Goal: Task Accomplishment & Management: Manage account settings

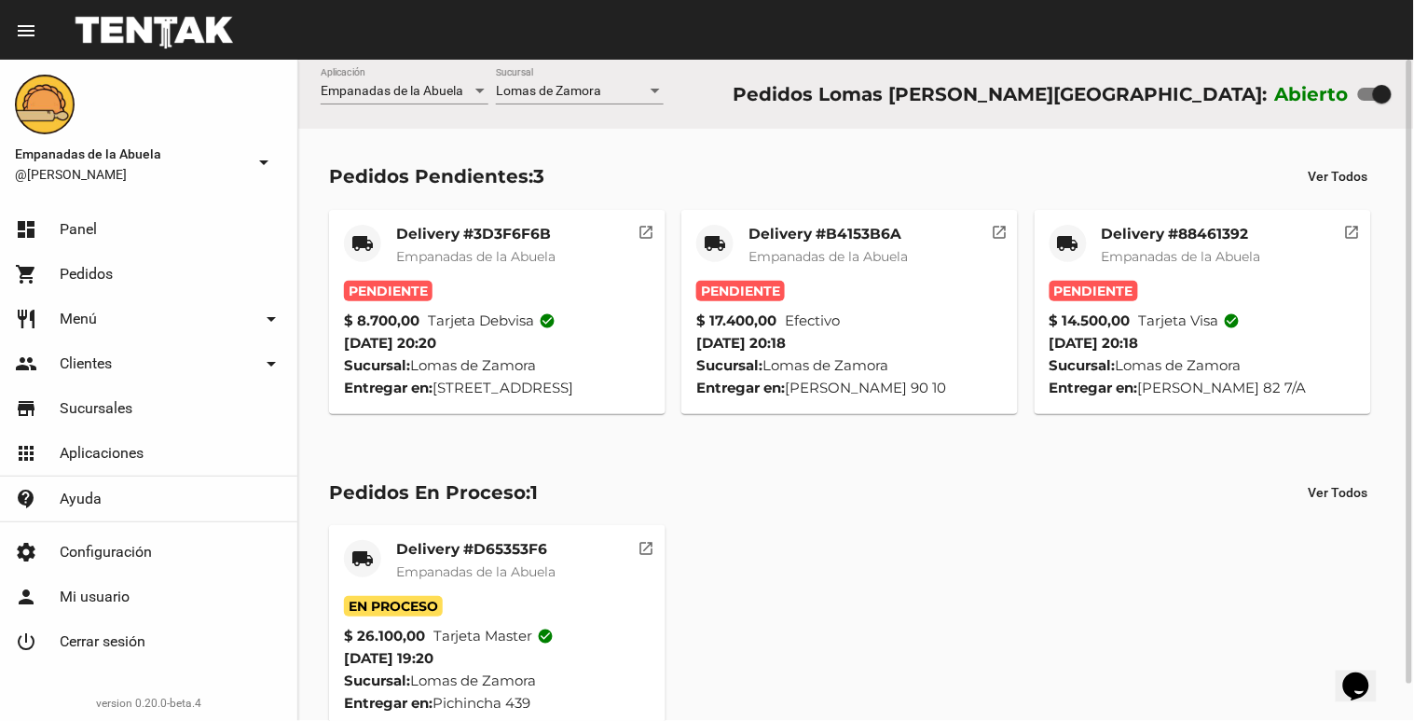
click at [1227, 228] on mat-card-title "Delivery #88461392" at bounding box center [1181, 234] width 159 height 19
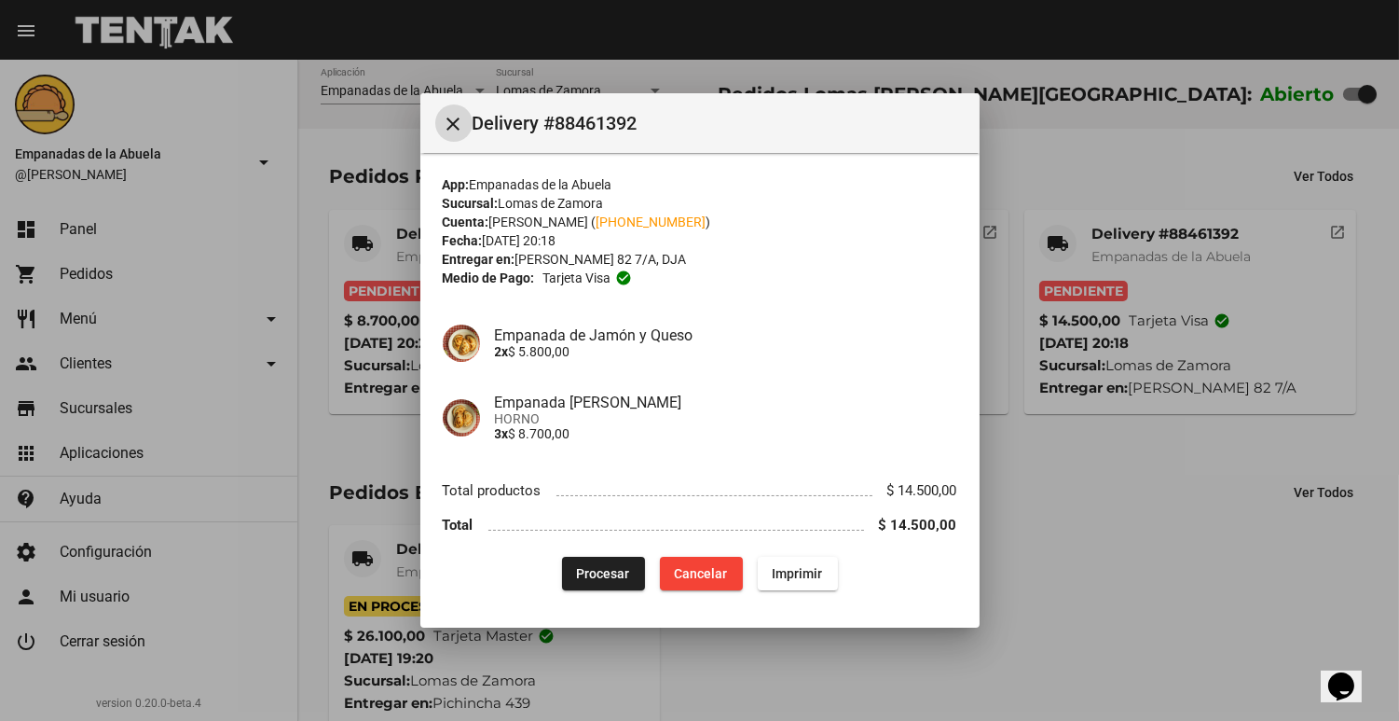
click at [582, 573] on span "Procesar" at bounding box center [603, 573] width 53 height 15
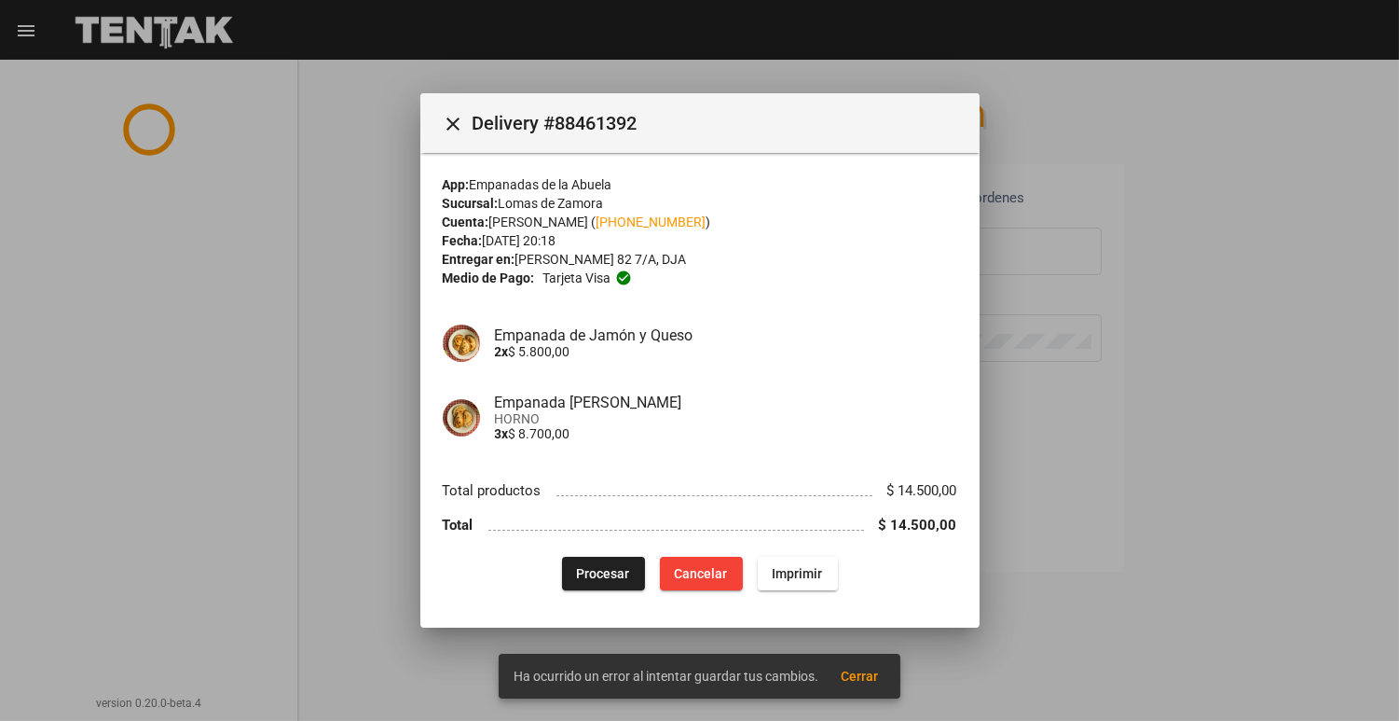
type input "[EMAIL_ADDRESS][DOMAIN_NAME]"
click at [450, 122] on mat-icon "close" at bounding box center [454, 124] width 22 height 22
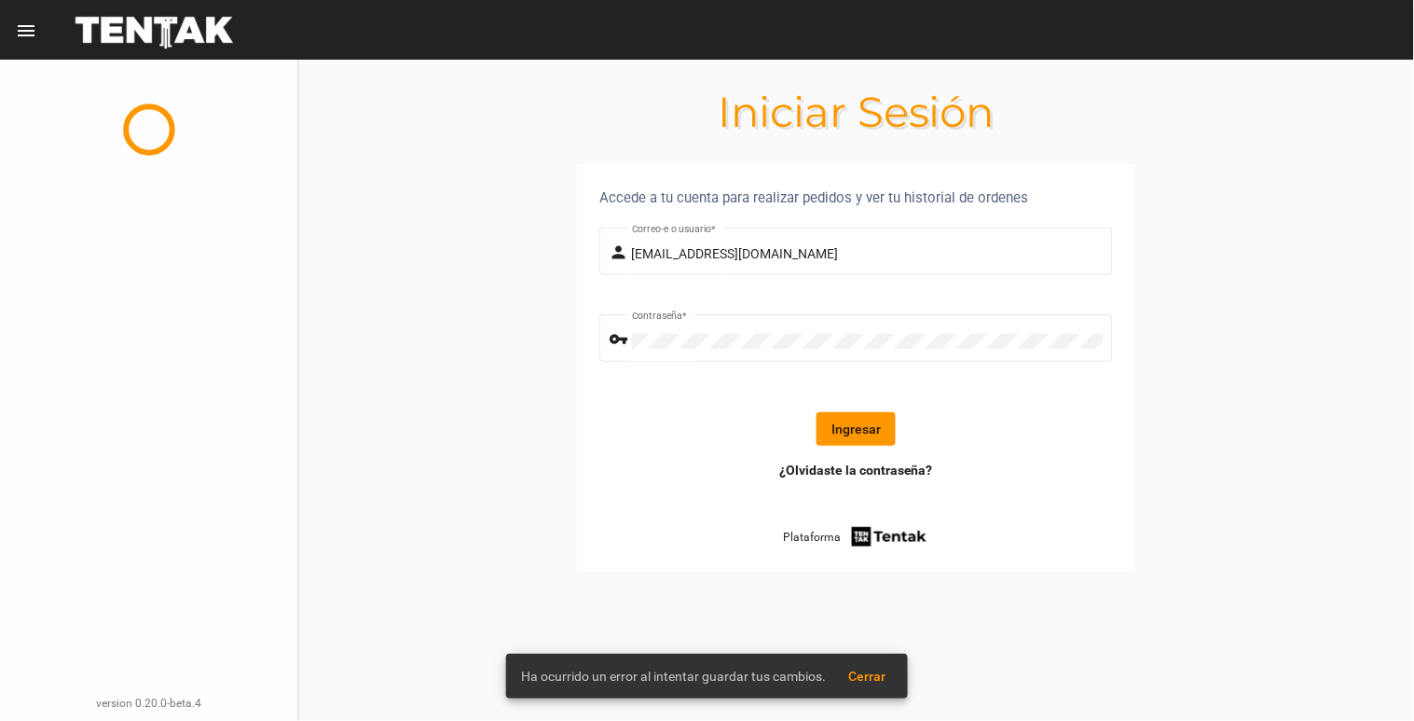
click at [858, 406] on form "person [EMAIL_ADDRESS][DOMAIN_NAME] Correo-e o usuario * vpn_key Contraseña * I…" at bounding box center [856, 342] width 514 height 237
click at [849, 433] on button "Ingresar" at bounding box center [856, 429] width 79 height 34
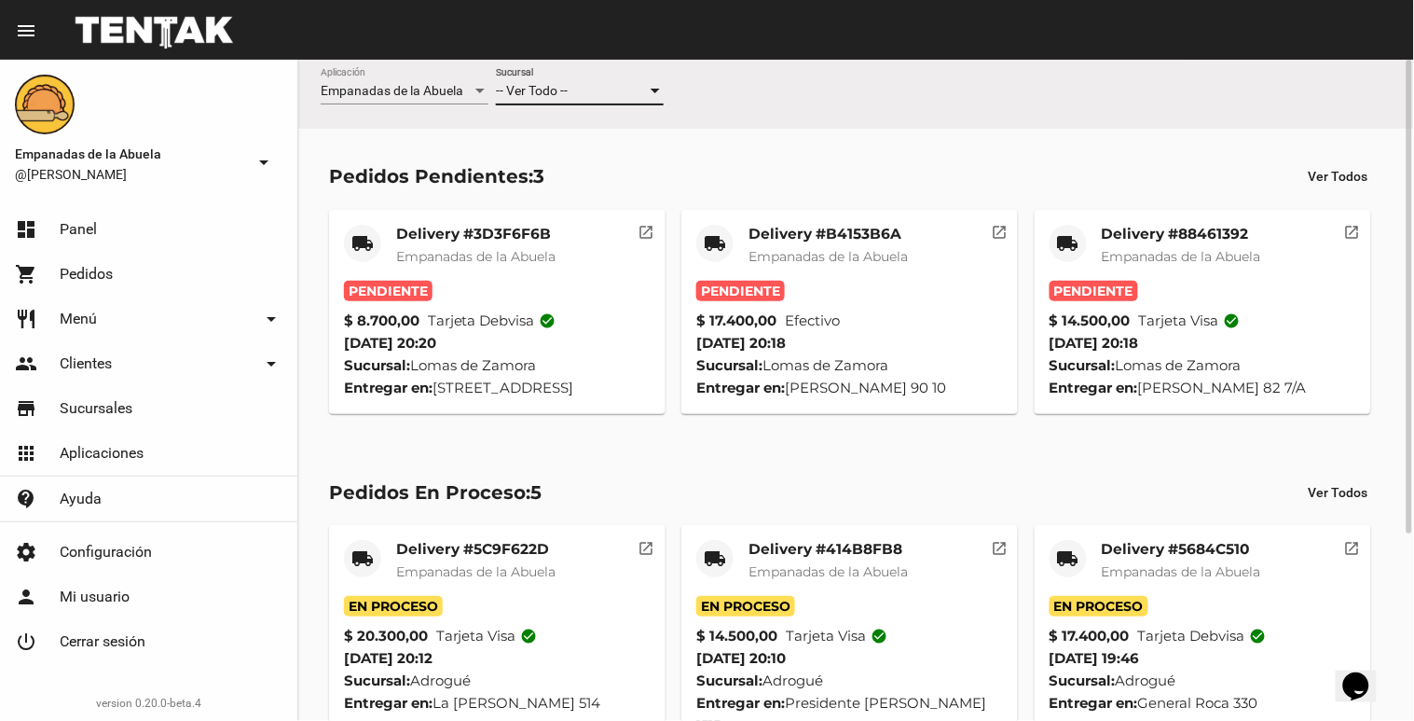
click at [608, 87] on div "-- Ver Todo --" at bounding box center [571, 91] width 151 height 15
click at [570, 173] on span "Lomas de Zamora" at bounding box center [580, 169] width 168 height 39
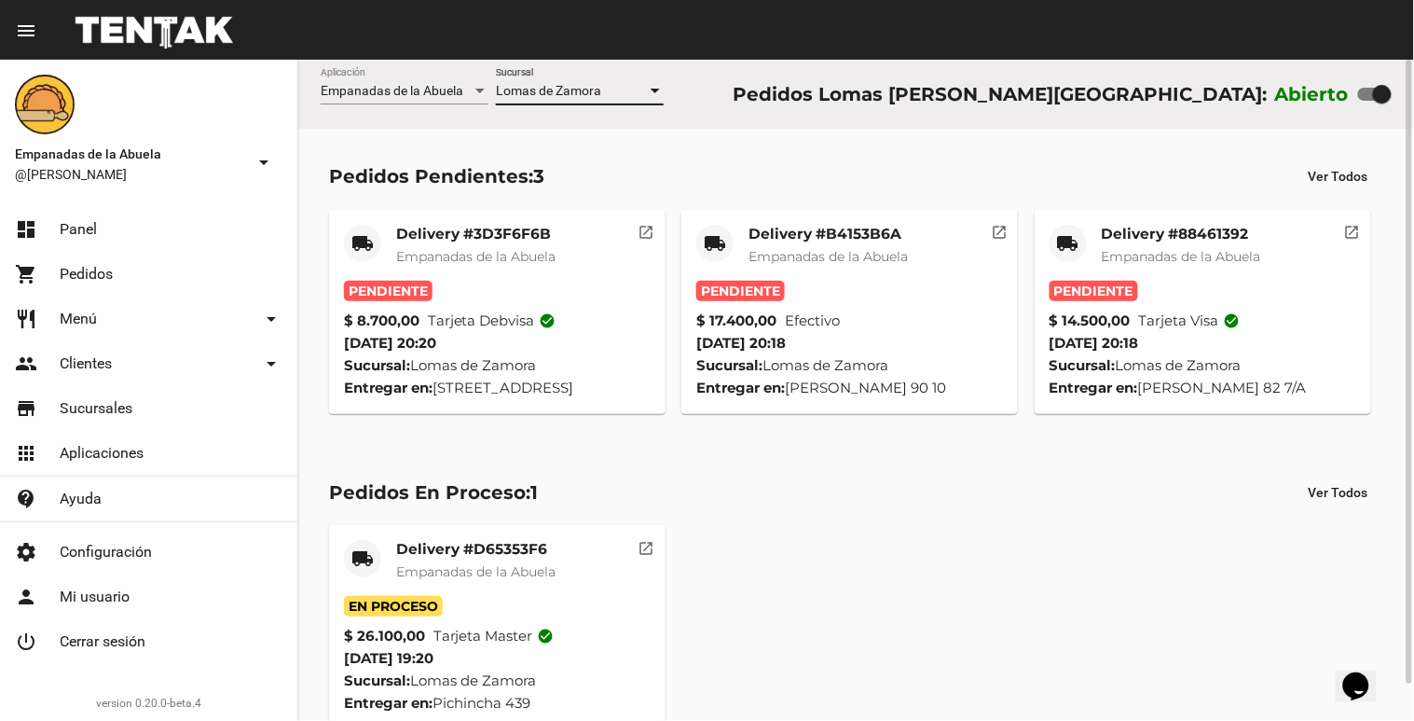
click at [1137, 243] on div "Delivery #88461392 Empanadas de [GEOGRAPHIC_DATA]" at bounding box center [1181, 253] width 159 height 56
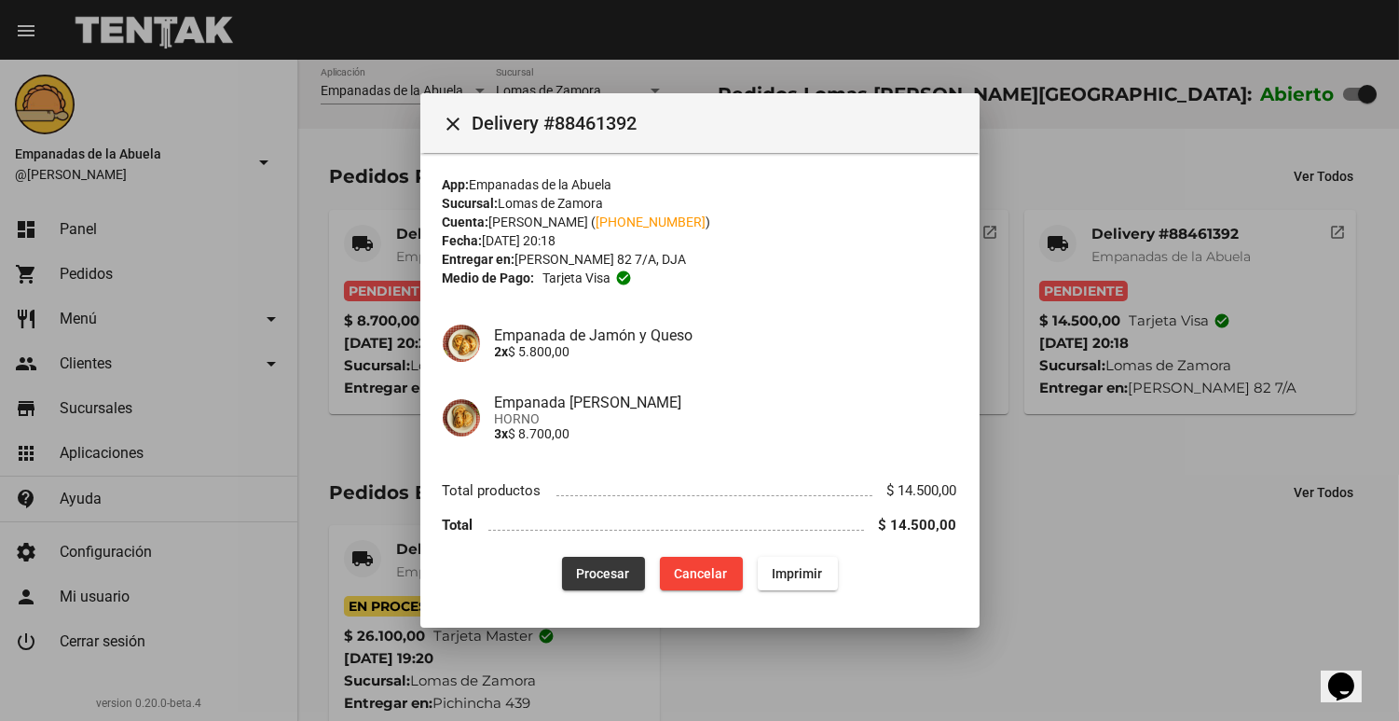
click at [590, 579] on span "Procesar" at bounding box center [603, 573] width 53 height 15
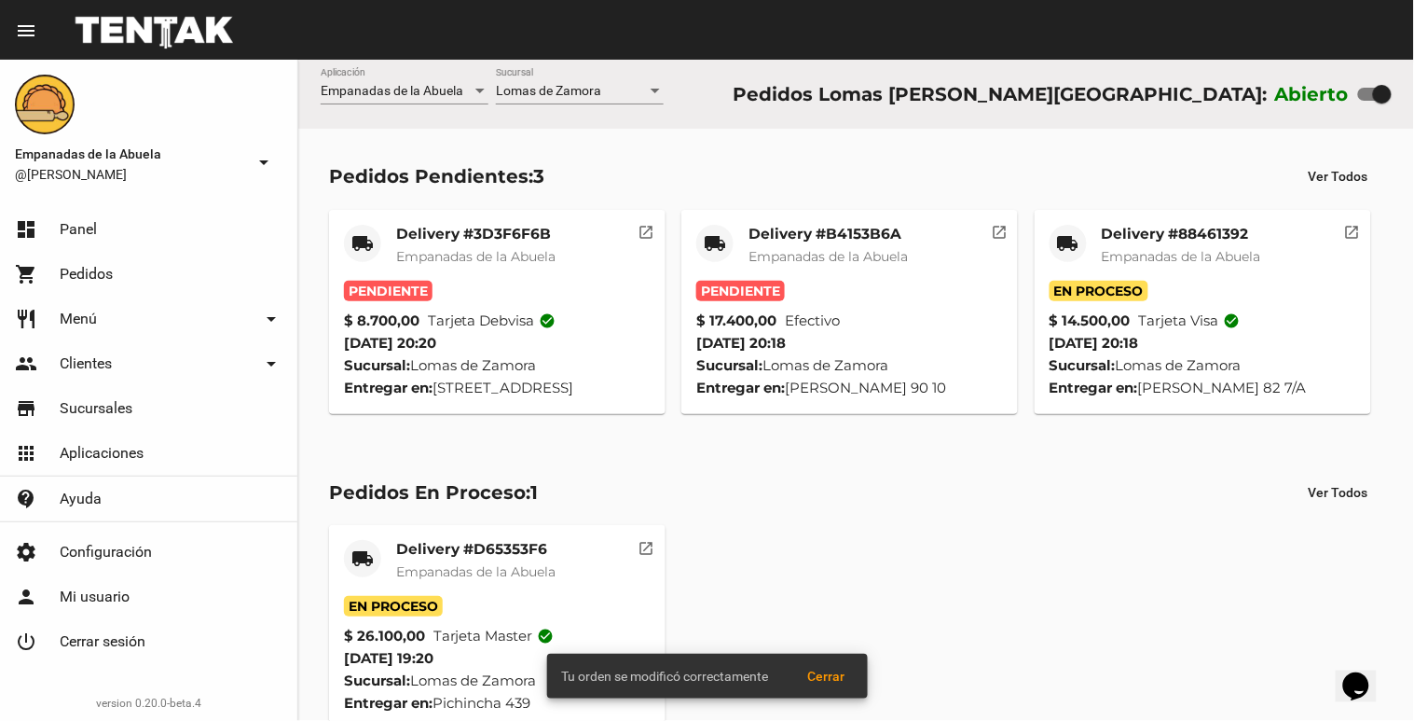
click at [1121, 230] on mat-card-title "Delivery #88461392" at bounding box center [1181, 234] width 159 height 19
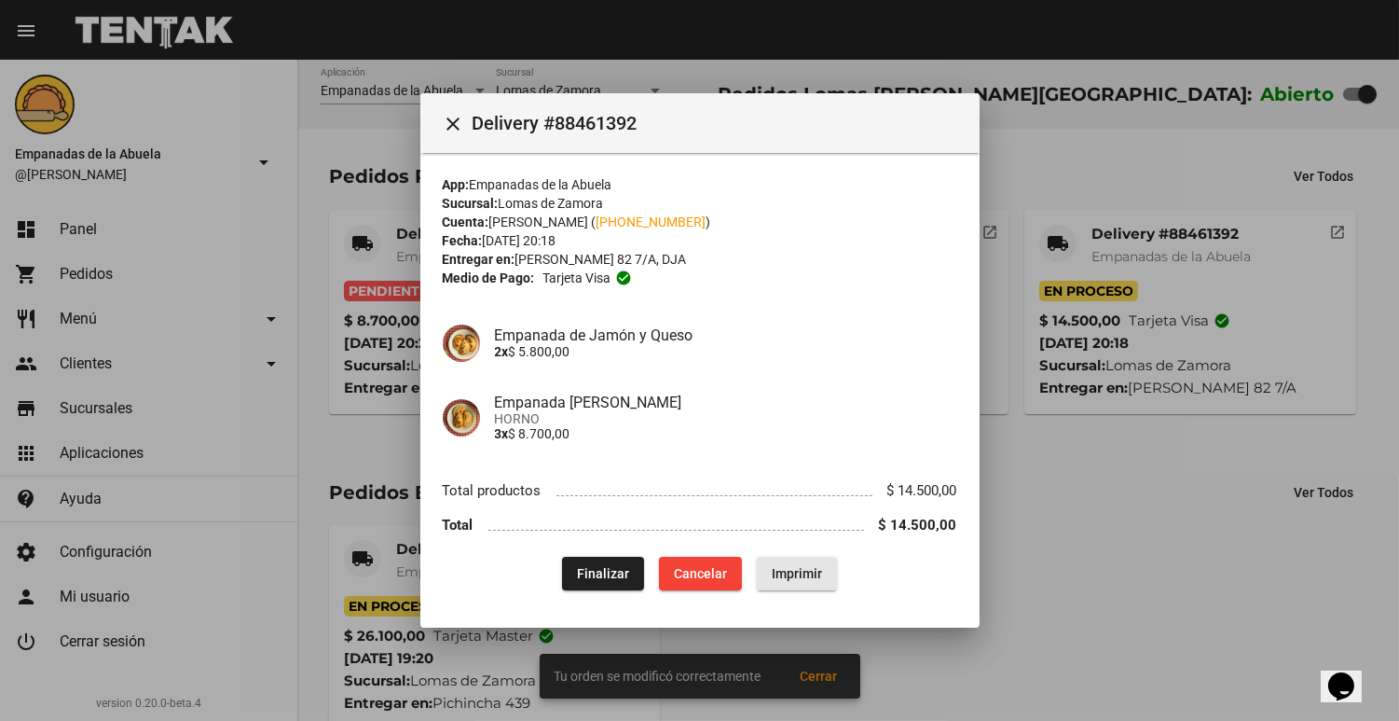
click at [797, 570] on span "Imprimir" at bounding box center [797, 573] width 50 height 15
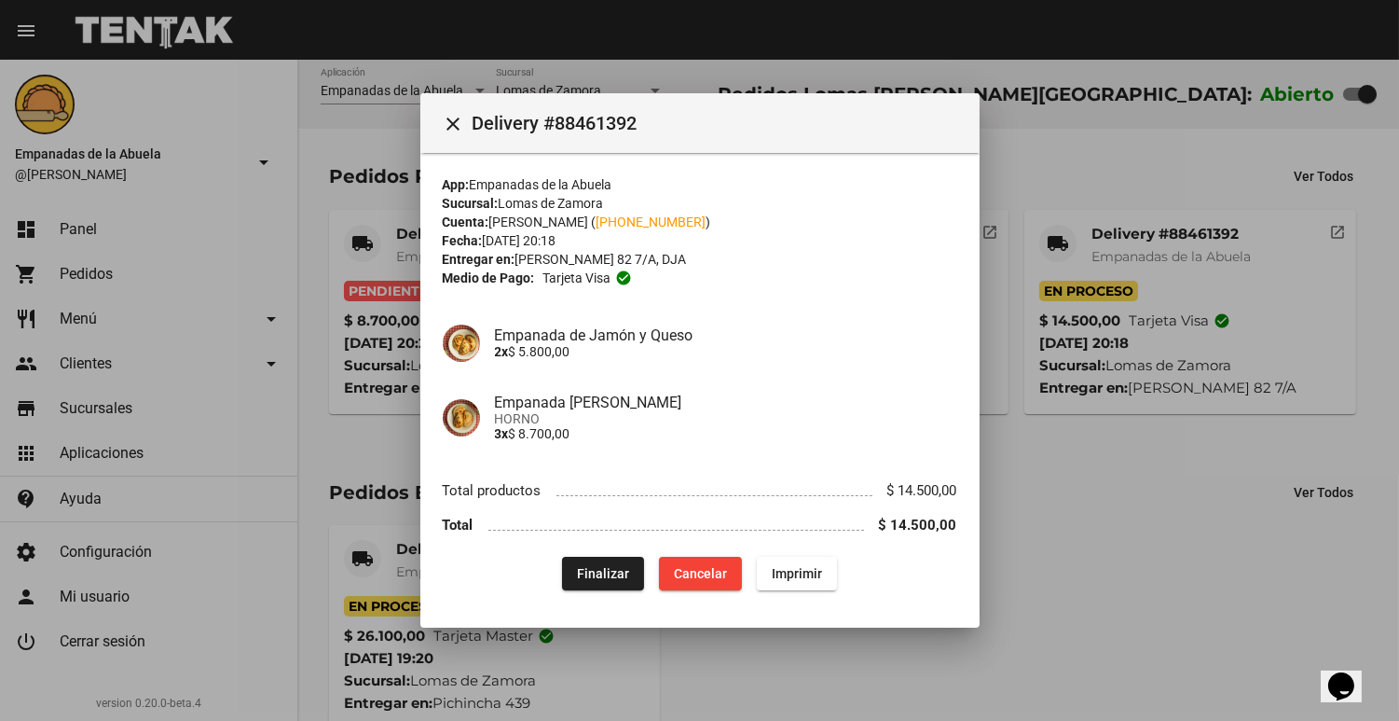
click at [1148, 207] on div at bounding box center [699, 360] width 1399 height 721
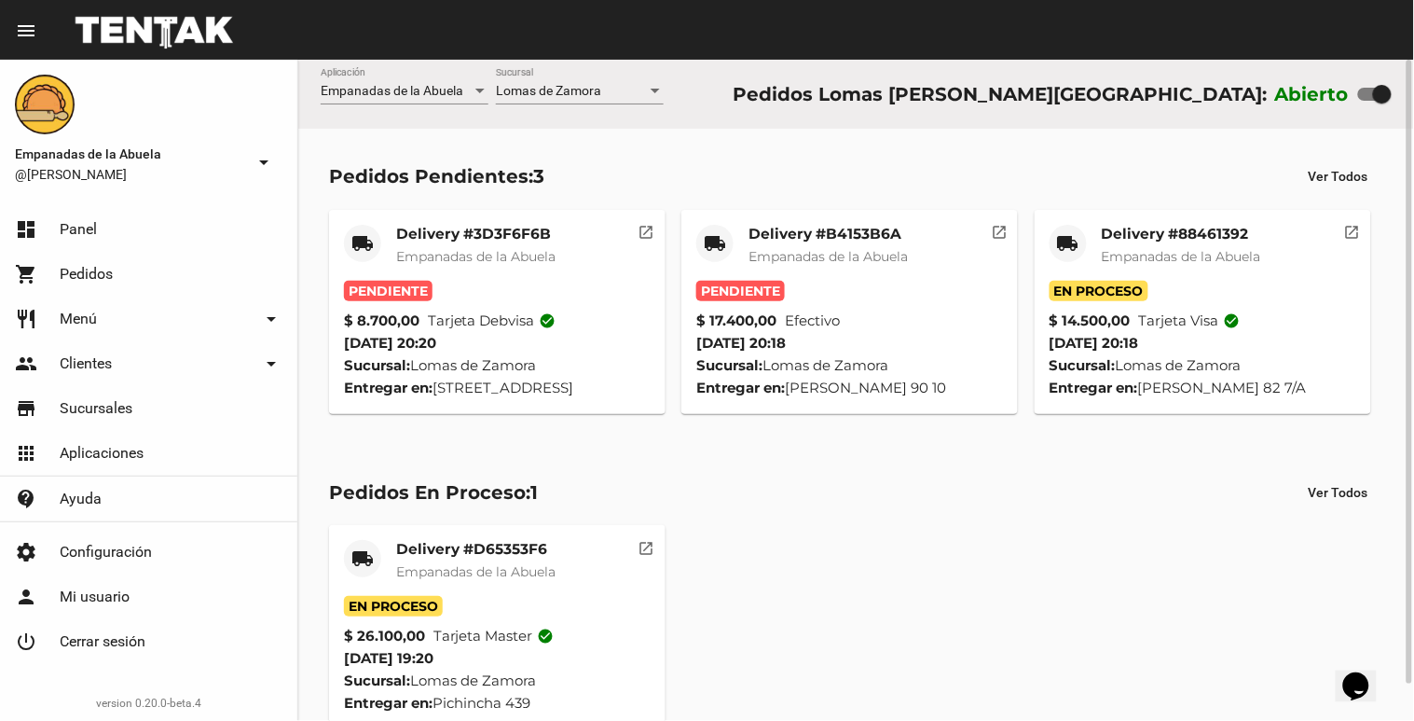
click at [872, 237] on mat-card-title "Delivery #B4153B6A" at bounding box center [828, 234] width 159 height 19
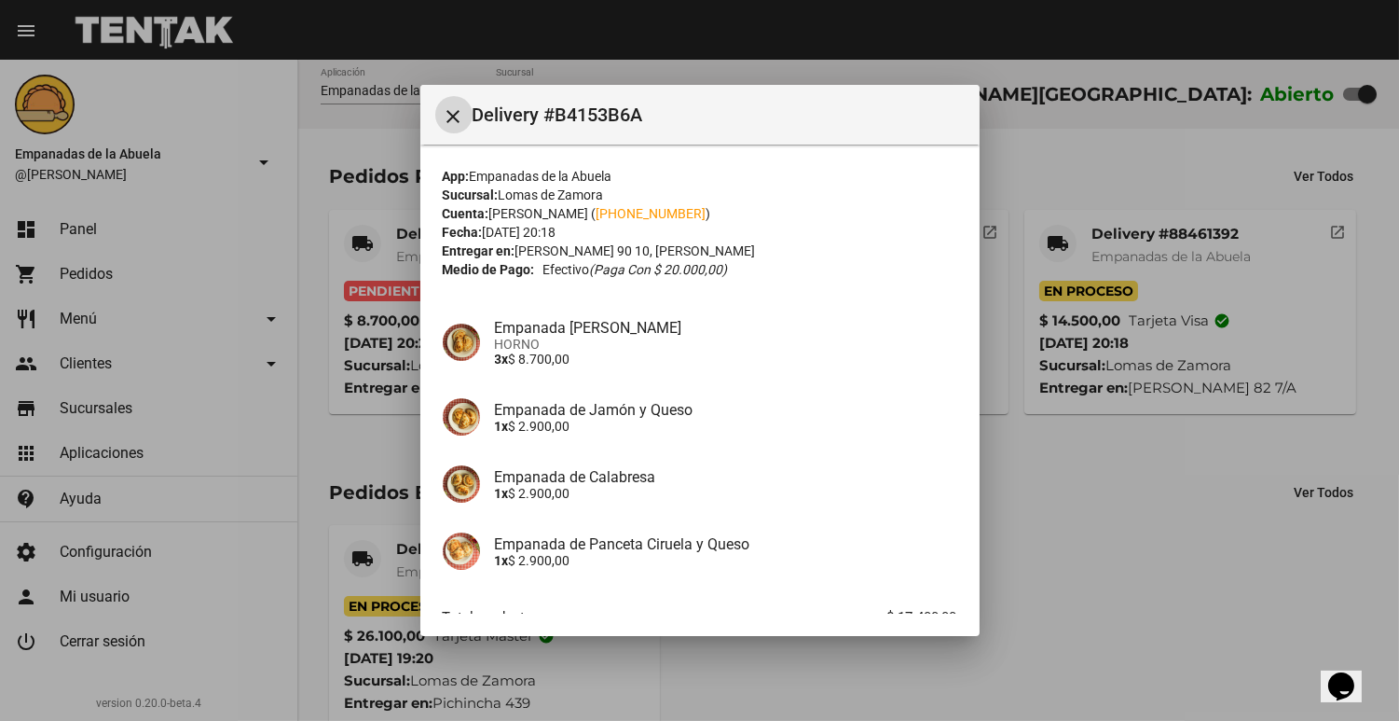
scroll to position [117, 0]
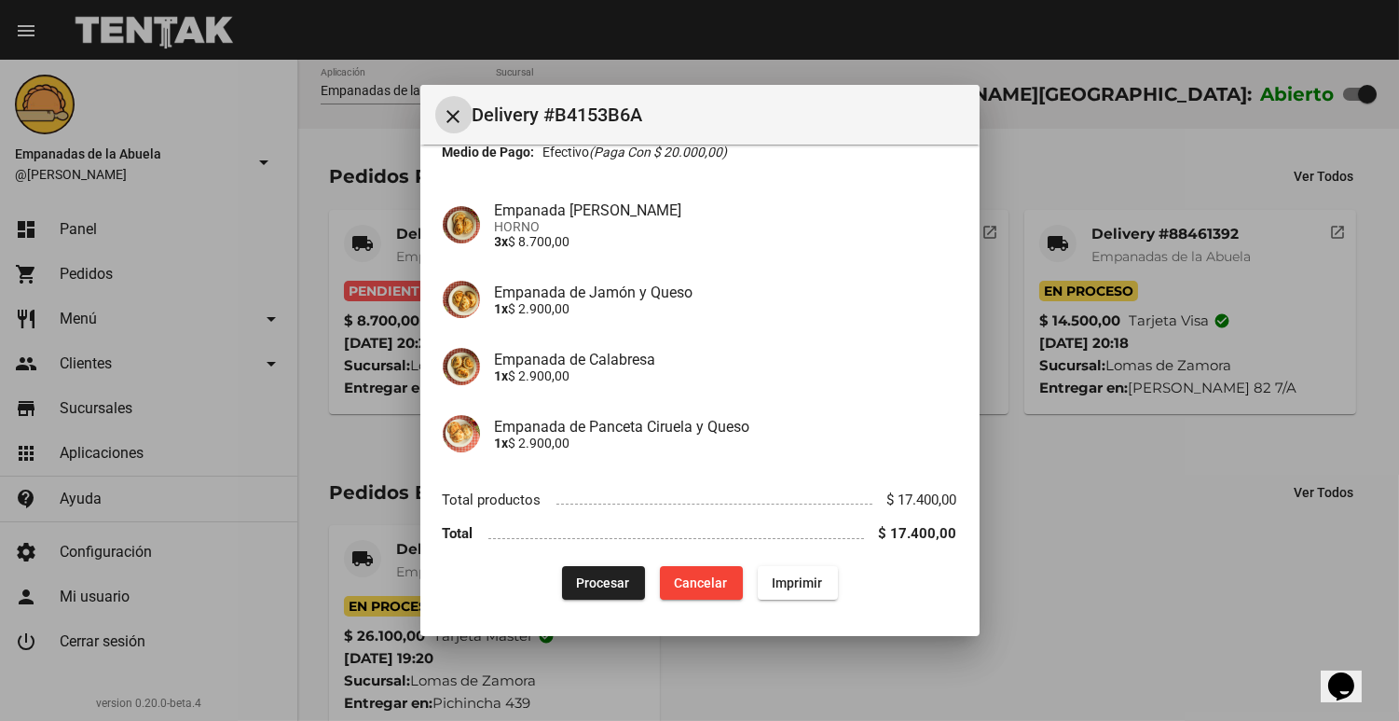
click at [598, 561] on div "App: Empanadas de la Abuela Sucursal: Lomas [PERSON_NAME] Cuenta: [PERSON_NAME]…" at bounding box center [700, 324] width 515 height 550
click at [595, 578] on span "Procesar" at bounding box center [603, 582] width 53 height 15
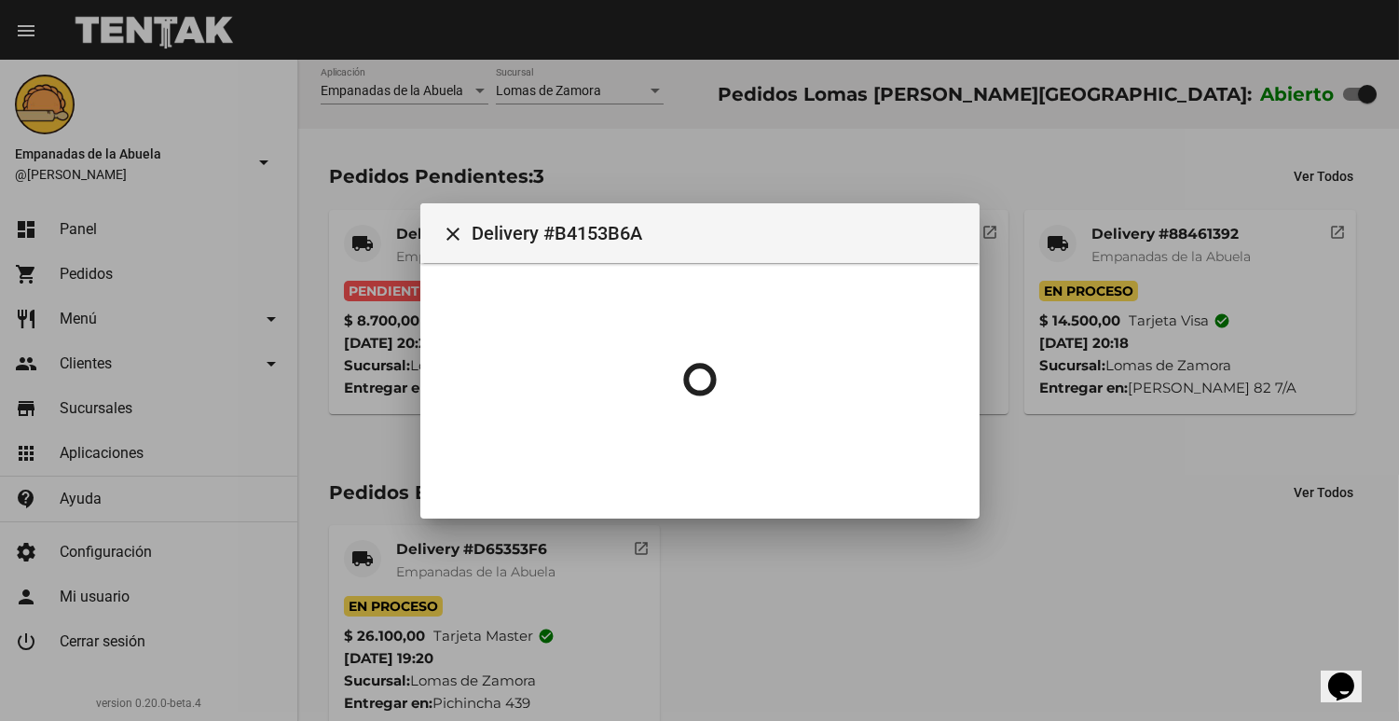
scroll to position [0, 0]
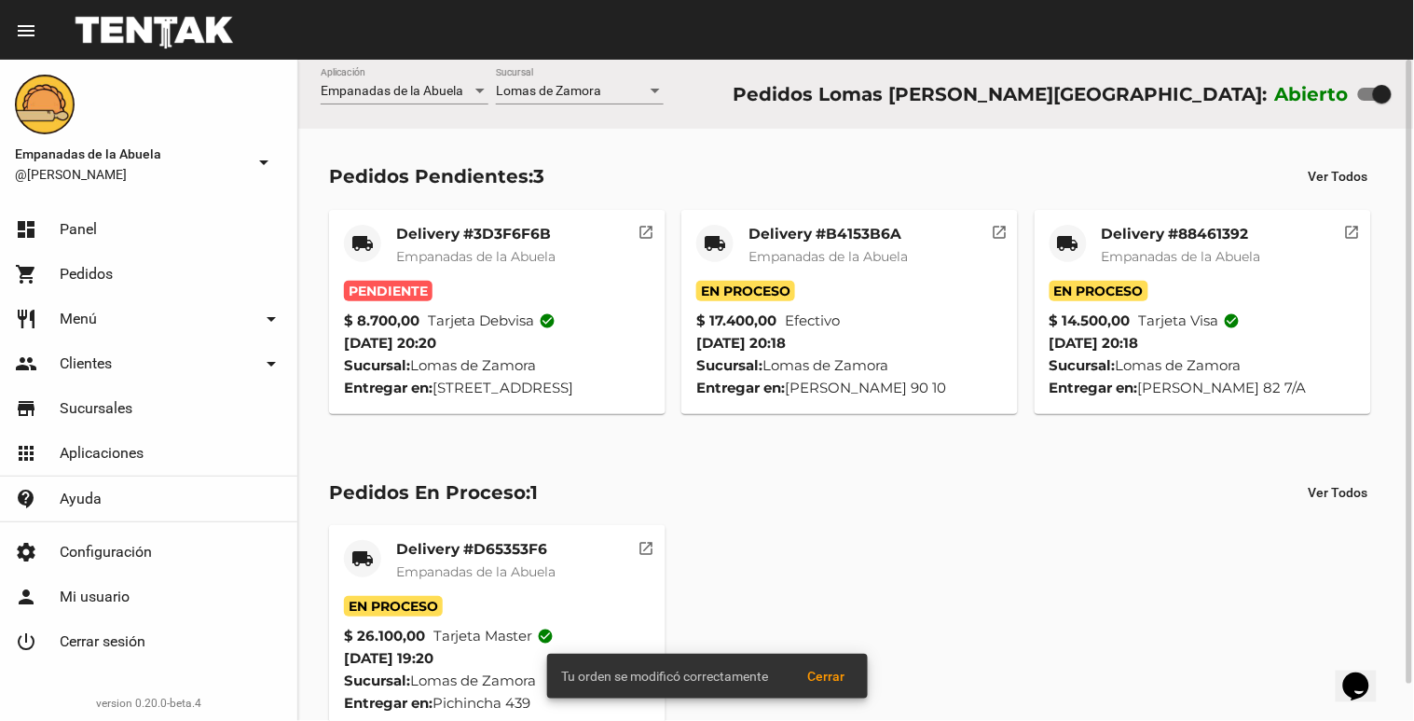
click at [812, 252] on span "Empanadas de la Abuela" at bounding box center [828, 256] width 159 height 17
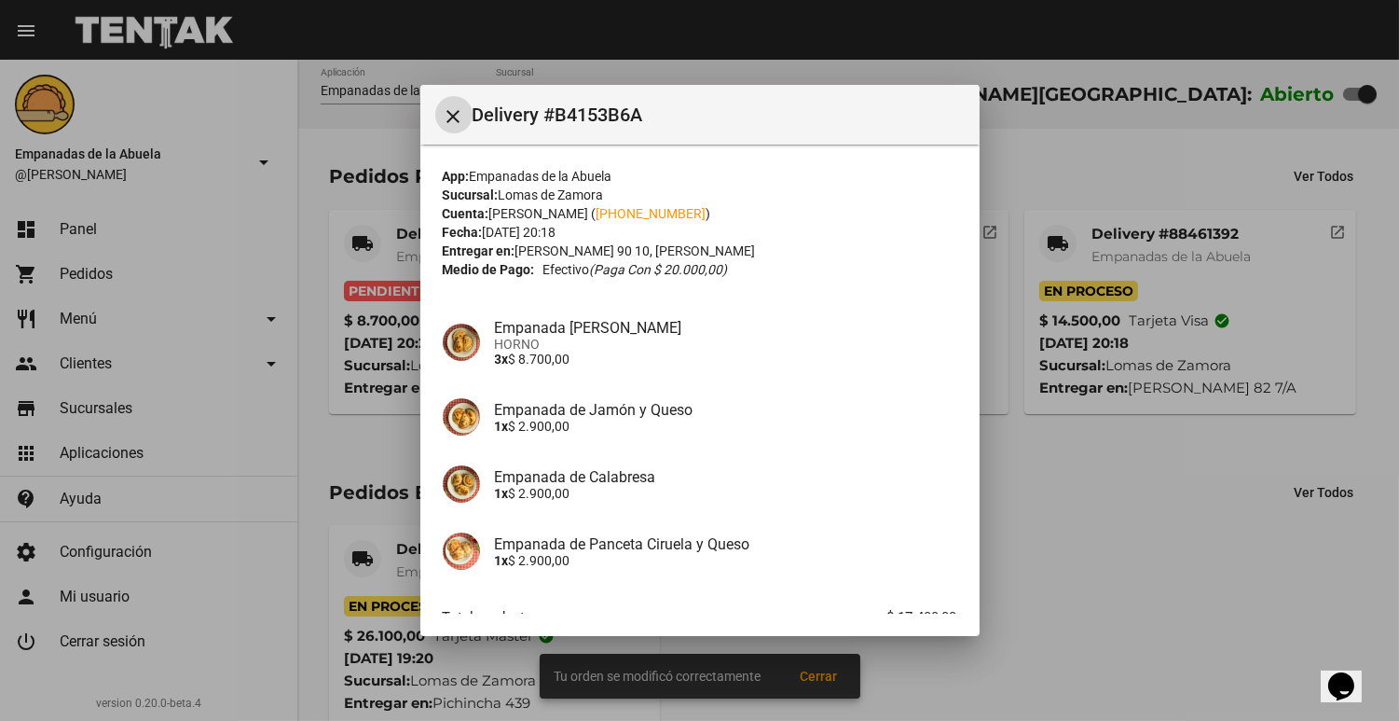
scroll to position [117, 0]
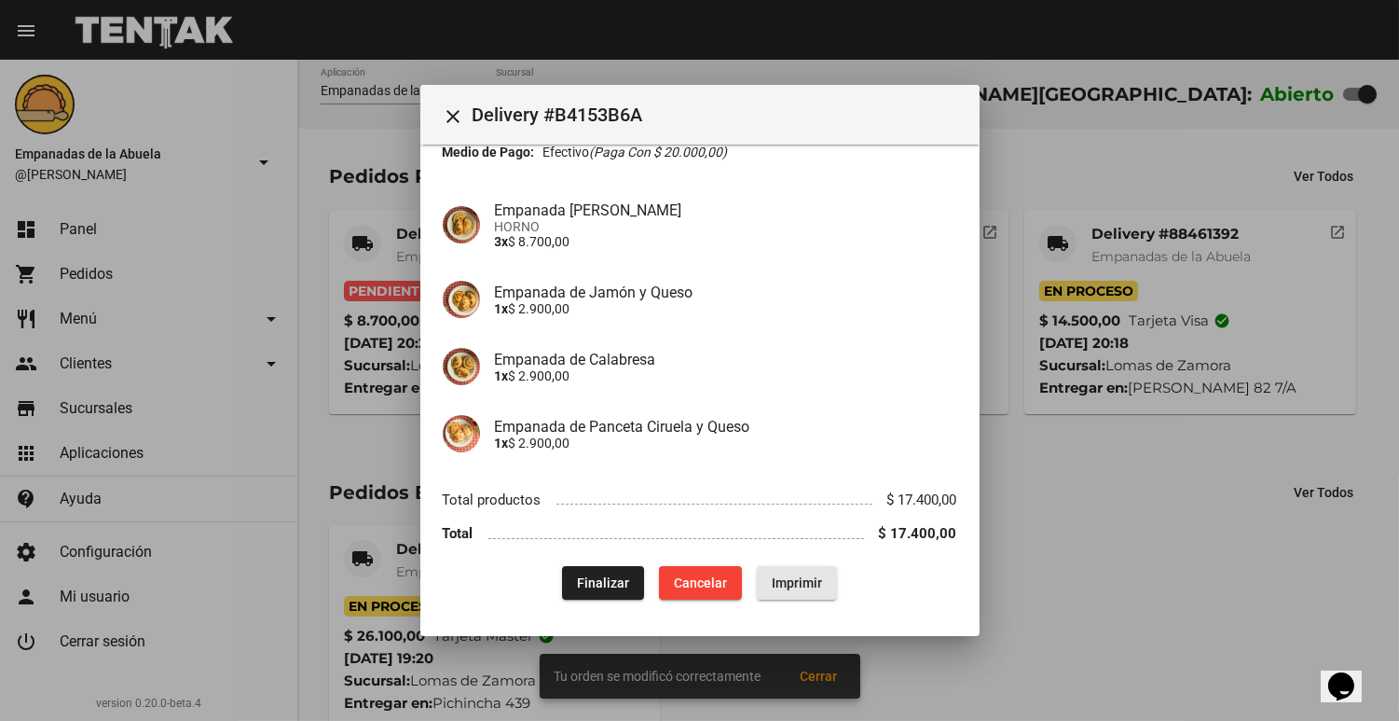
click at [783, 584] on span "Imprimir" at bounding box center [797, 582] width 50 height 15
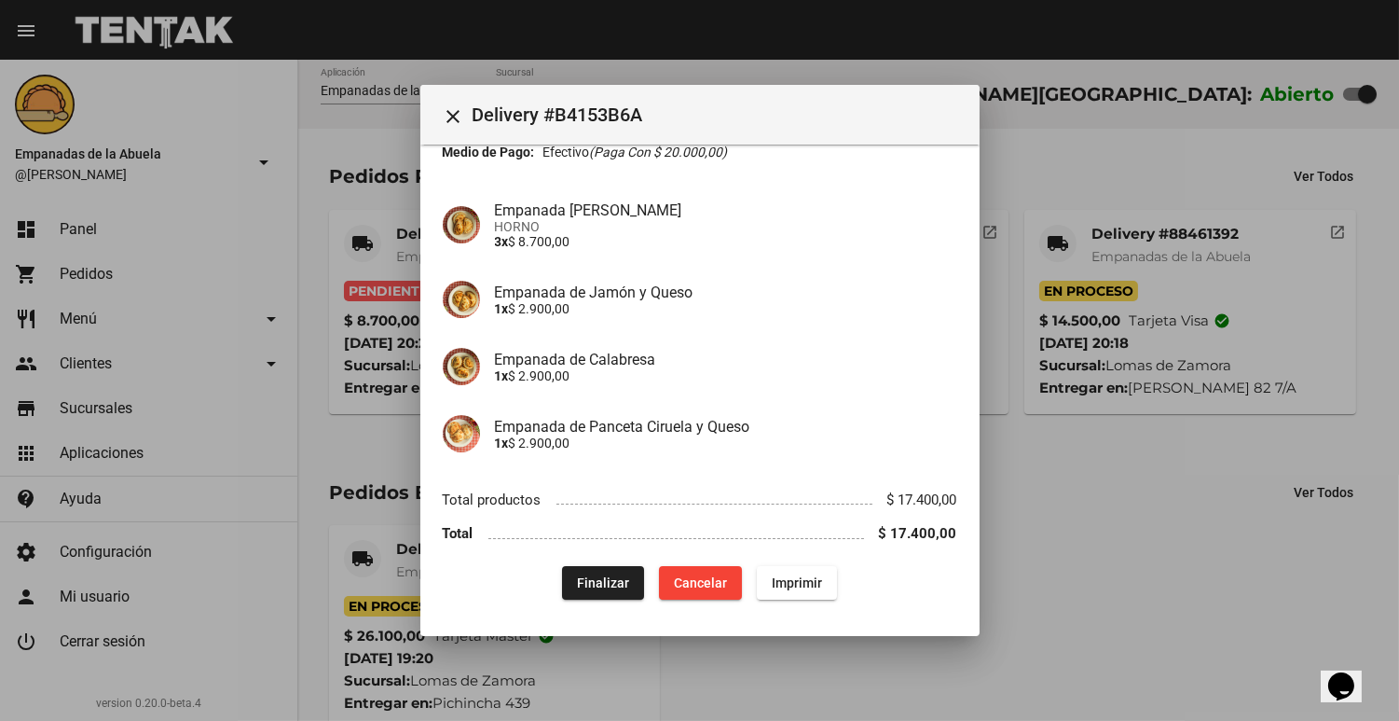
click at [404, 282] on div at bounding box center [699, 360] width 1399 height 721
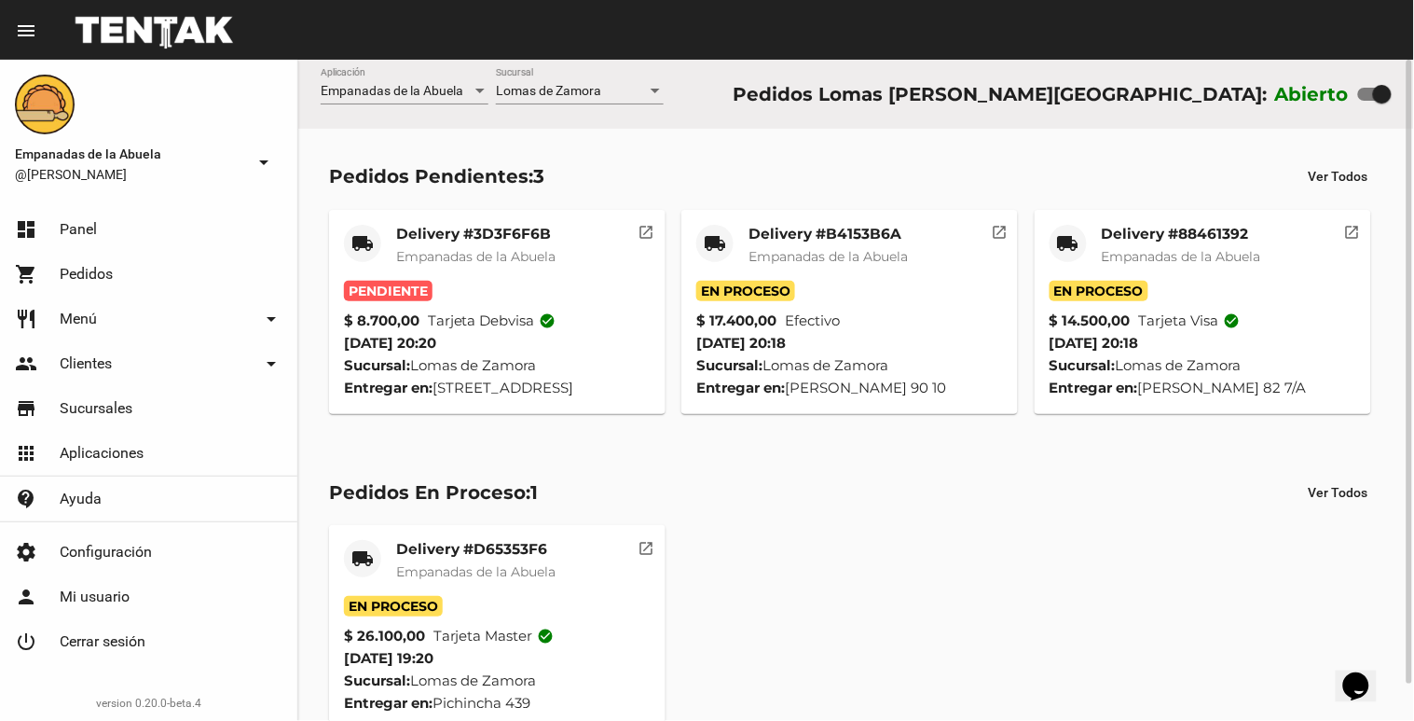
click at [458, 254] on span "Empanadas de la Abuela" at bounding box center [475, 256] width 159 height 17
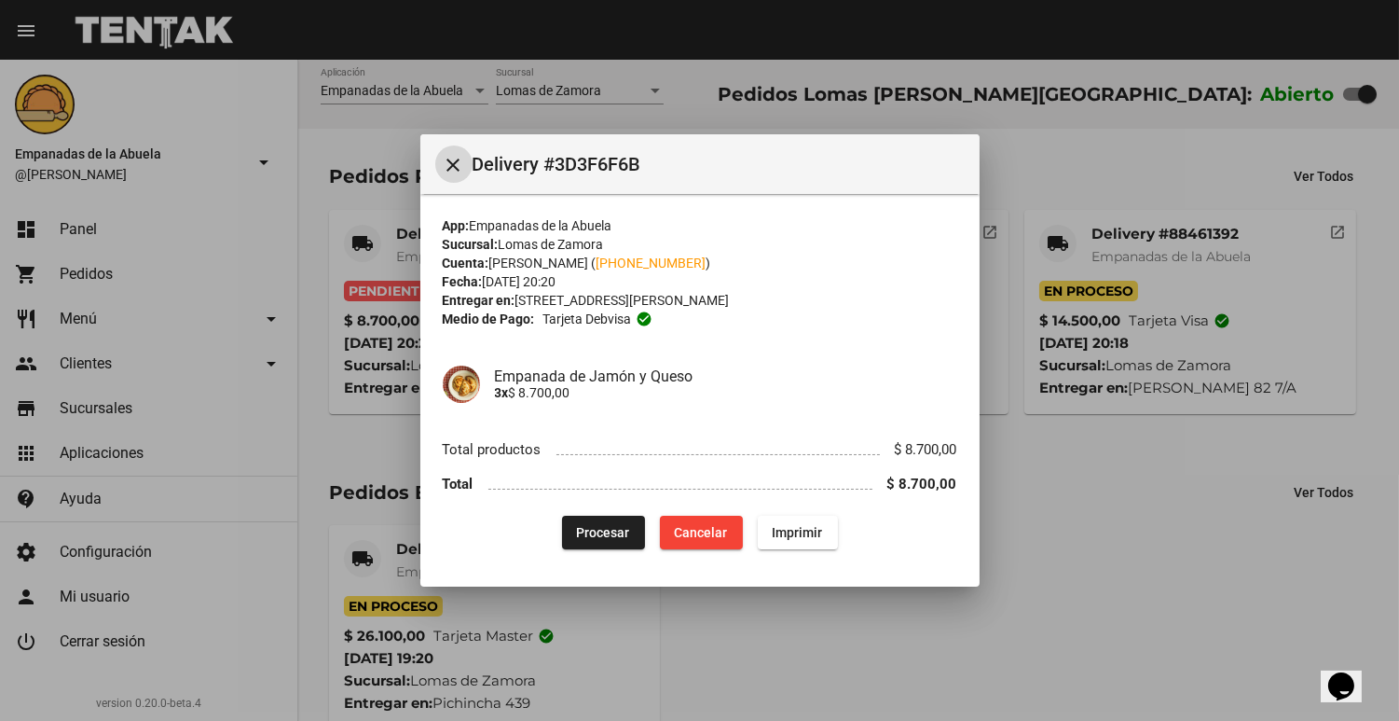
click at [594, 527] on span "Procesar" at bounding box center [603, 532] width 53 height 15
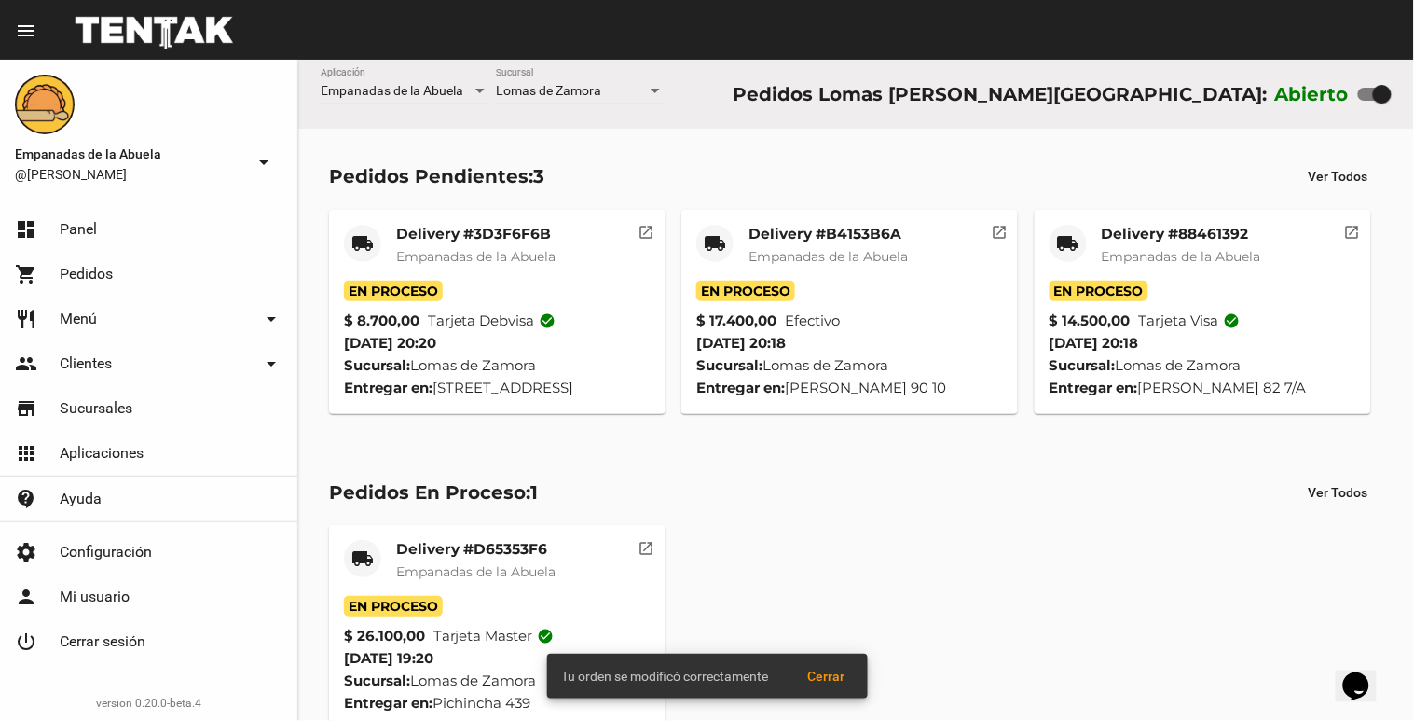
click at [406, 249] on span "Empanadas de la Abuela" at bounding box center [475, 256] width 159 height 17
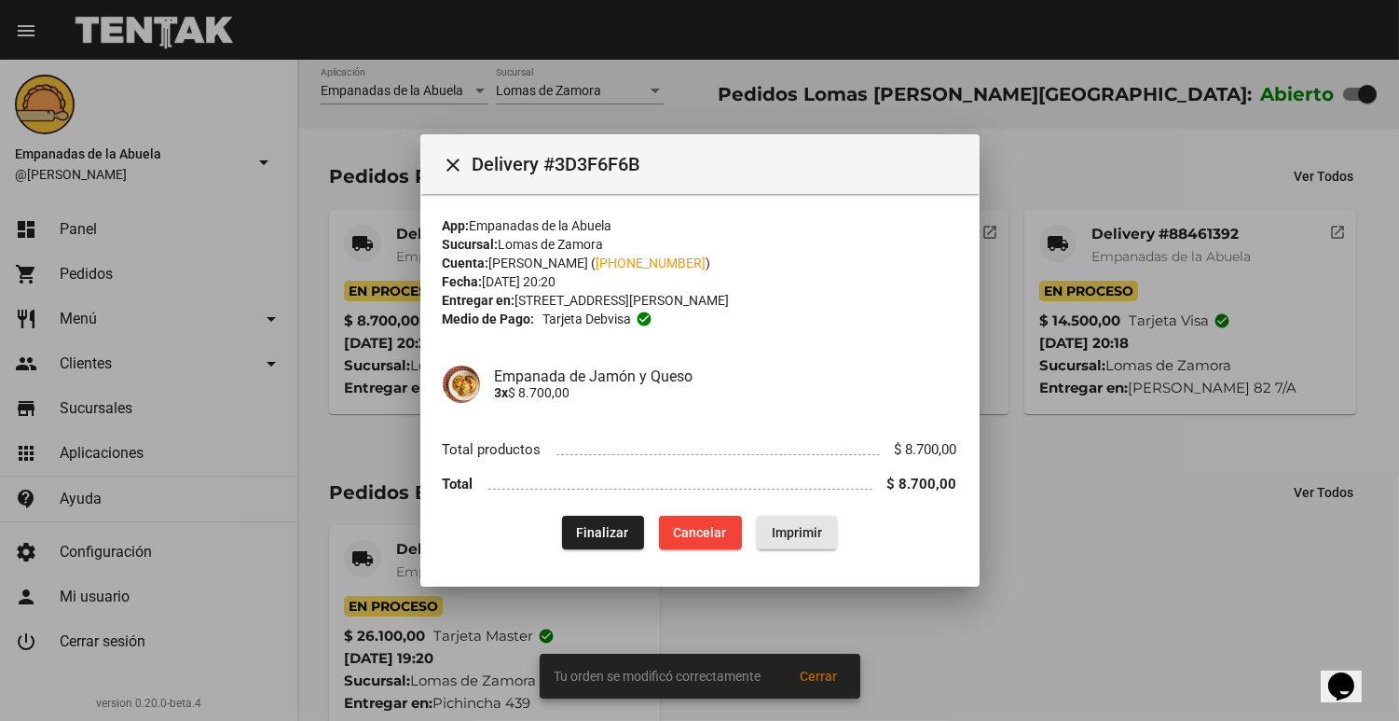
click at [806, 528] on span "Imprimir" at bounding box center [797, 532] width 50 height 15
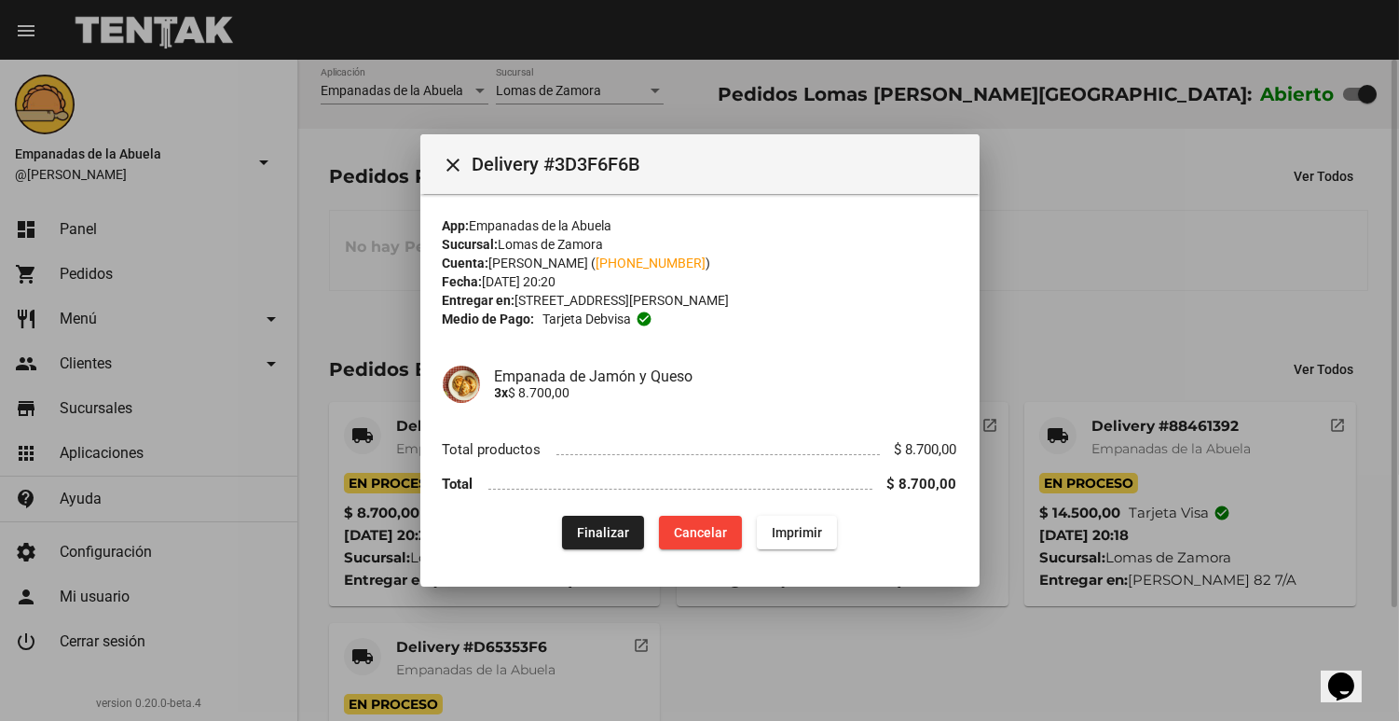
drag, startPoint x: 1194, startPoint y: 147, endPoint x: 1190, endPoint y: 128, distance: 19.9
click at [1194, 145] on div at bounding box center [699, 360] width 1399 height 721
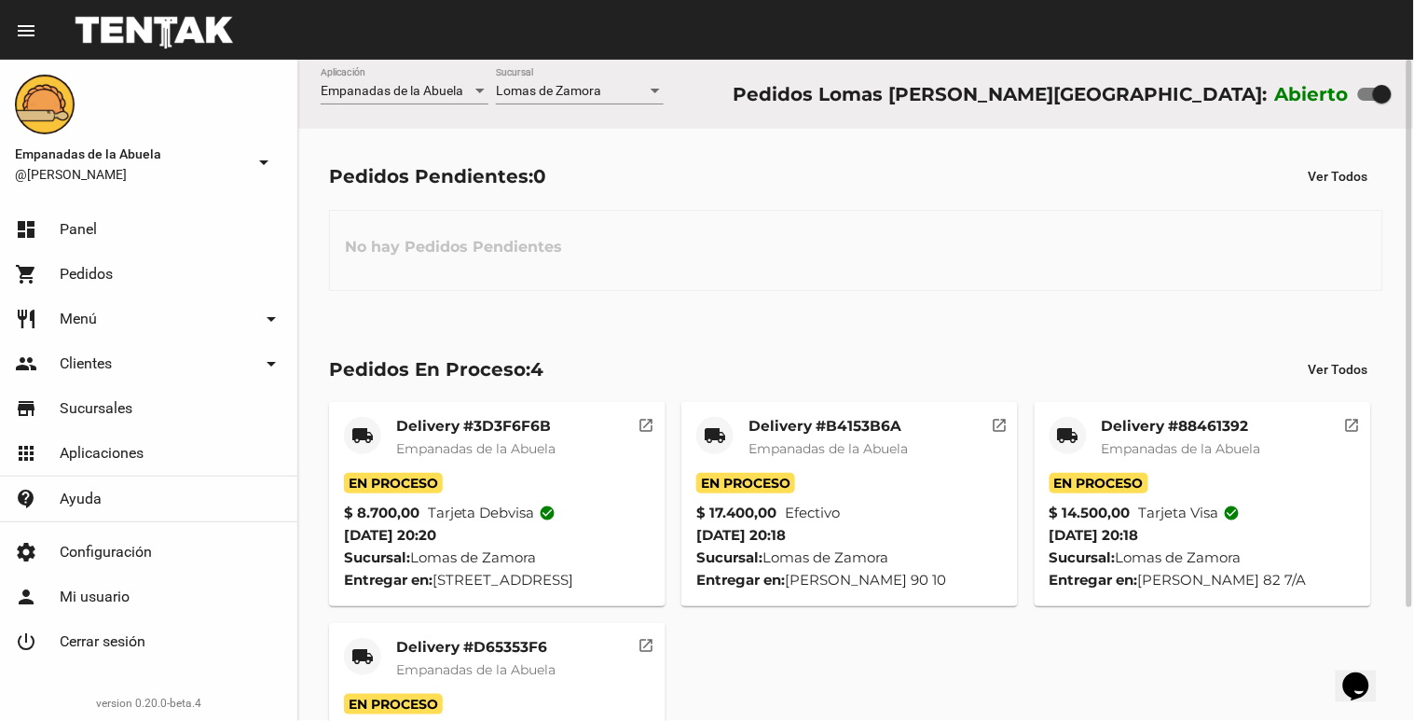
click at [564, 82] on div "Lomas [PERSON_NAME] Sucursal" at bounding box center [580, 86] width 168 height 36
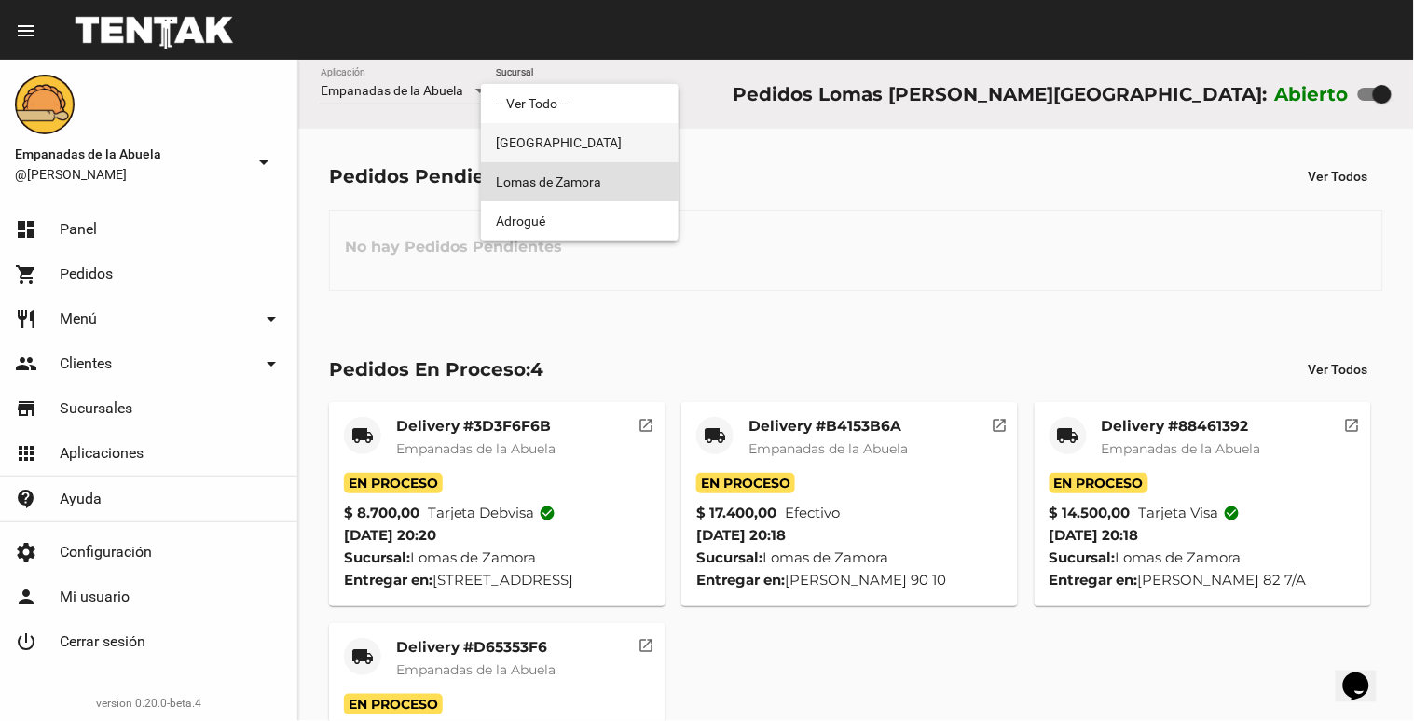
click at [554, 134] on span "[GEOGRAPHIC_DATA]" at bounding box center [580, 142] width 168 height 39
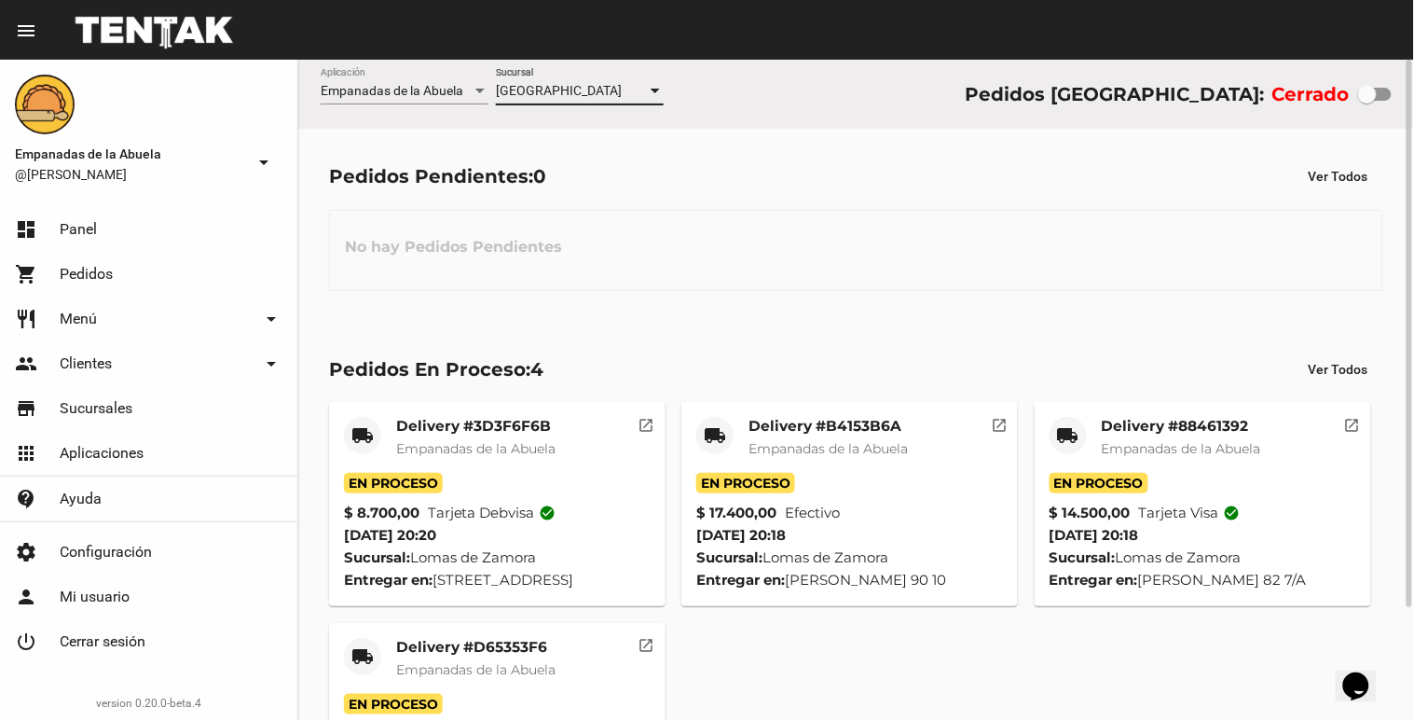
click at [571, 73] on div "Monte Grande Sucursal" at bounding box center [580, 86] width 168 height 36
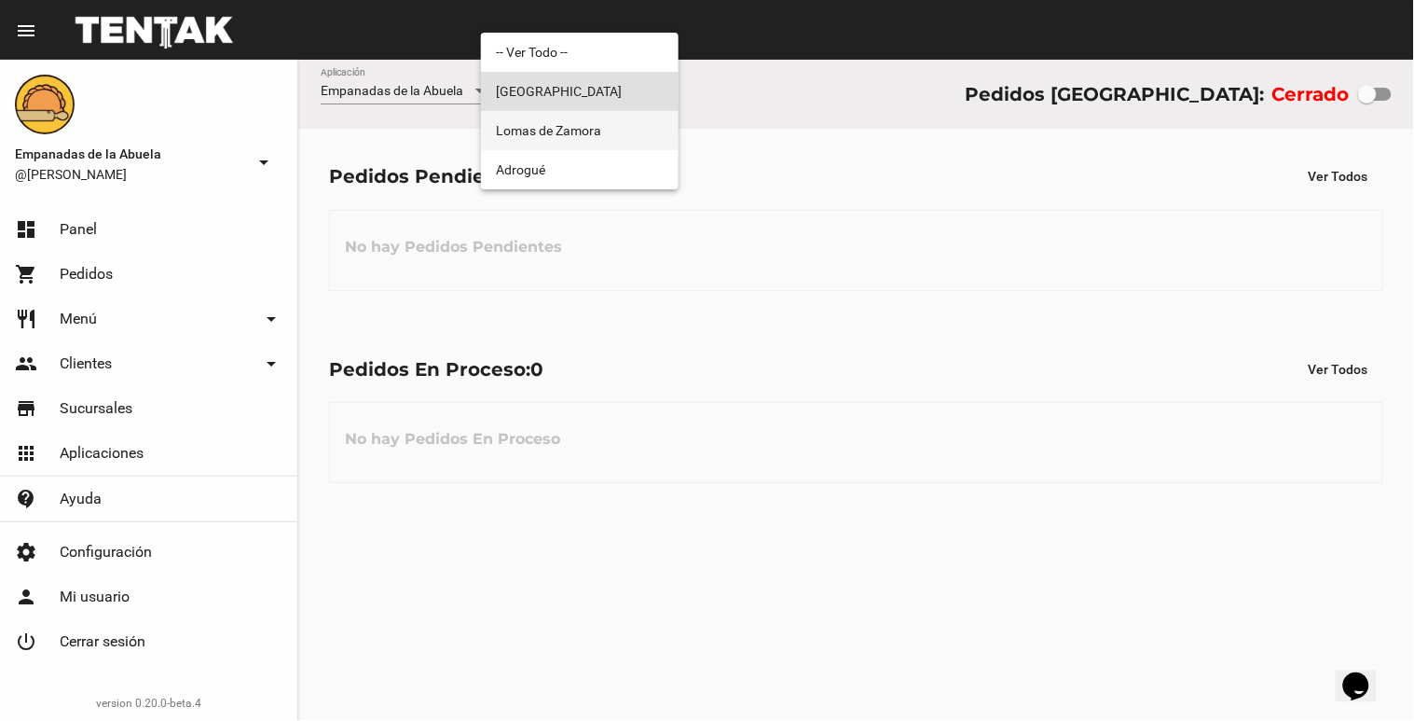
click at [552, 131] on span "Lomas de Zamora" at bounding box center [580, 130] width 168 height 39
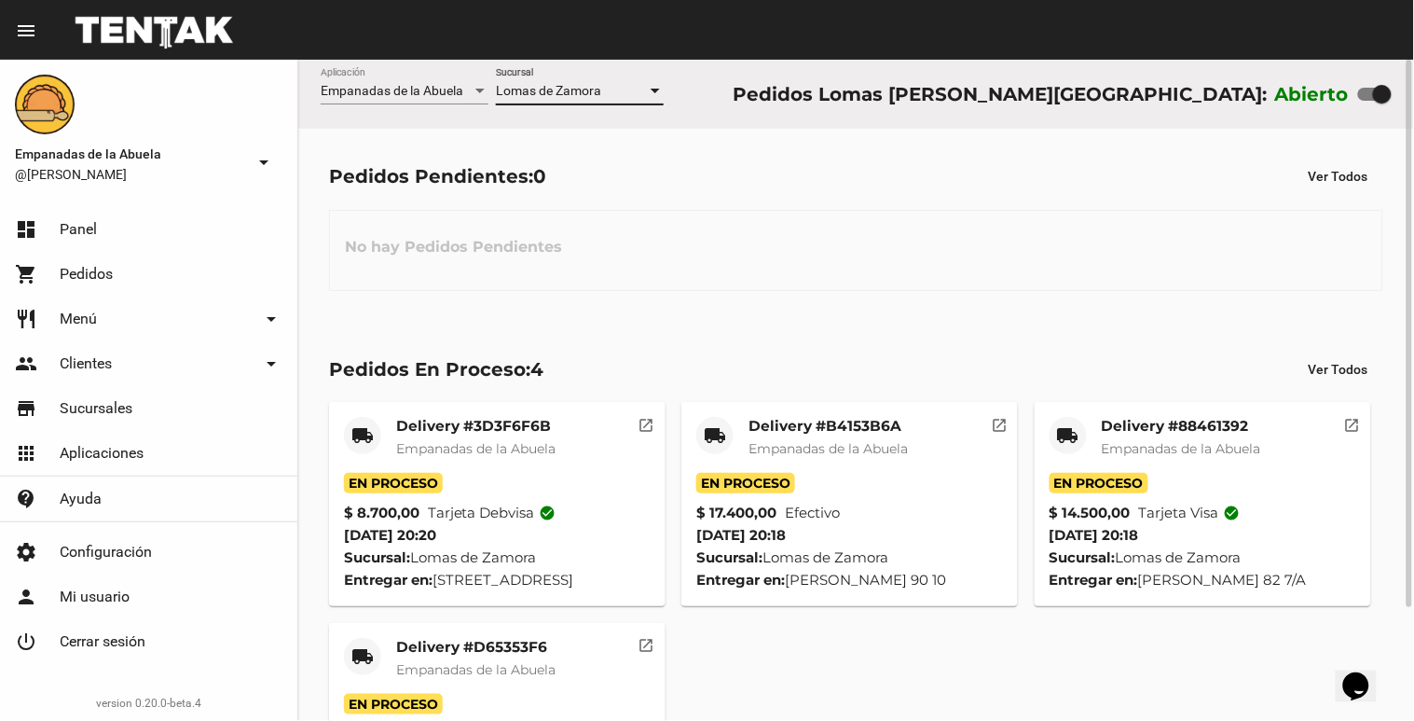
click at [606, 89] on div "Lomas de Zamora" at bounding box center [571, 91] width 151 height 15
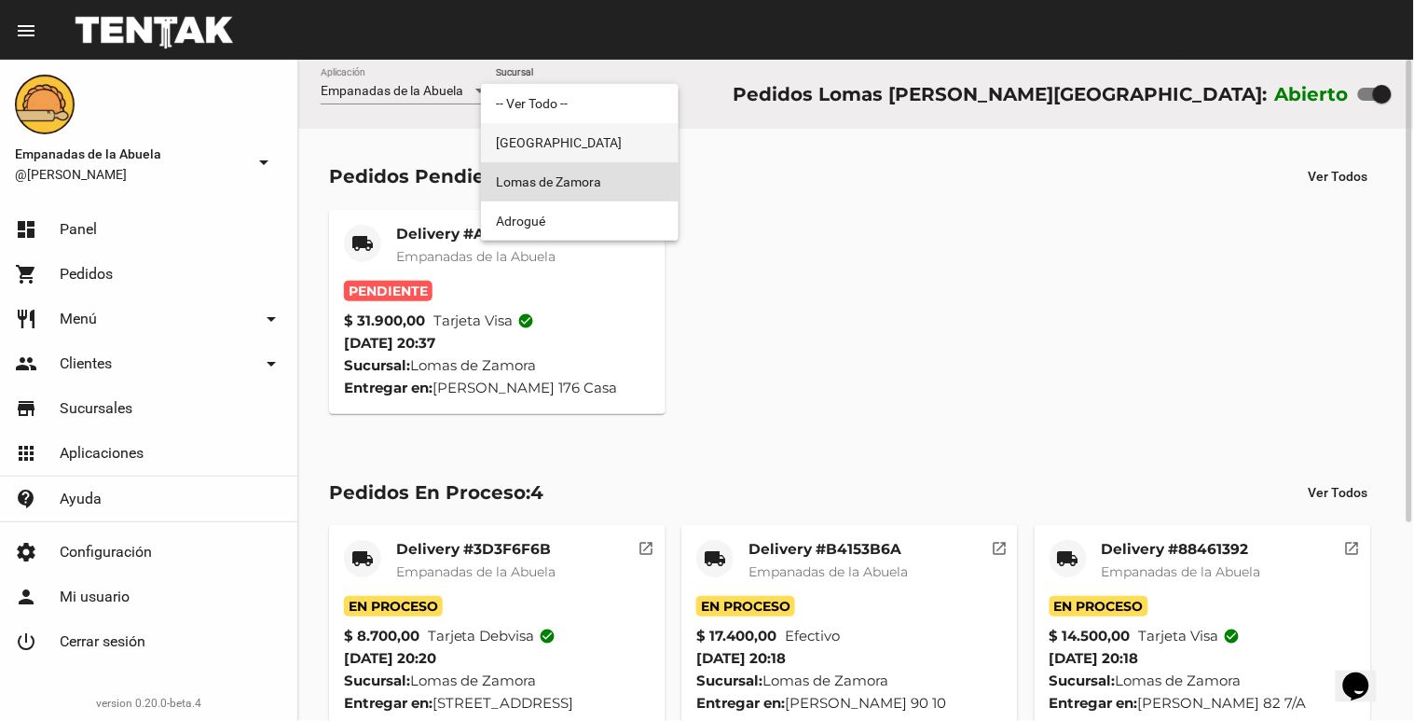
click at [578, 143] on span "[GEOGRAPHIC_DATA]" at bounding box center [580, 142] width 168 height 39
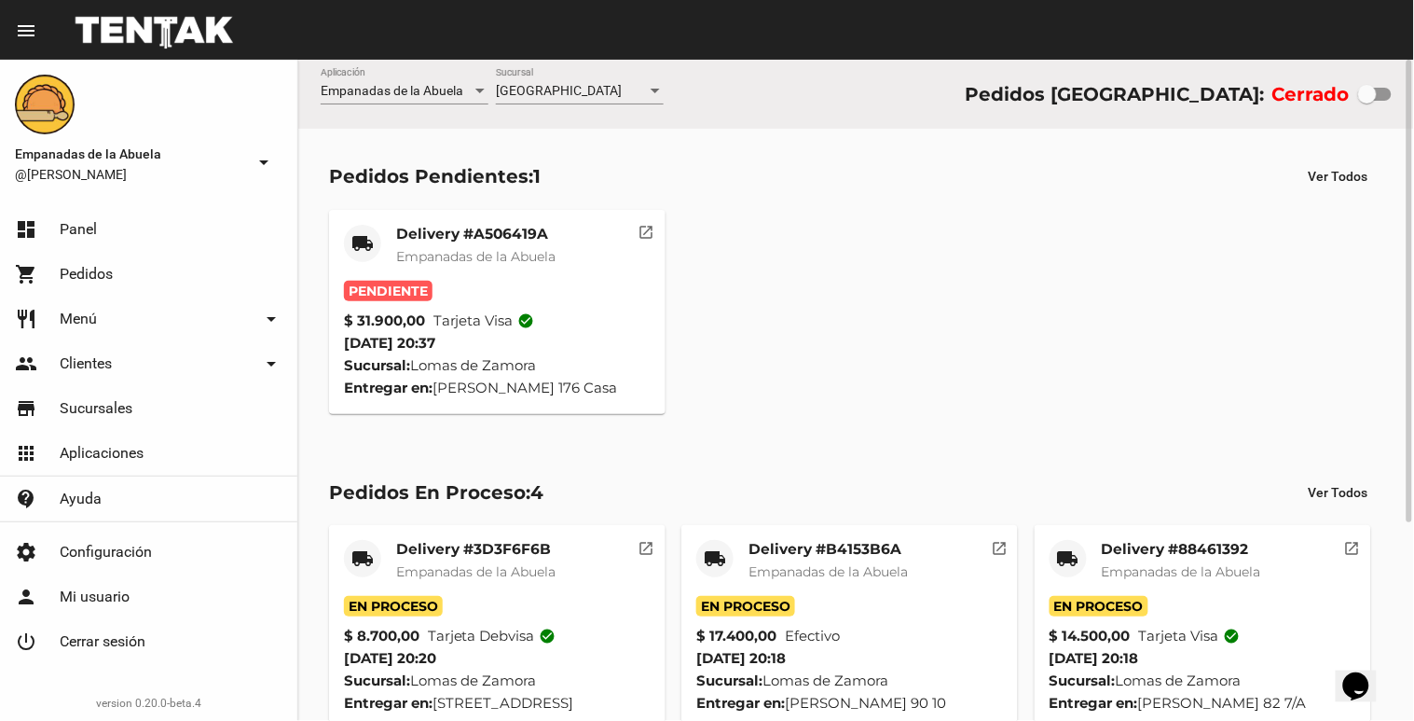
click at [612, 66] on div "Empanadas de la Abuela Aplicación Monte Grande Sucursal Pedidos [GEOGRAPHIC_DAT…" at bounding box center [856, 94] width 1116 height 69
click at [588, 94] on div "[GEOGRAPHIC_DATA]" at bounding box center [571, 91] width 151 height 15
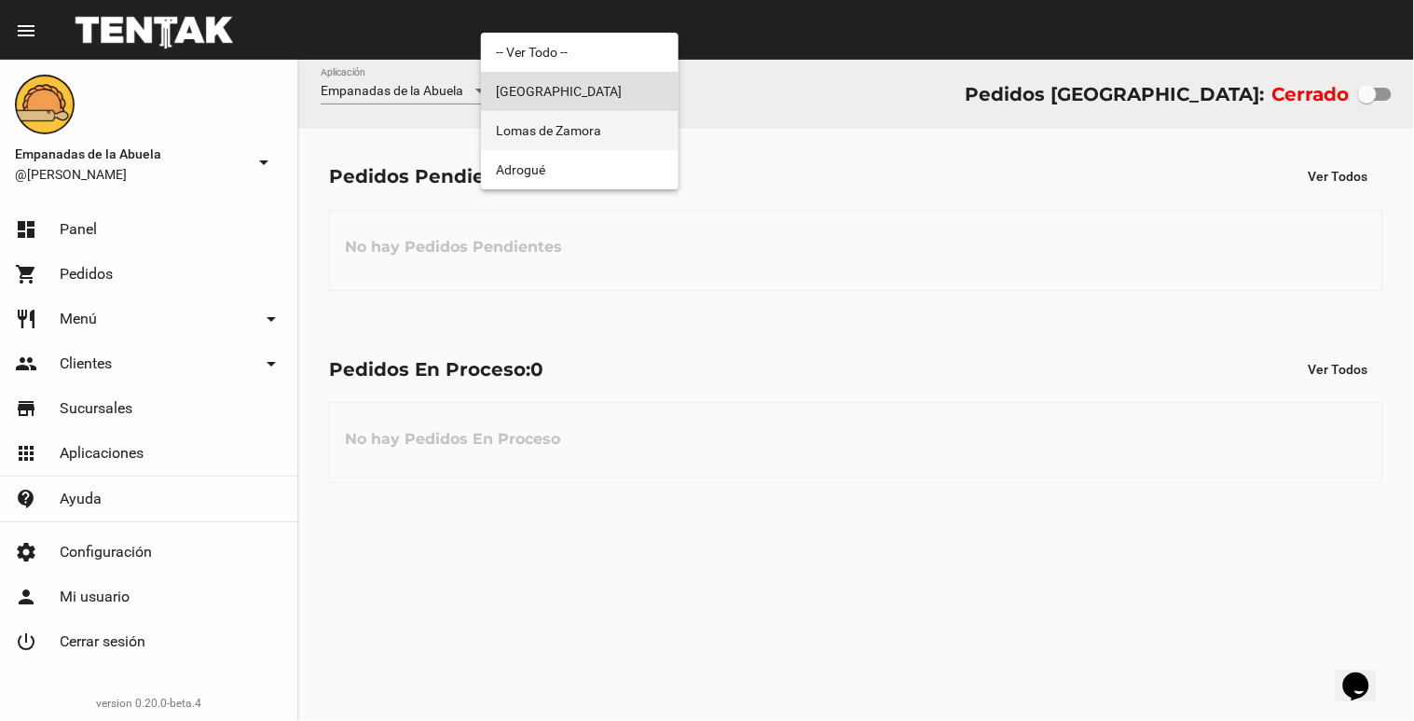
click at [578, 131] on span "Lomas de Zamora" at bounding box center [580, 130] width 168 height 39
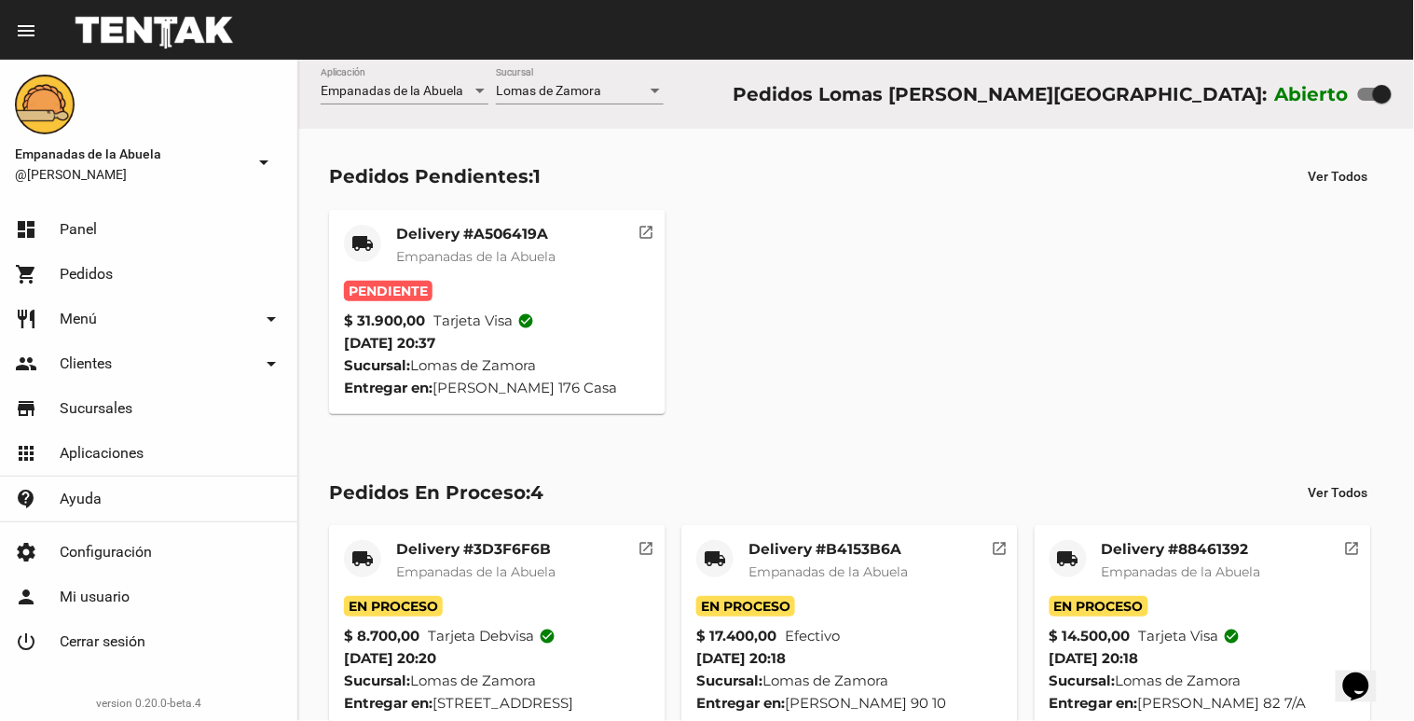
click at [418, 268] on div "Delivery #A506419A Empanadas de la Abuela" at bounding box center [475, 253] width 159 height 56
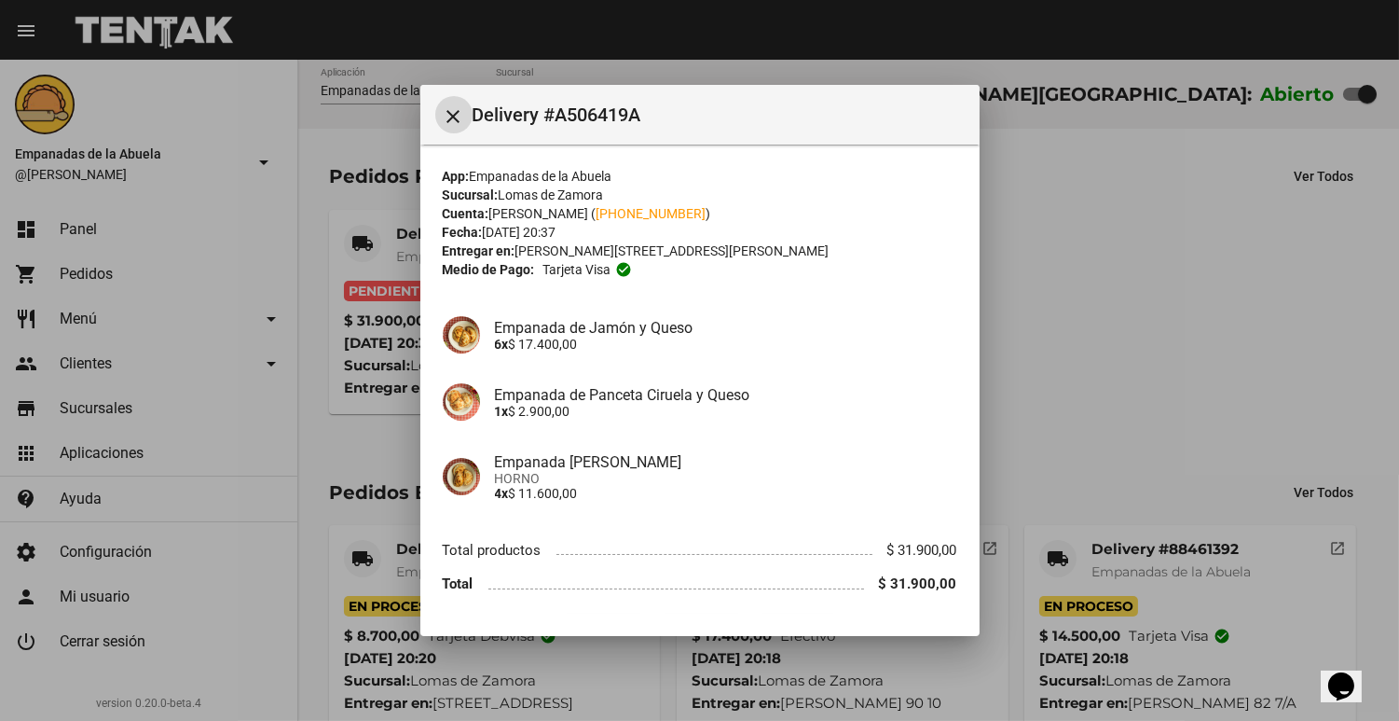
scroll to position [51, 0]
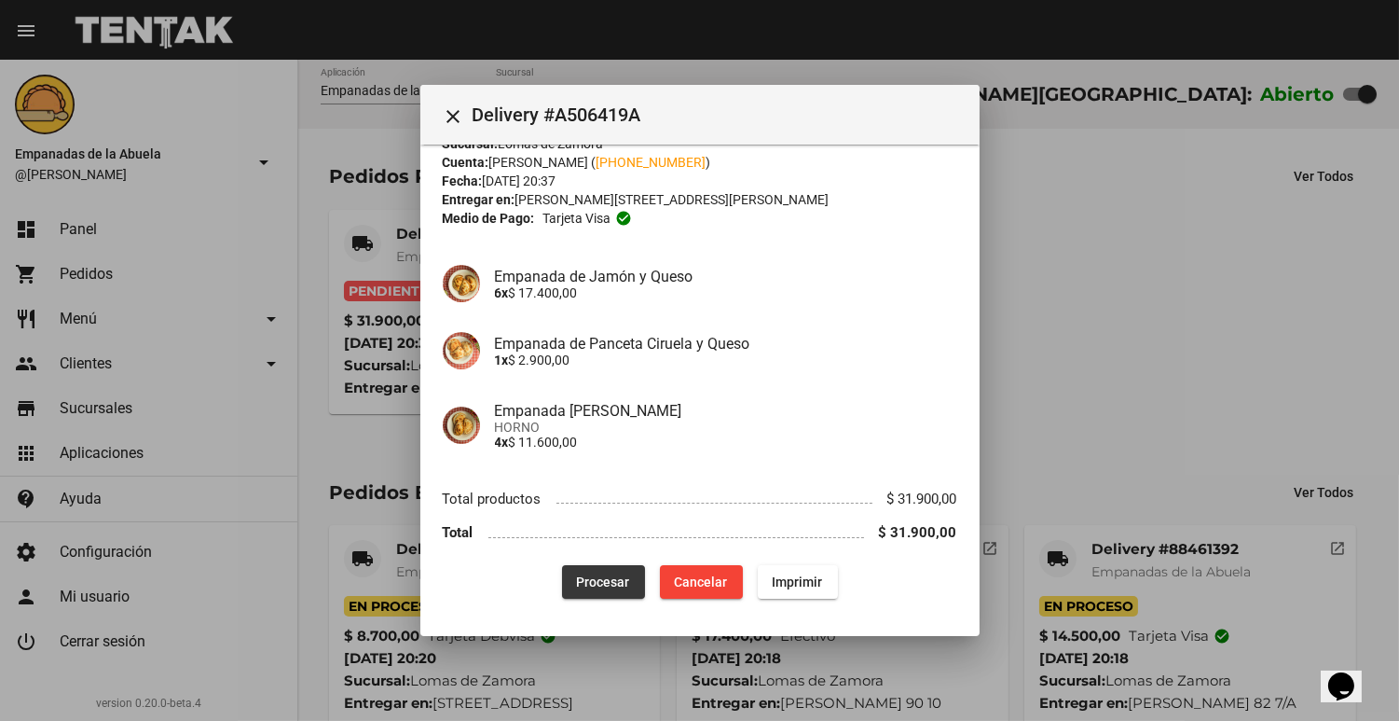
click at [562, 569] on button "Procesar" at bounding box center [603, 582] width 83 height 34
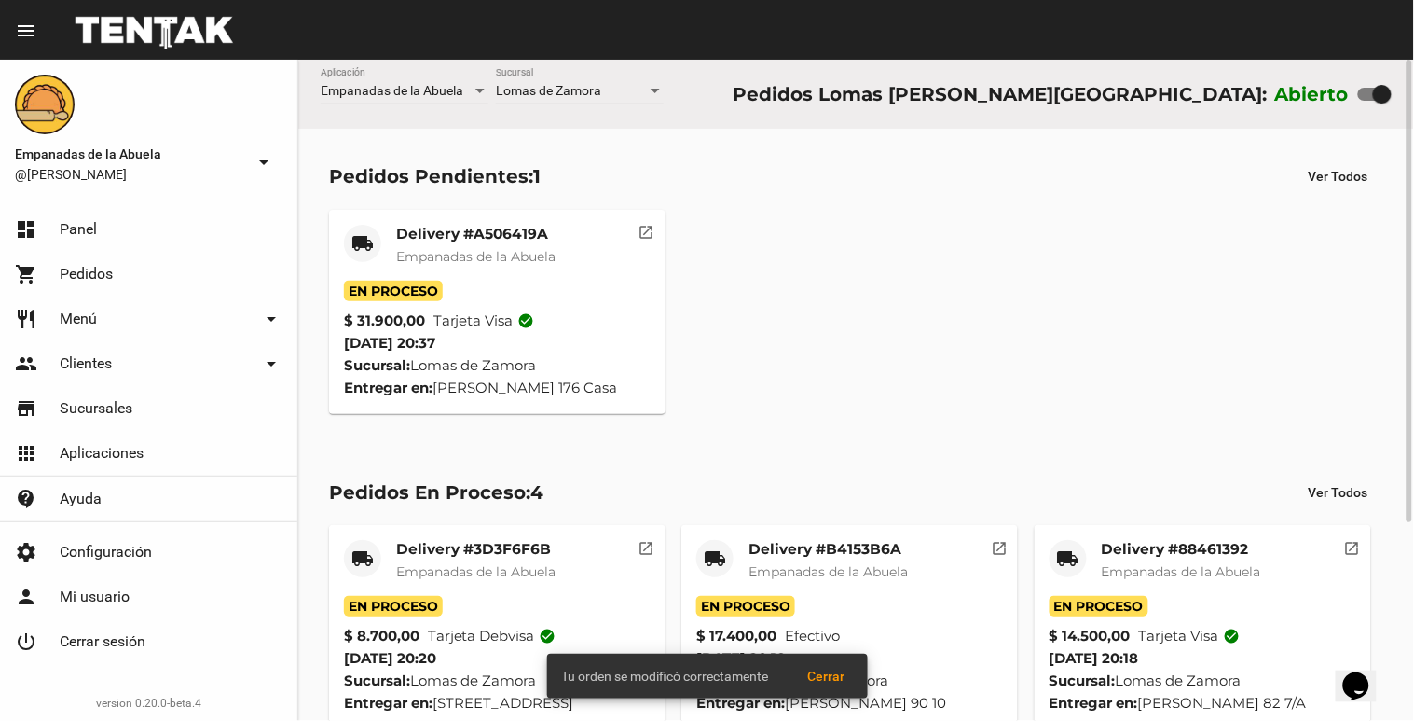
click at [574, 234] on mat-card-header "local_shipping Delivery #A506419A Empanadas de [GEOGRAPHIC_DATA]" at bounding box center [497, 253] width 307 height 56
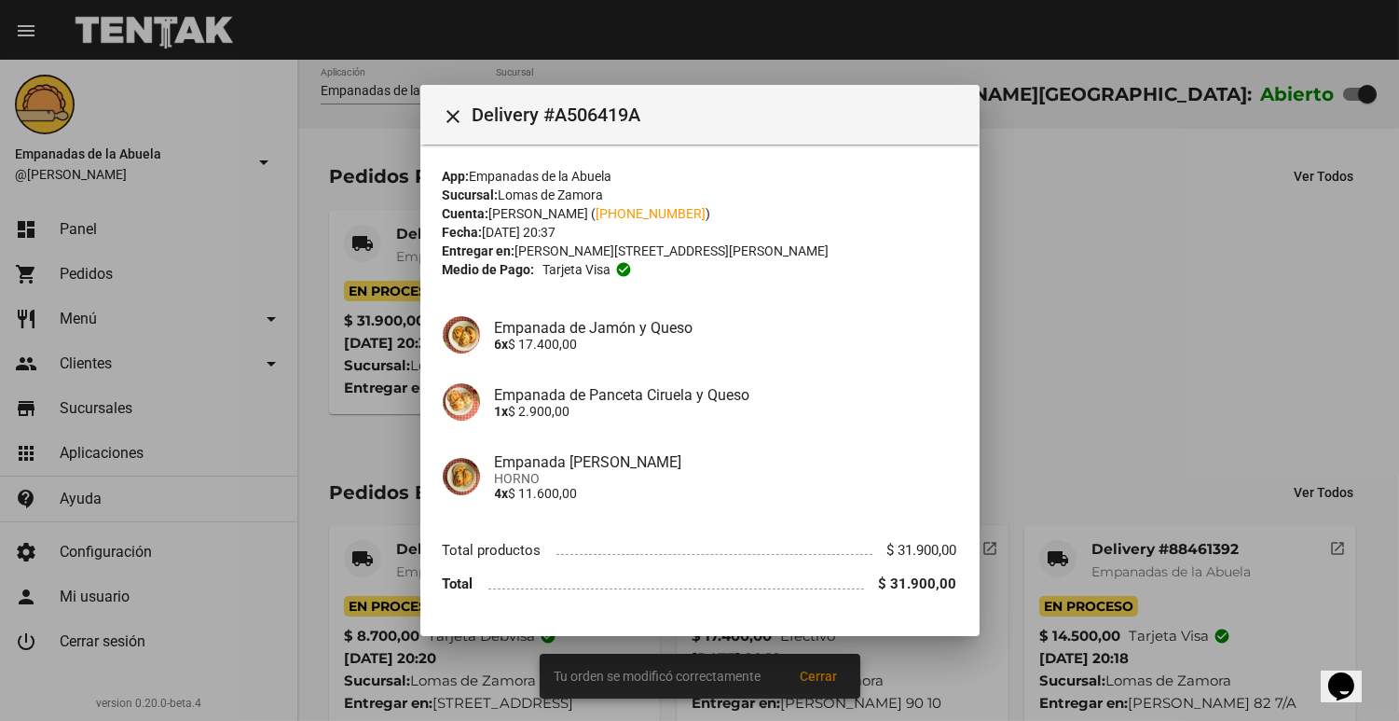
scroll to position [51, 0]
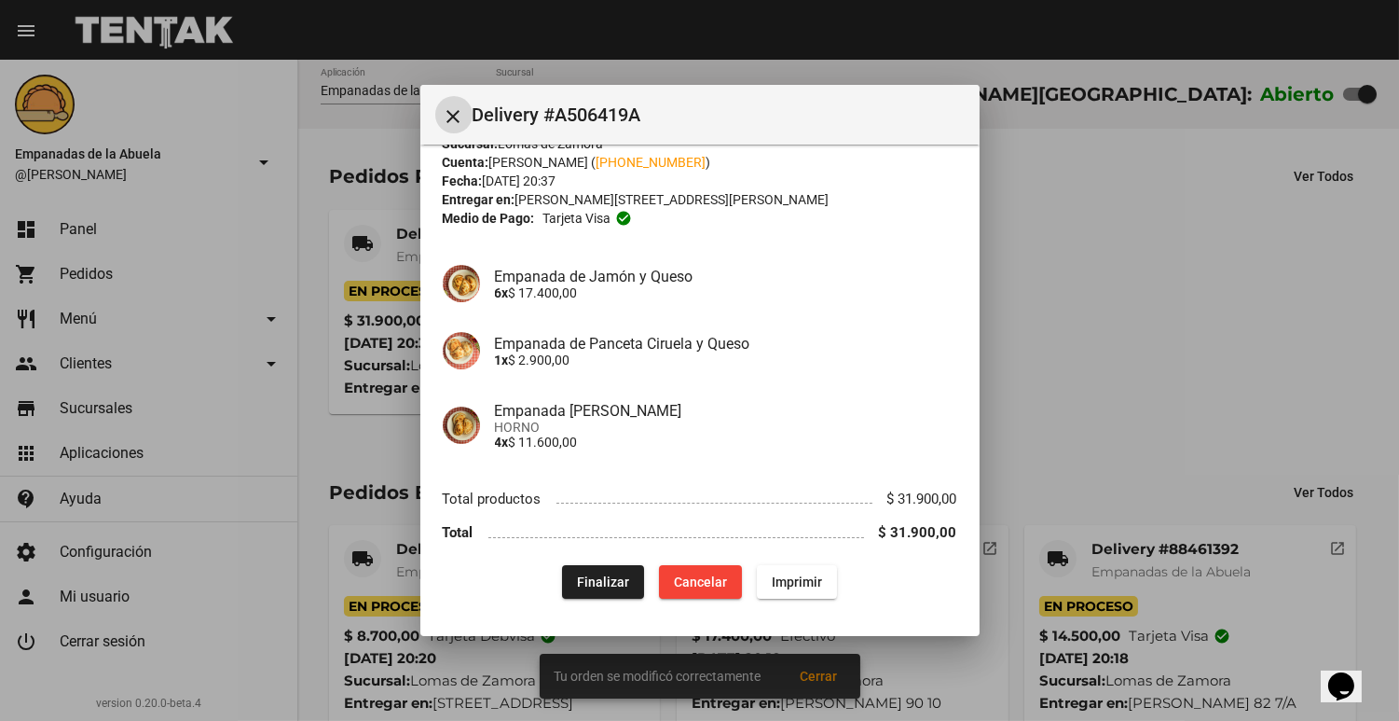
click at [783, 582] on span "Imprimir" at bounding box center [797, 581] width 50 height 15
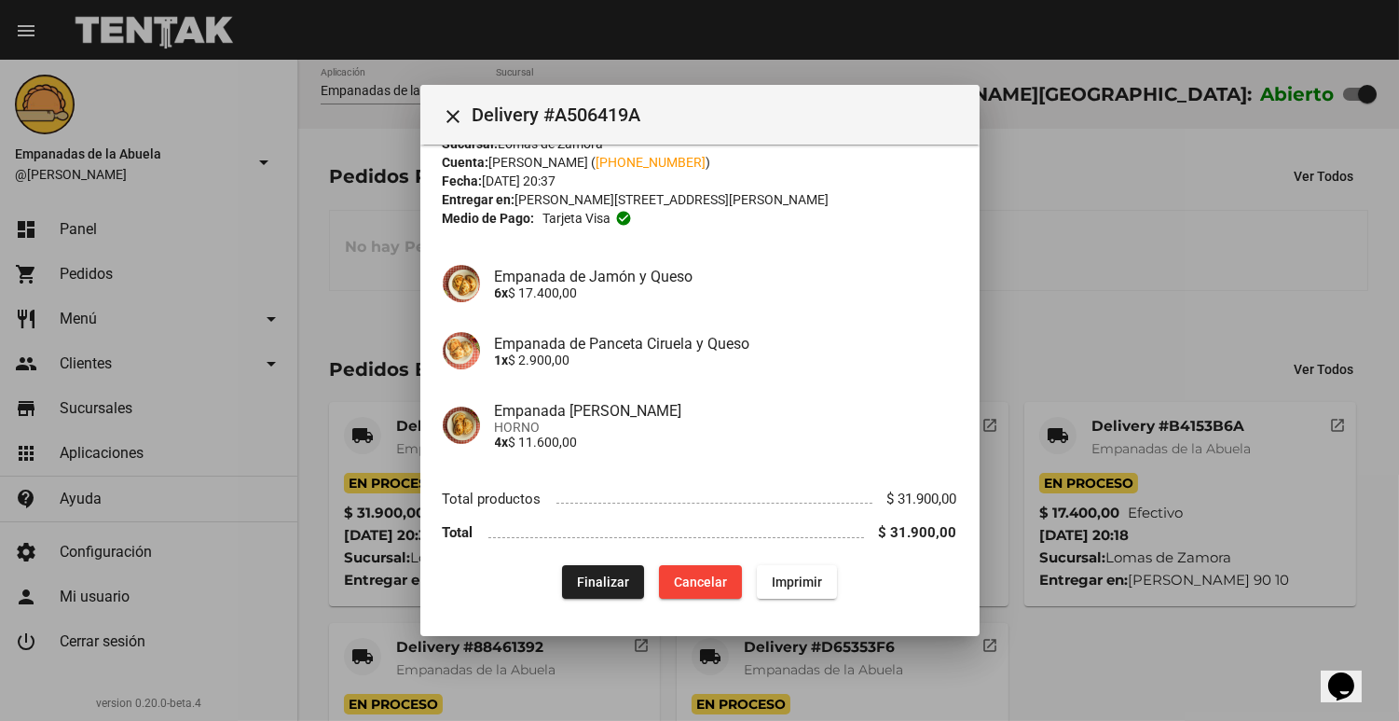
click at [1366, 423] on div at bounding box center [699, 360] width 1399 height 721
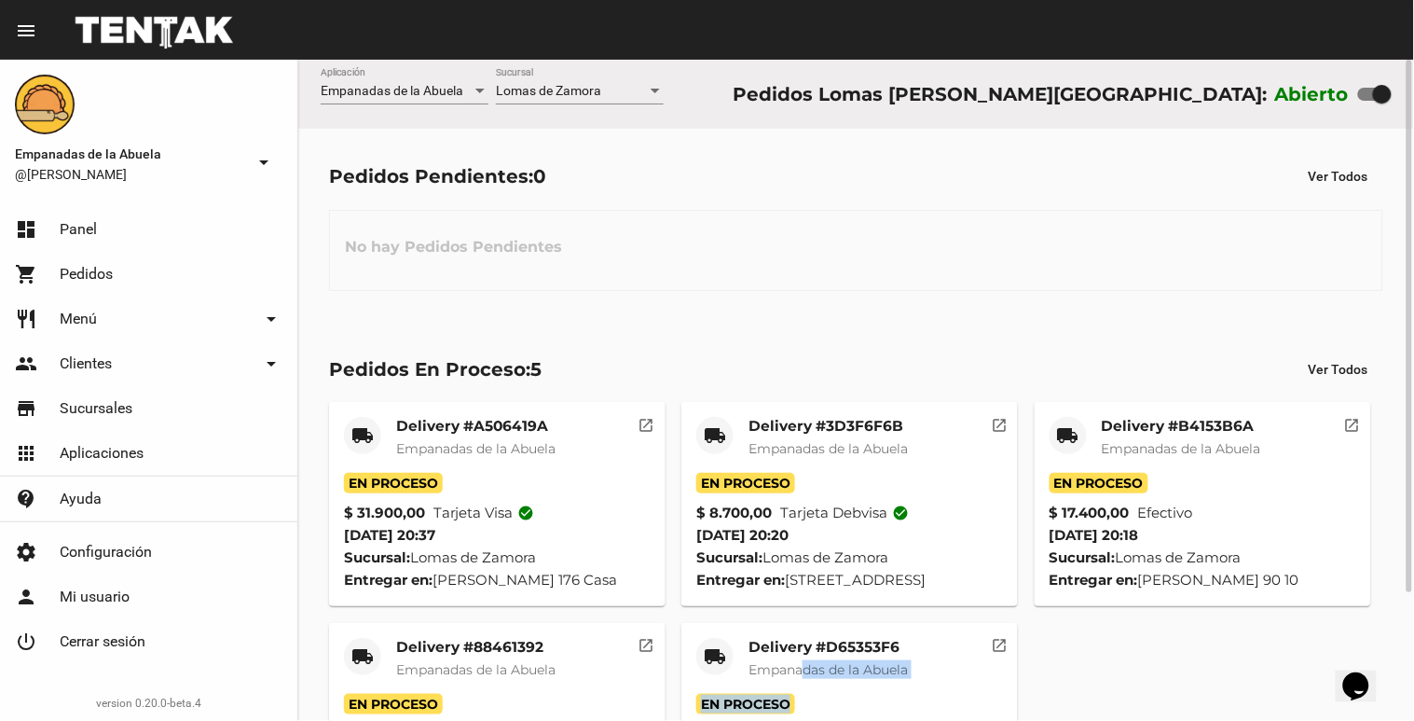
click at [808, 715] on mat-card "local_shipping Delivery #D65353F6 Empanadas de la Abuela En Proceso $ 26.100,00…" at bounding box center [849, 725] width 337 height 204
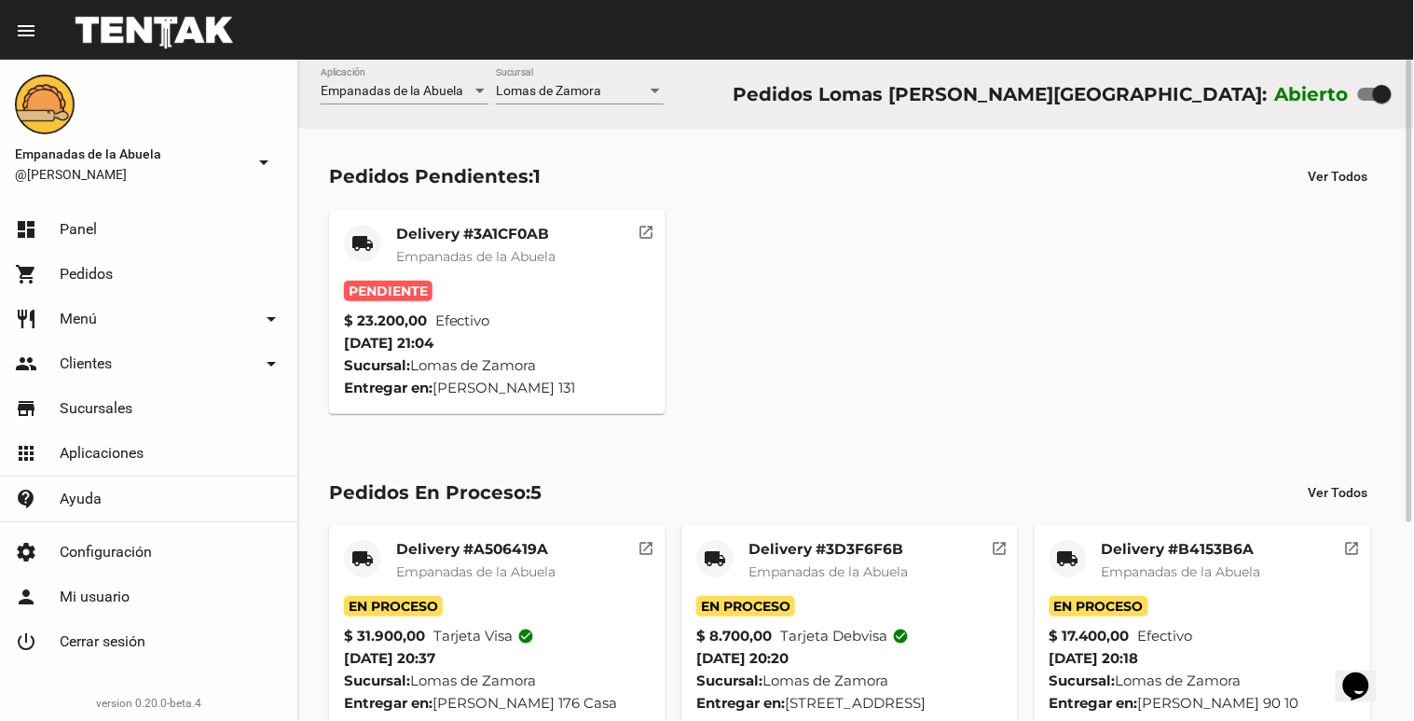
click at [520, 247] on mat-card-subtitle "Empanadas de la Abuela" at bounding box center [475, 256] width 159 height 19
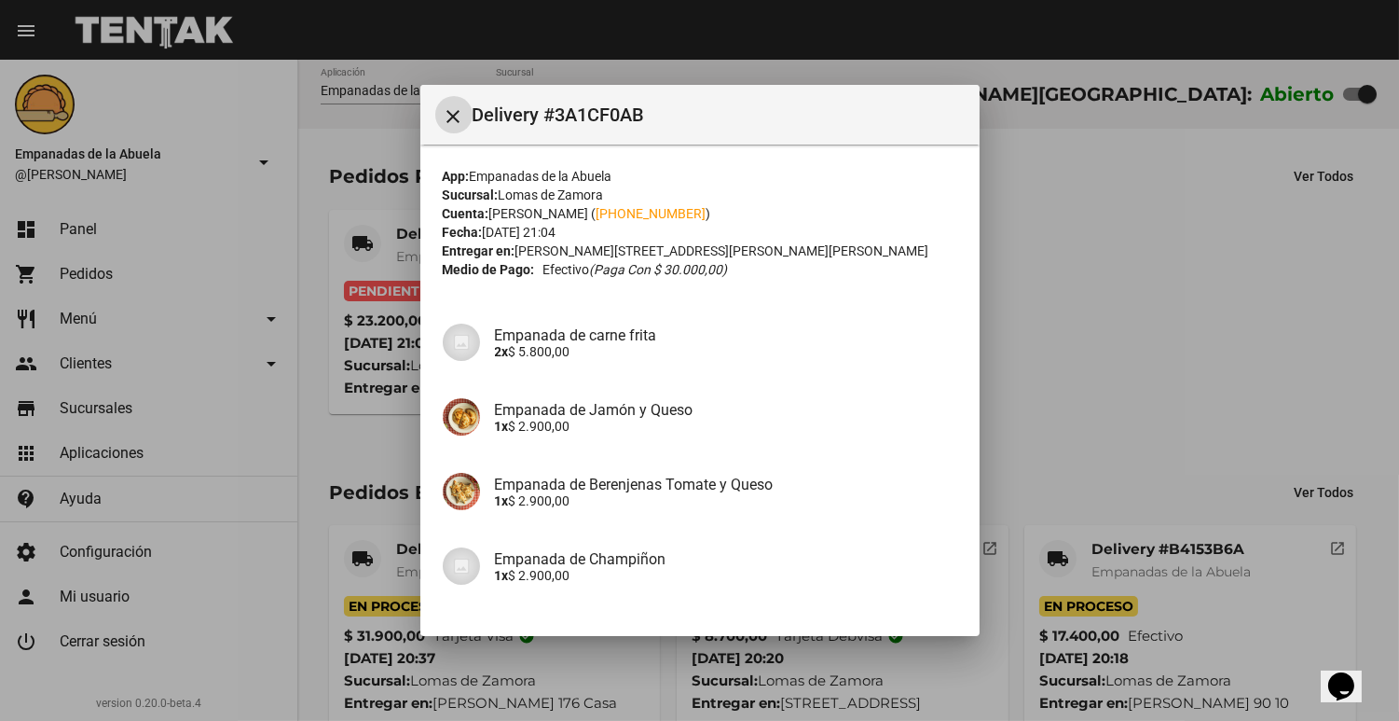
scroll to position [334, 0]
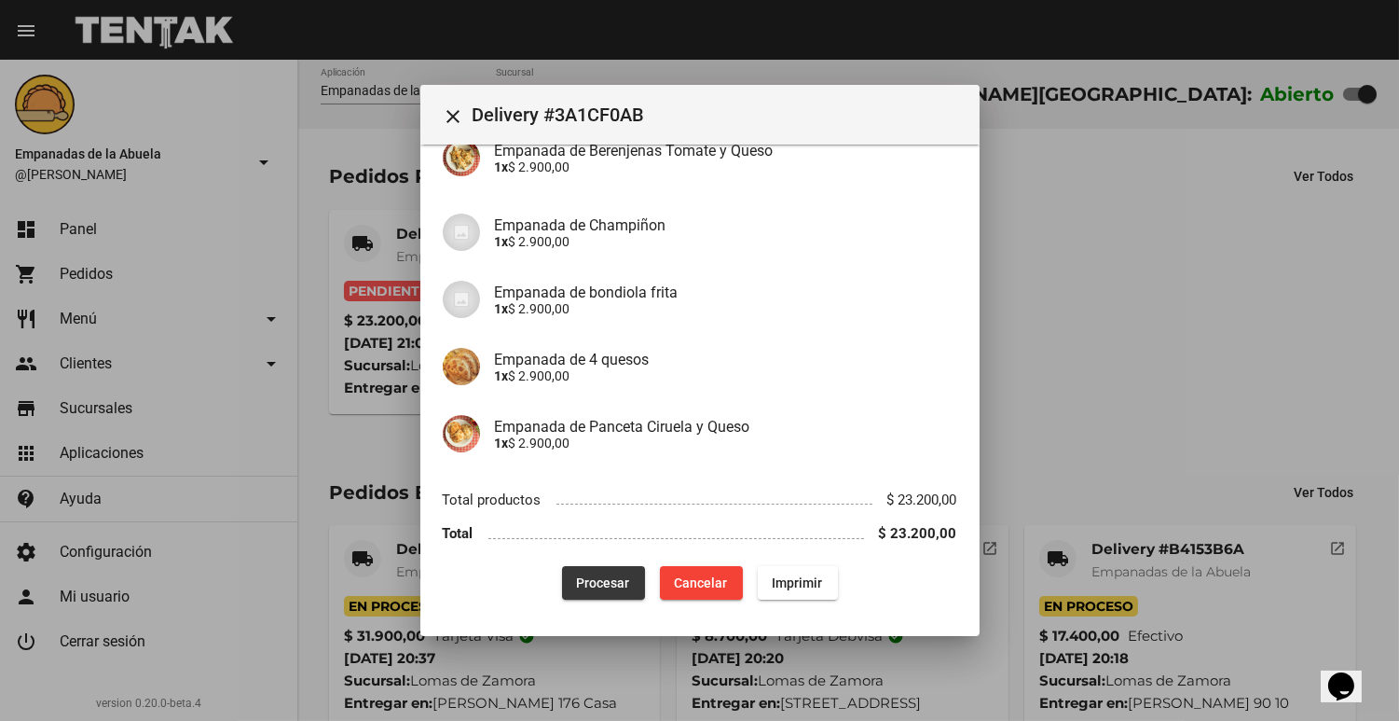
click at [562, 584] on button "Procesar" at bounding box center [603, 583] width 83 height 34
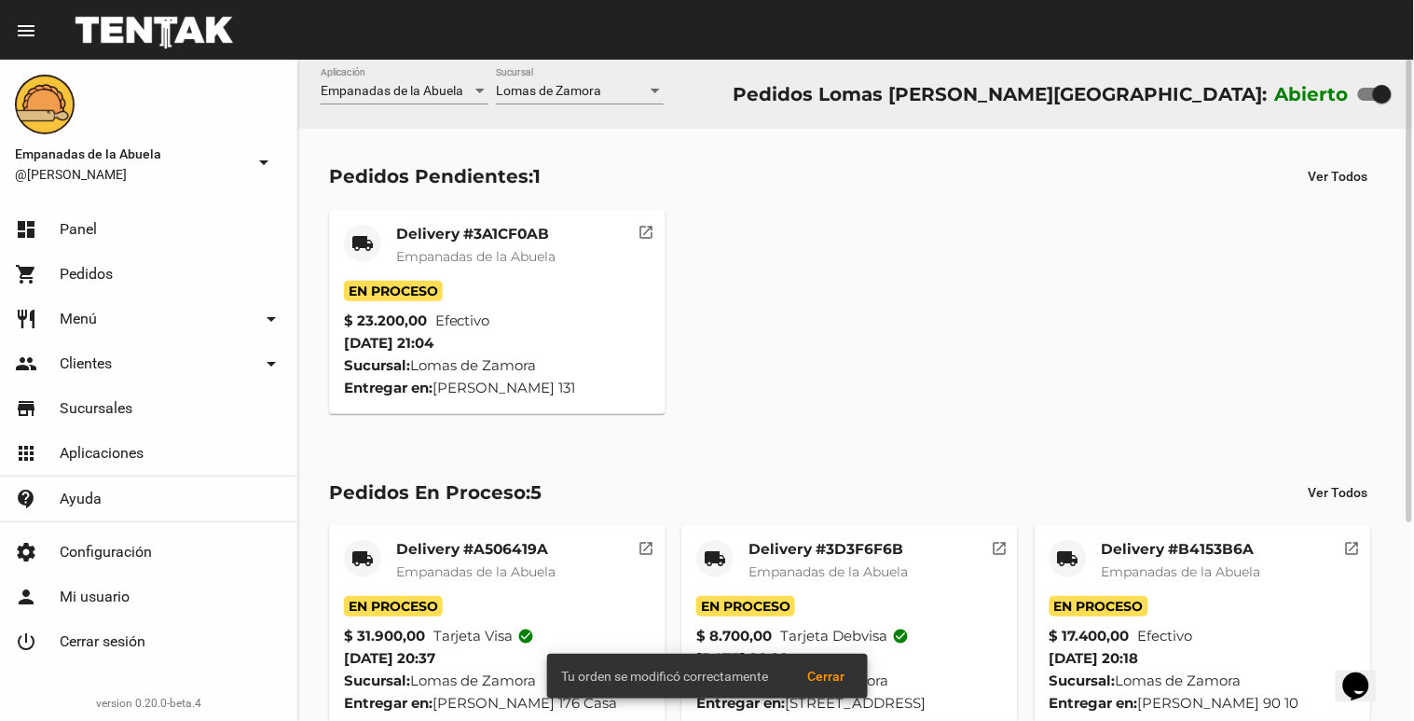
click at [445, 254] on span "Empanadas de la Abuela" at bounding box center [475, 256] width 159 height 17
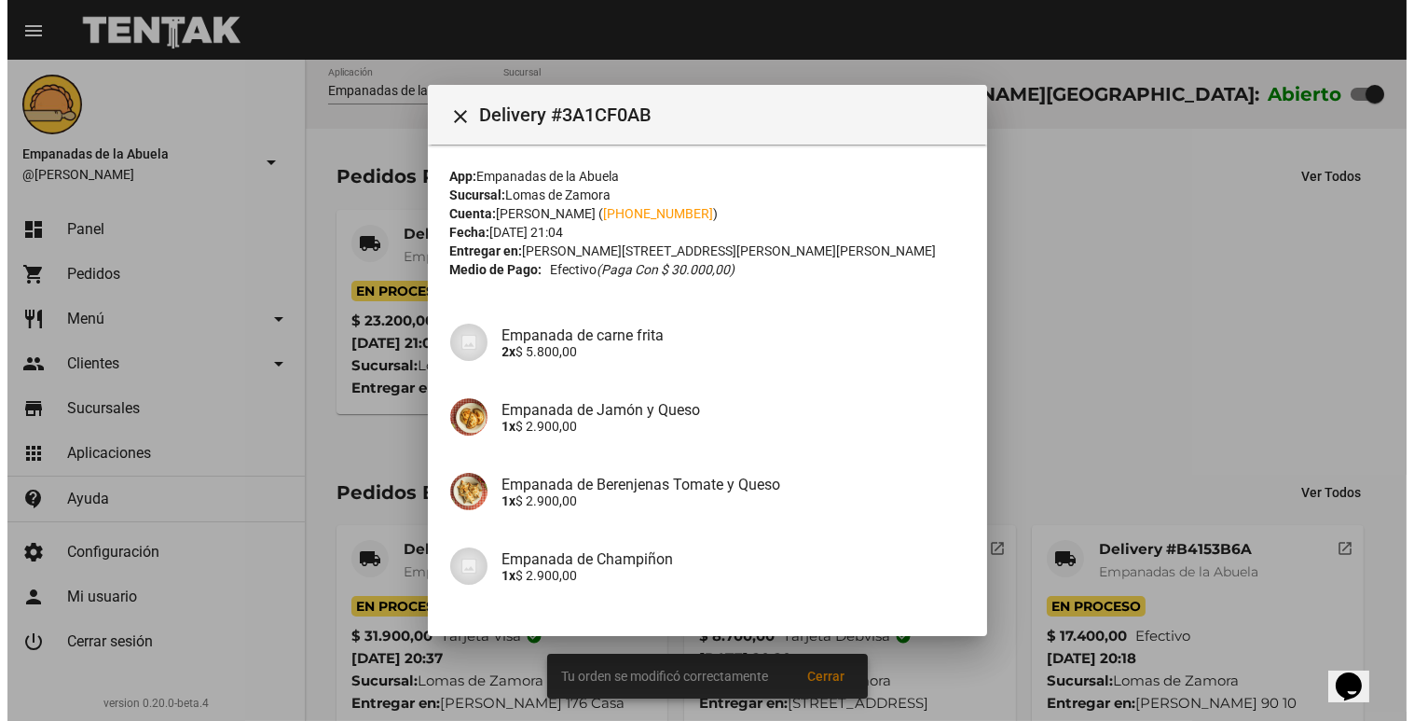
scroll to position [334, 0]
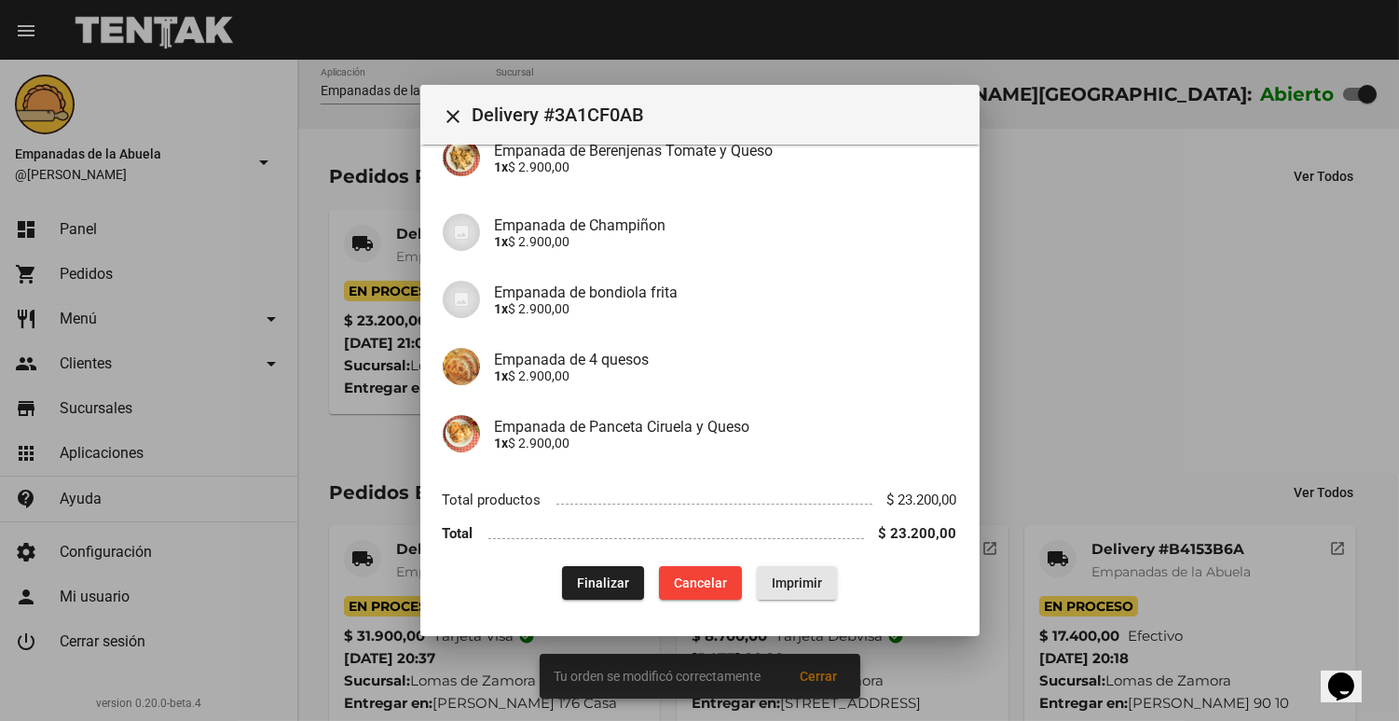
drag, startPoint x: 806, startPoint y: 588, endPoint x: 378, endPoint y: 502, distance: 436.6
click at [805, 588] on span "Imprimir" at bounding box center [797, 582] width 50 height 15
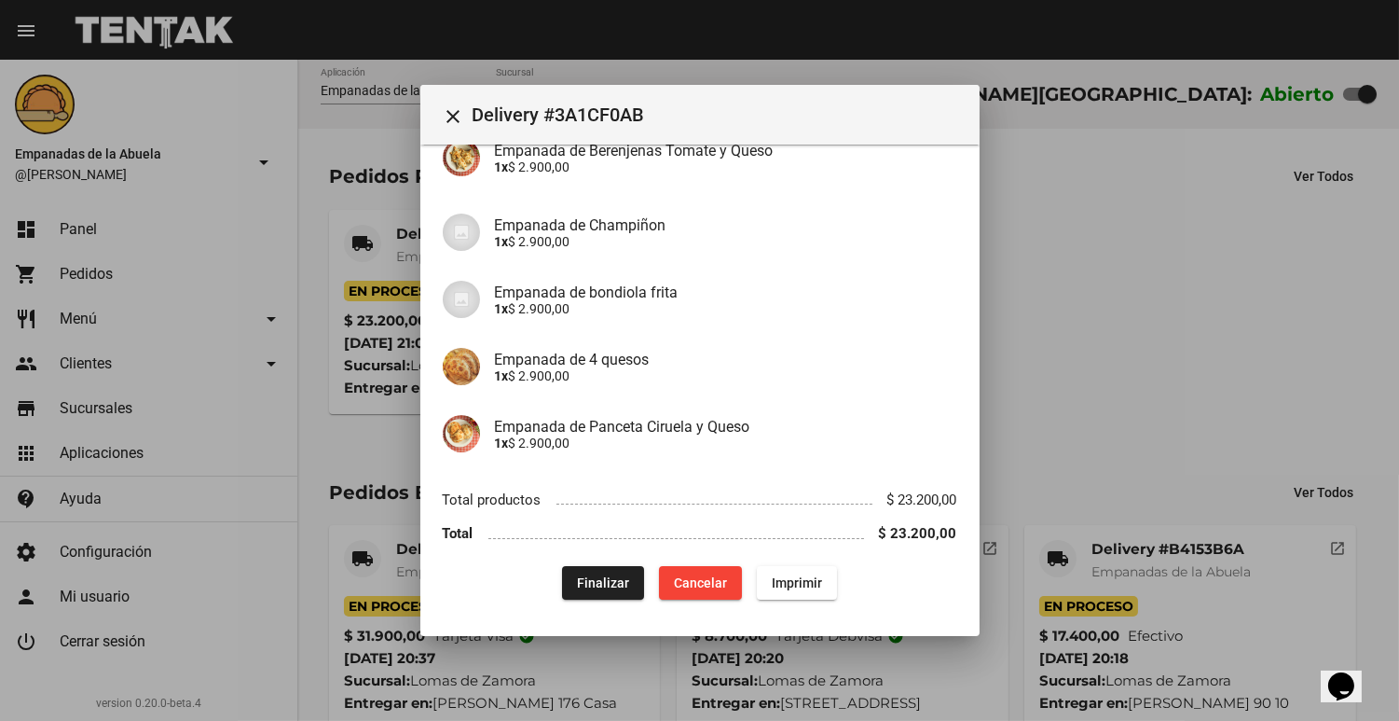
click at [375, 500] on div at bounding box center [699, 360] width 1399 height 721
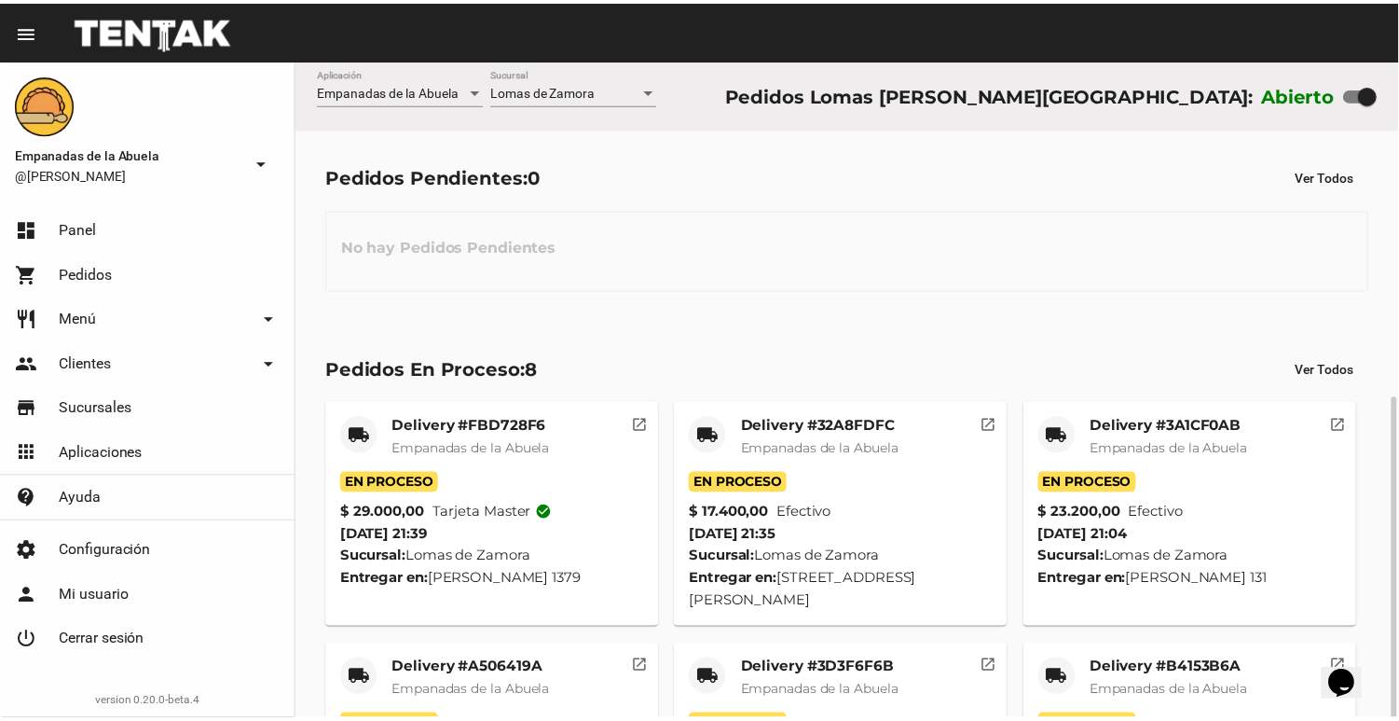
scroll to position [379, 0]
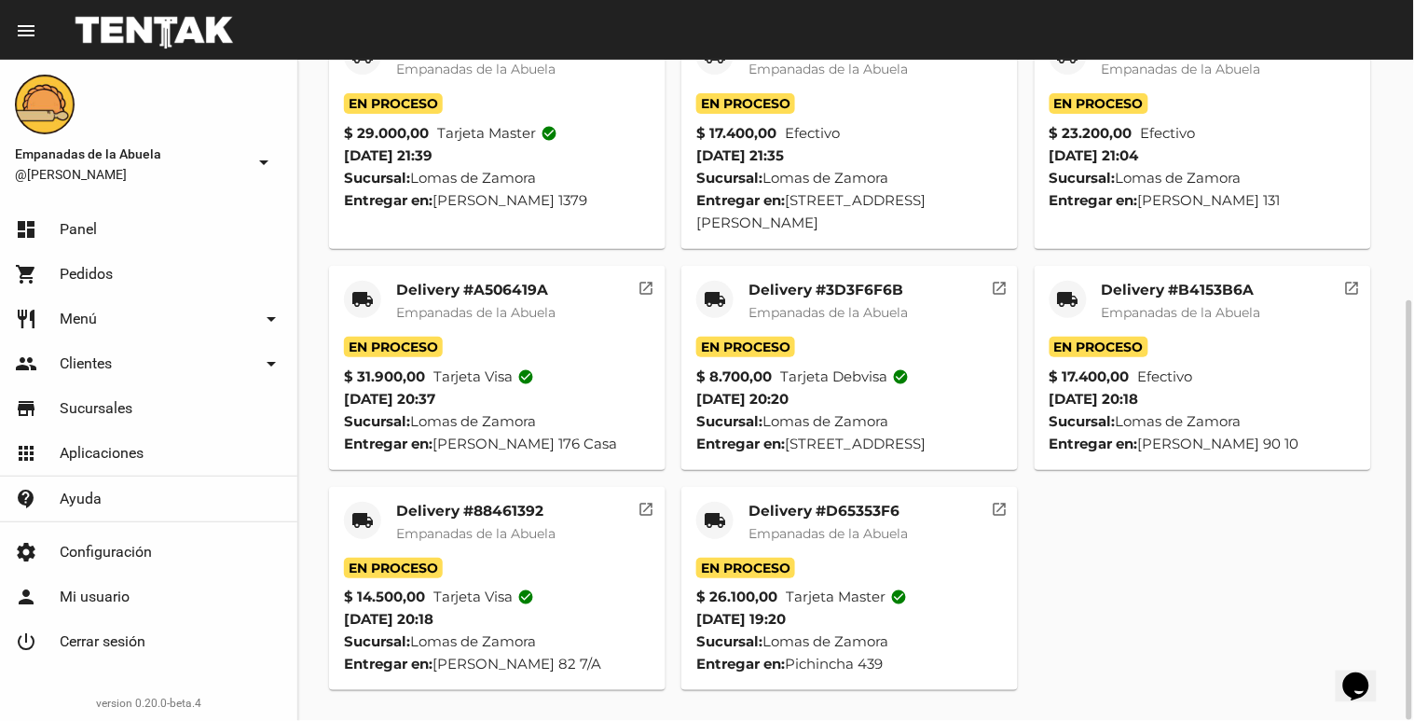
click at [789, 519] on div "Delivery #D65353F6 Empanadas de la Abuela" at bounding box center [828, 530] width 159 height 56
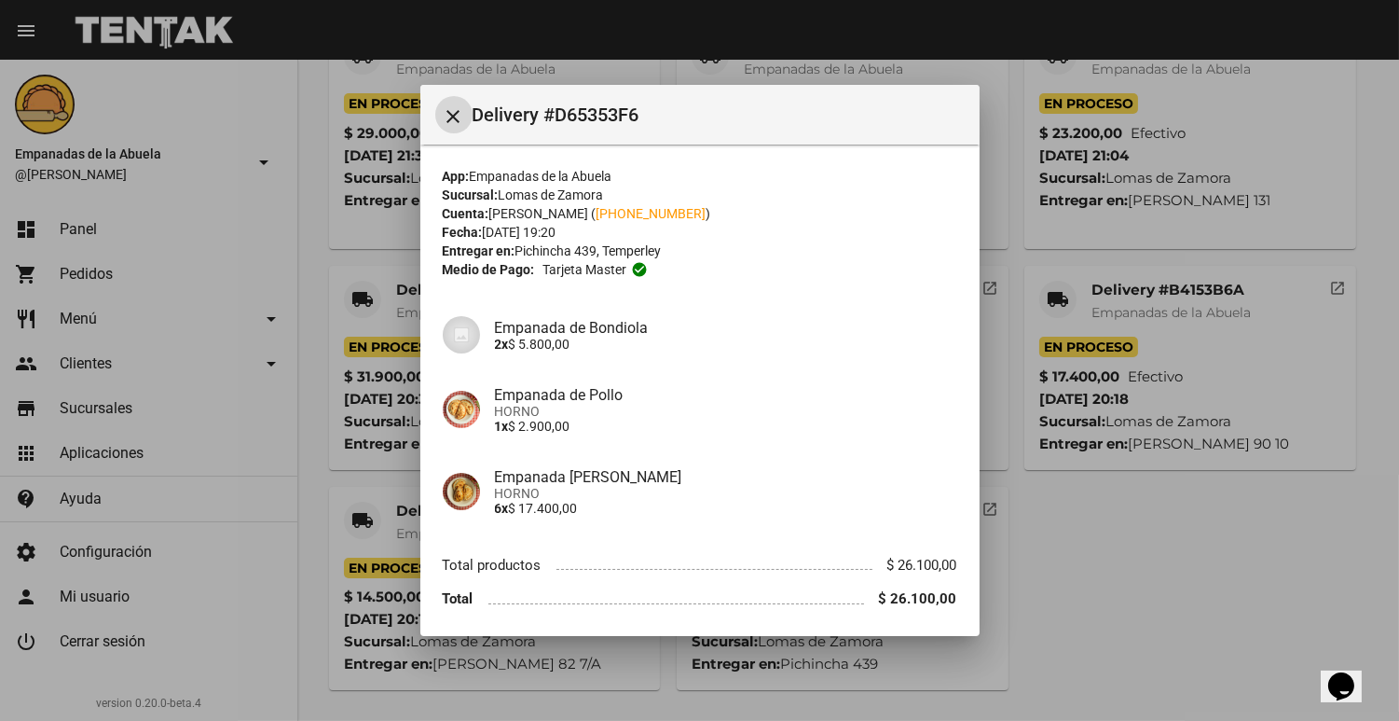
scroll to position [66, 0]
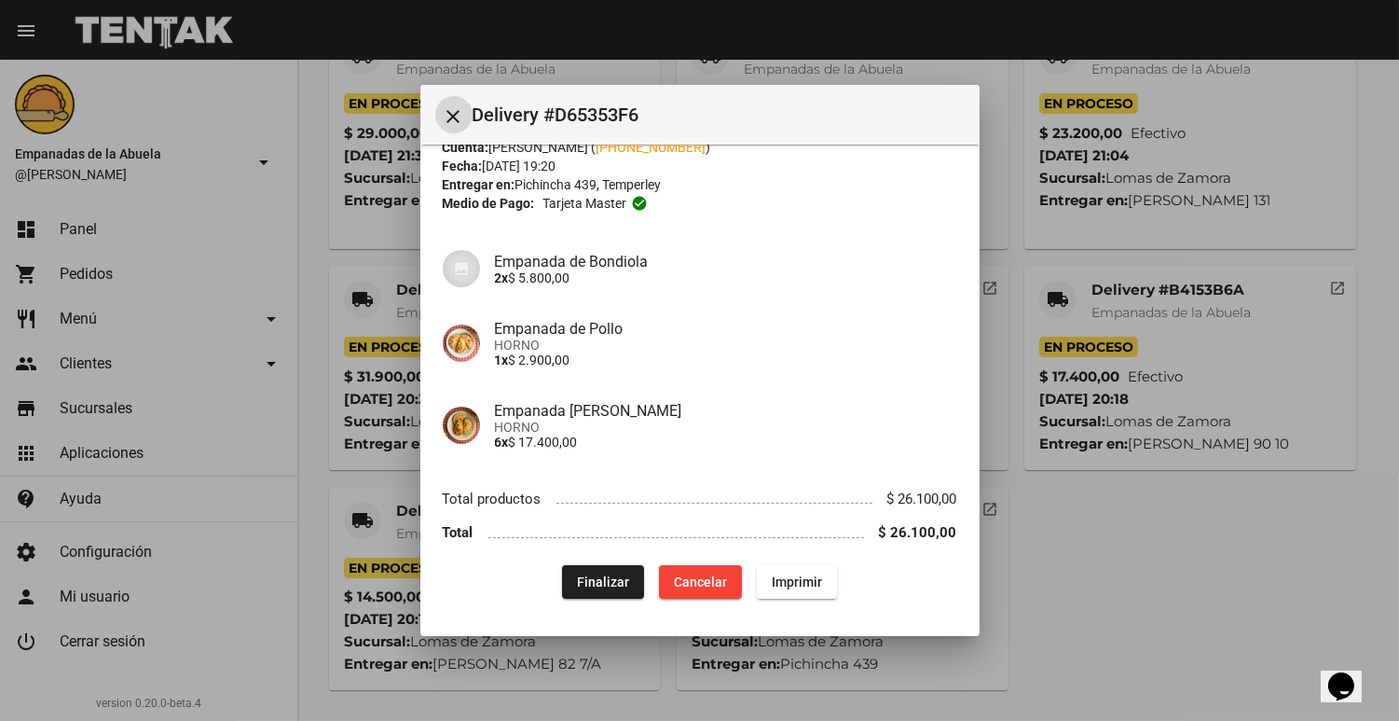
click at [588, 578] on span "Finalizar" at bounding box center [603, 581] width 52 height 15
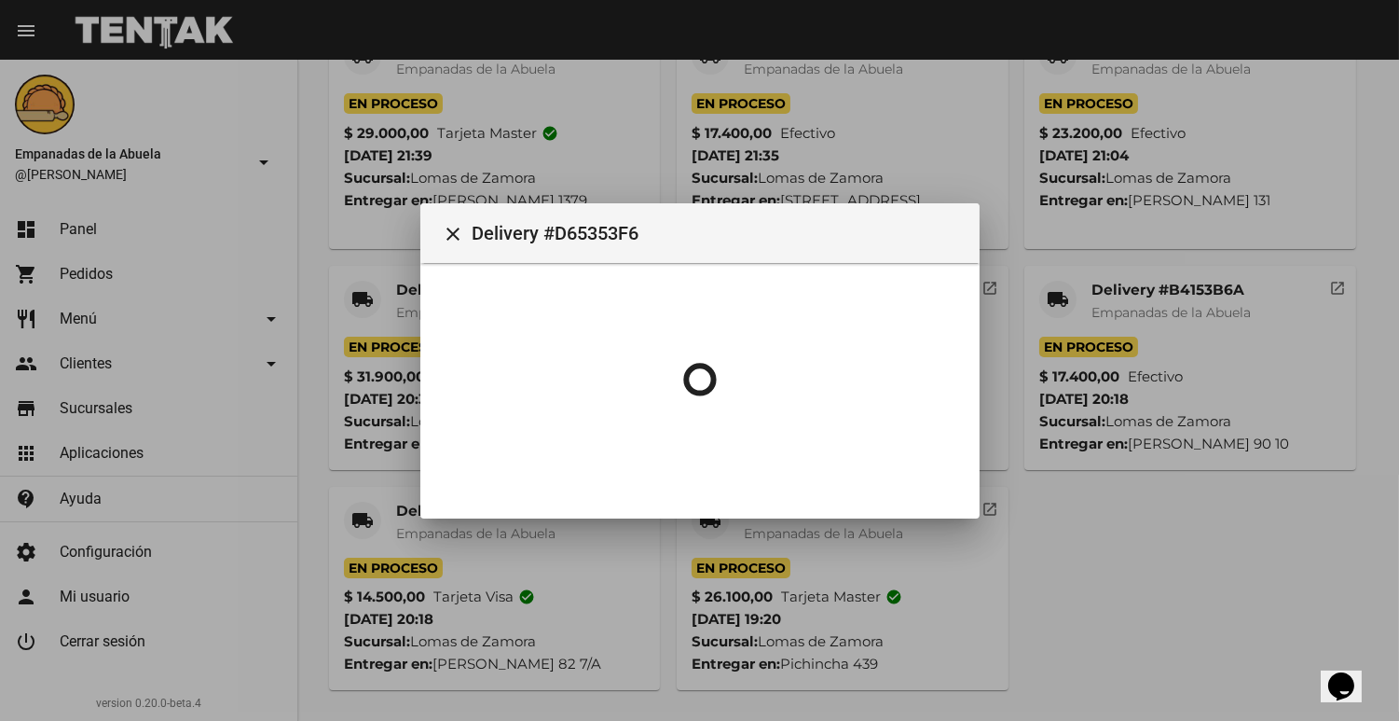
scroll to position [0, 0]
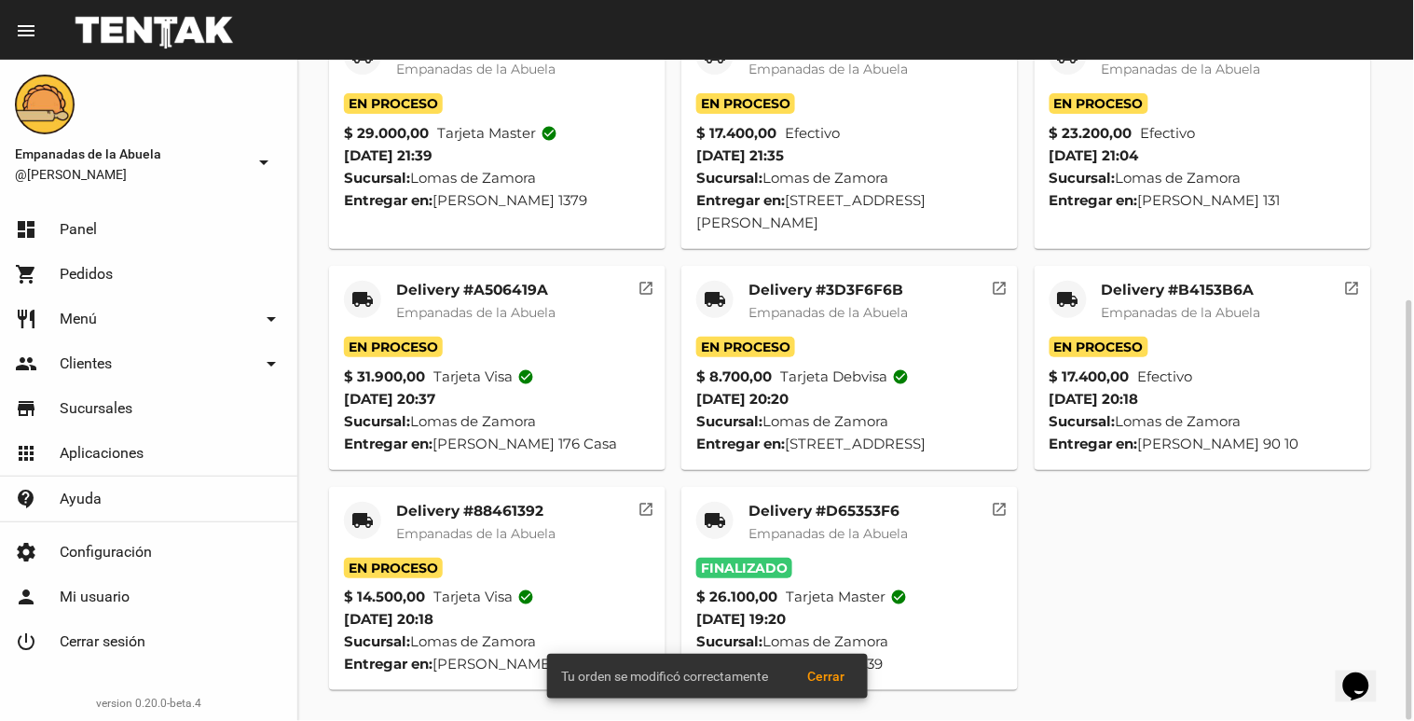
click at [478, 533] on span "Empanadas de la Abuela" at bounding box center [475, 533] width 159 height 17
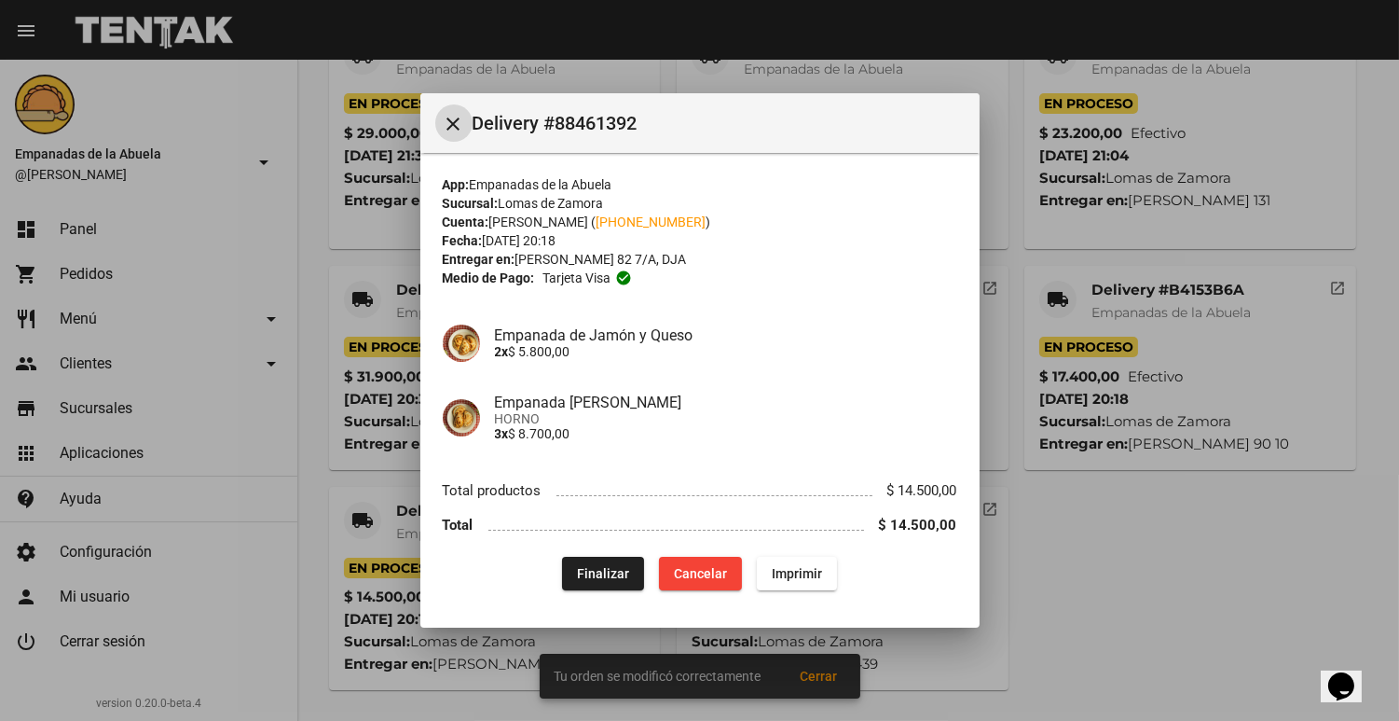
click at [567, 580] on button "Finalizar" at bounding box center [603, 574] width 82 height 34
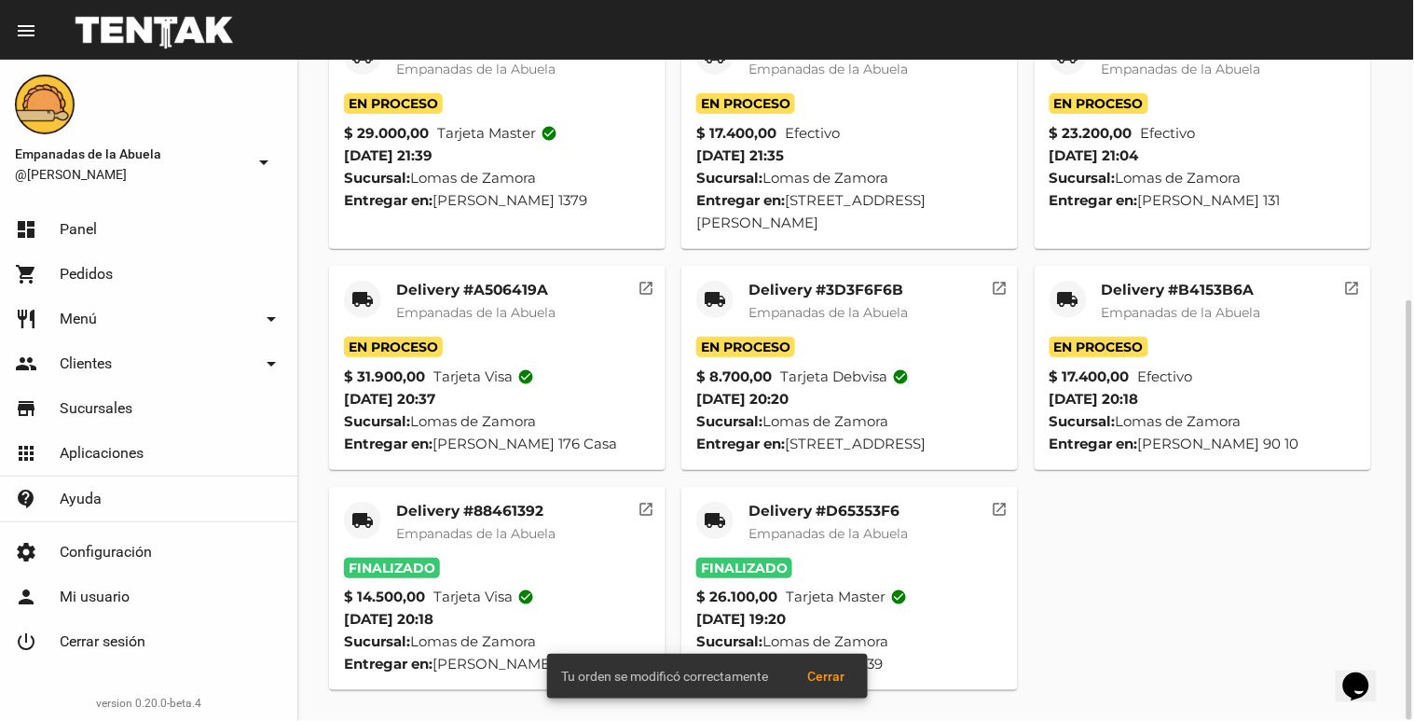
click at [1112, 281] on mat-card-title "Delivery #B4153B6A" at bounding box center [1181, 290] width 159 height 19
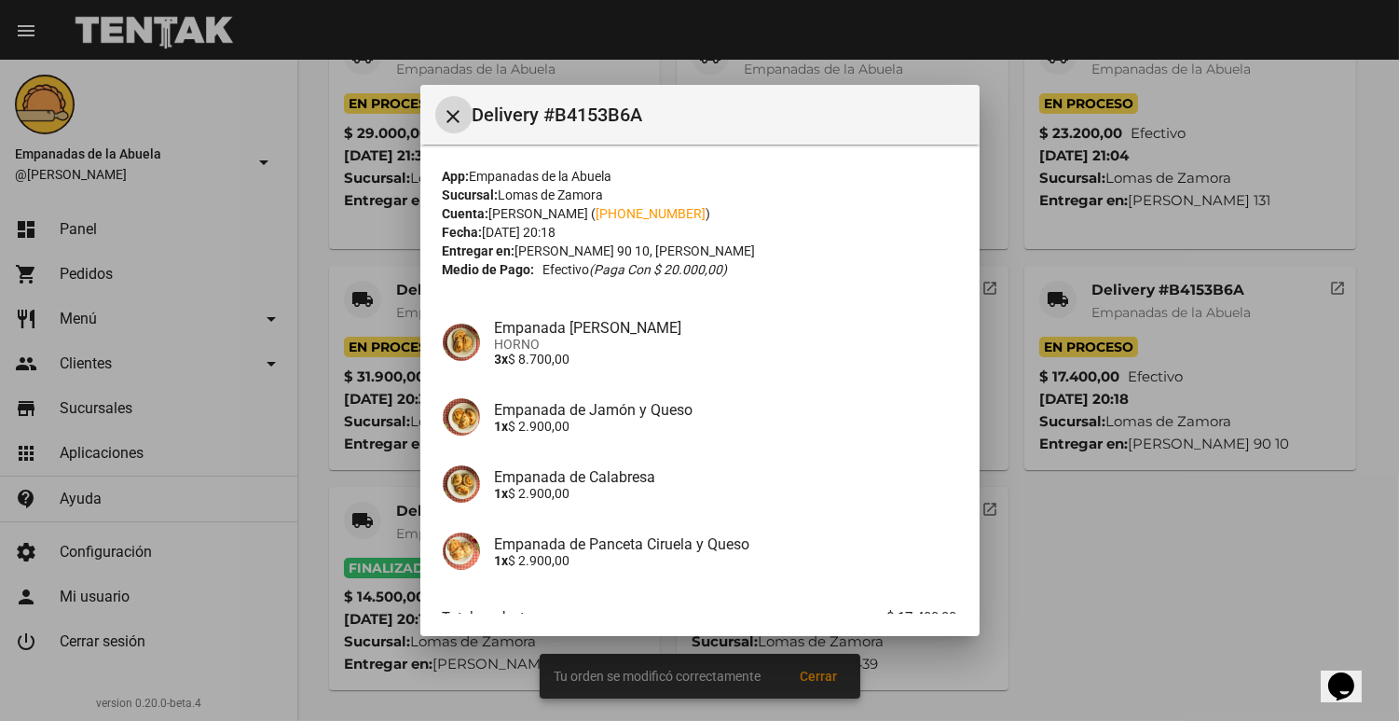
scroll to position [117, 0]
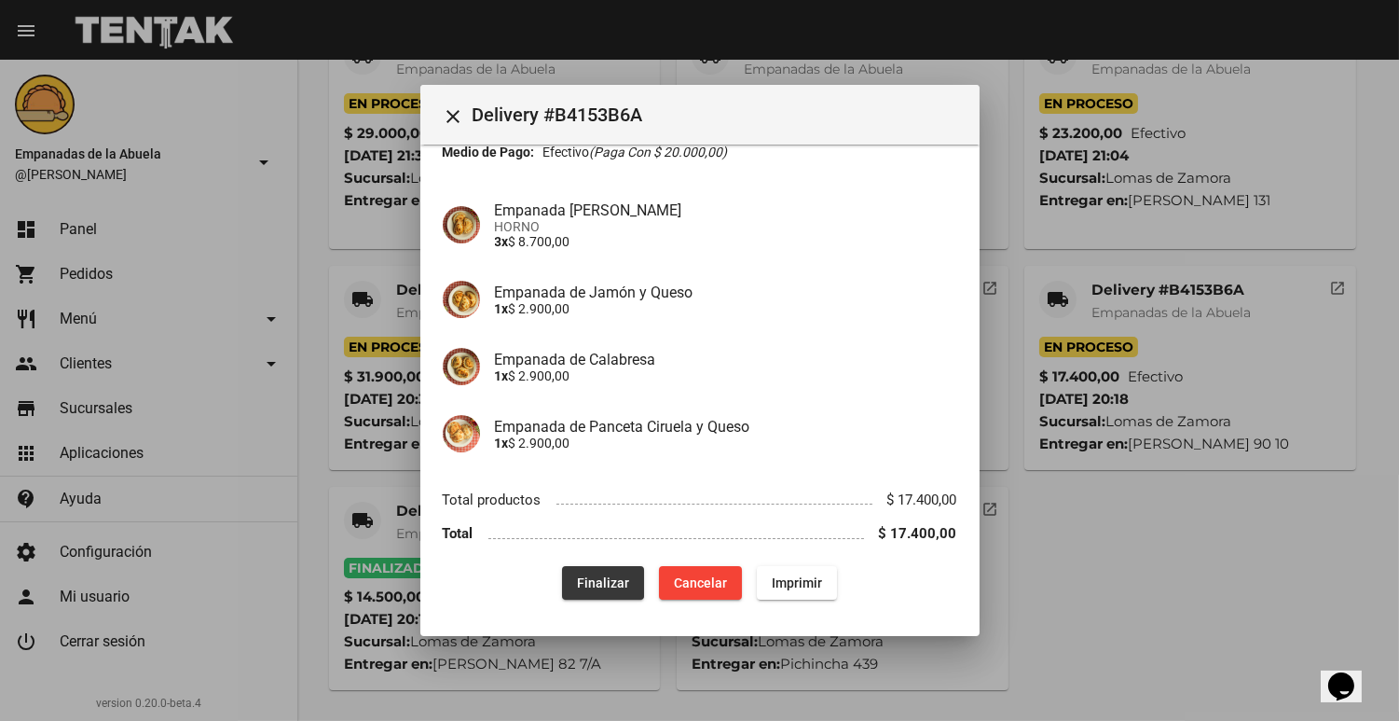
click at [562, 570] on button "Finalizar" at bounding box center [603, 583] width 82 height 34
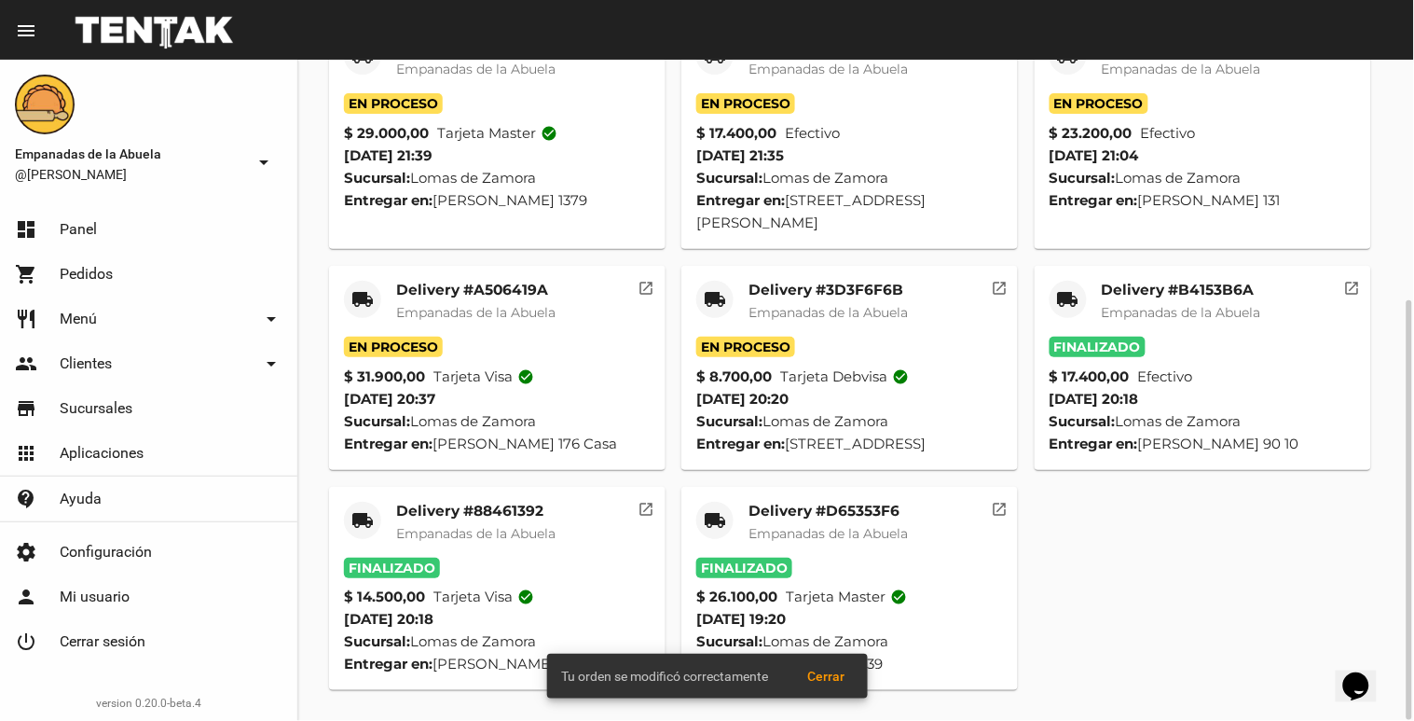
click at [725, 266] on mat-card "local_shipping Delivery #3D3F6F6B Empanadas de la Abuela En Proceso $ 8.700,00 …" at bounding box center [849, 368] width 337 height 204
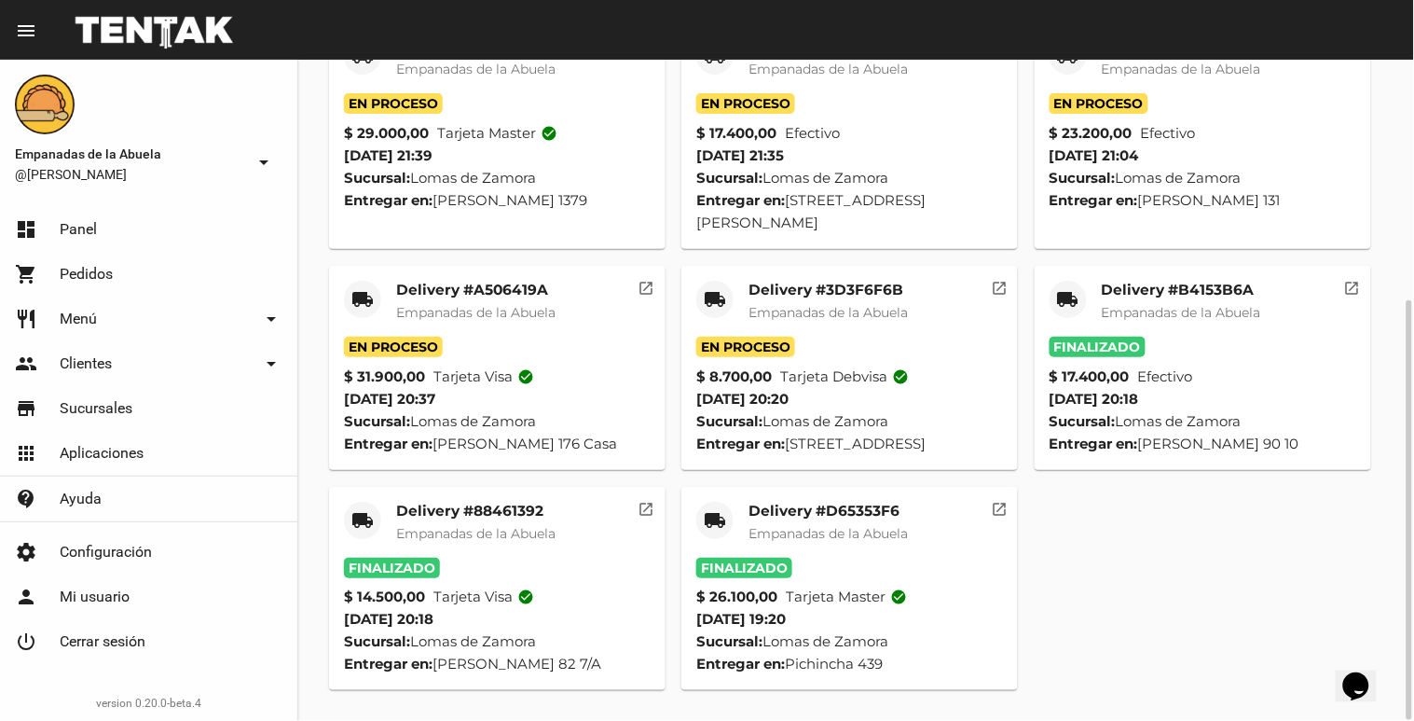
click at [741, 281] on mat-card-header "local_shipping Delivery #3D3F6F6B Empanadas de la Abuela" at bounding box center [849, 309] width 307 height 56
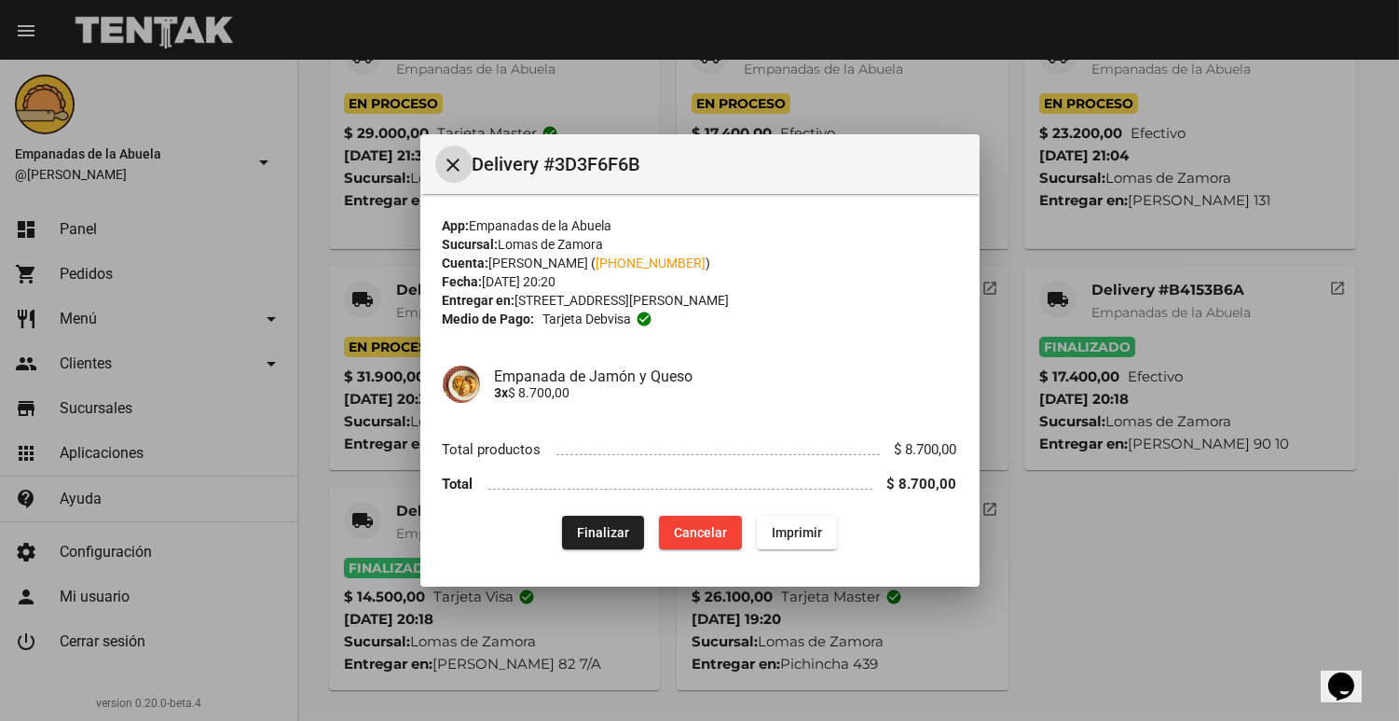
click at [578, 522] on button "Finalizar" at bounding box center [603, 533] width 82 height 34
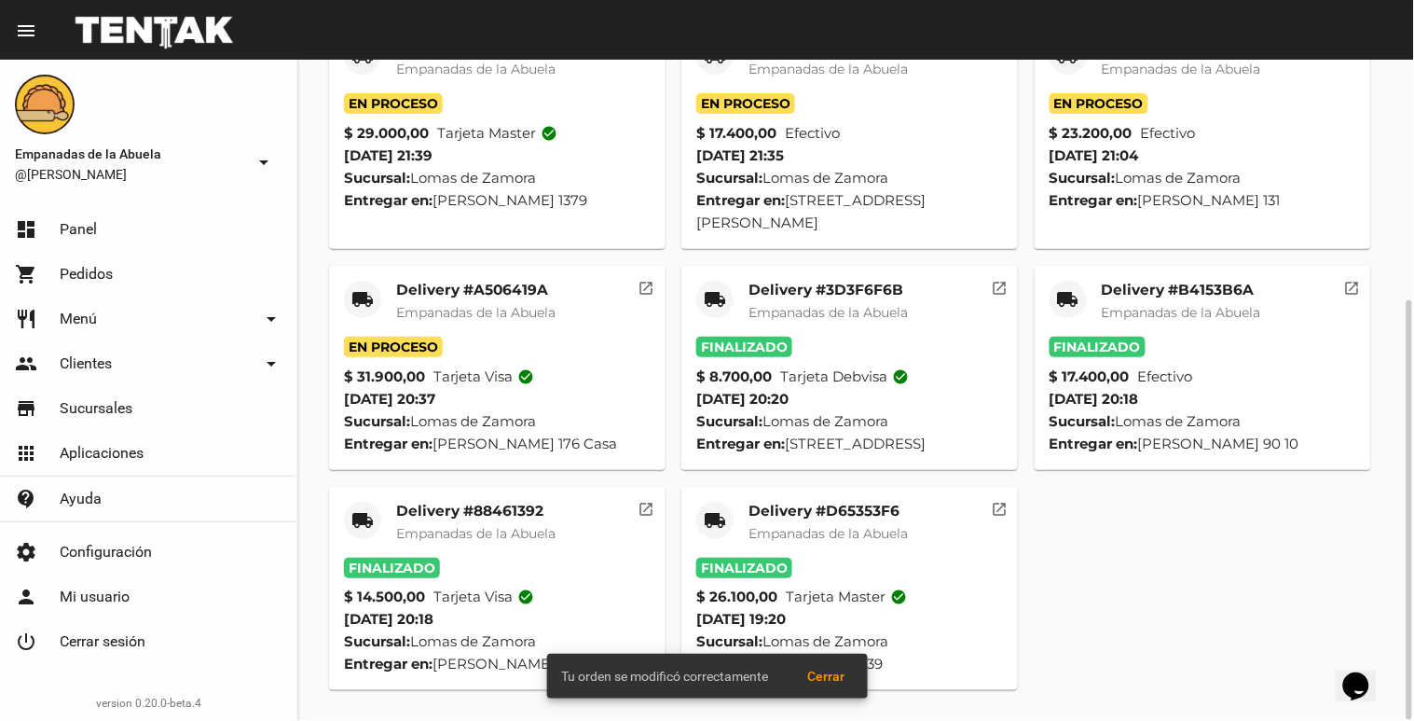
click at [373, 281] on div "local_shipping" at bounding box center [362, 299] width 37 height 37
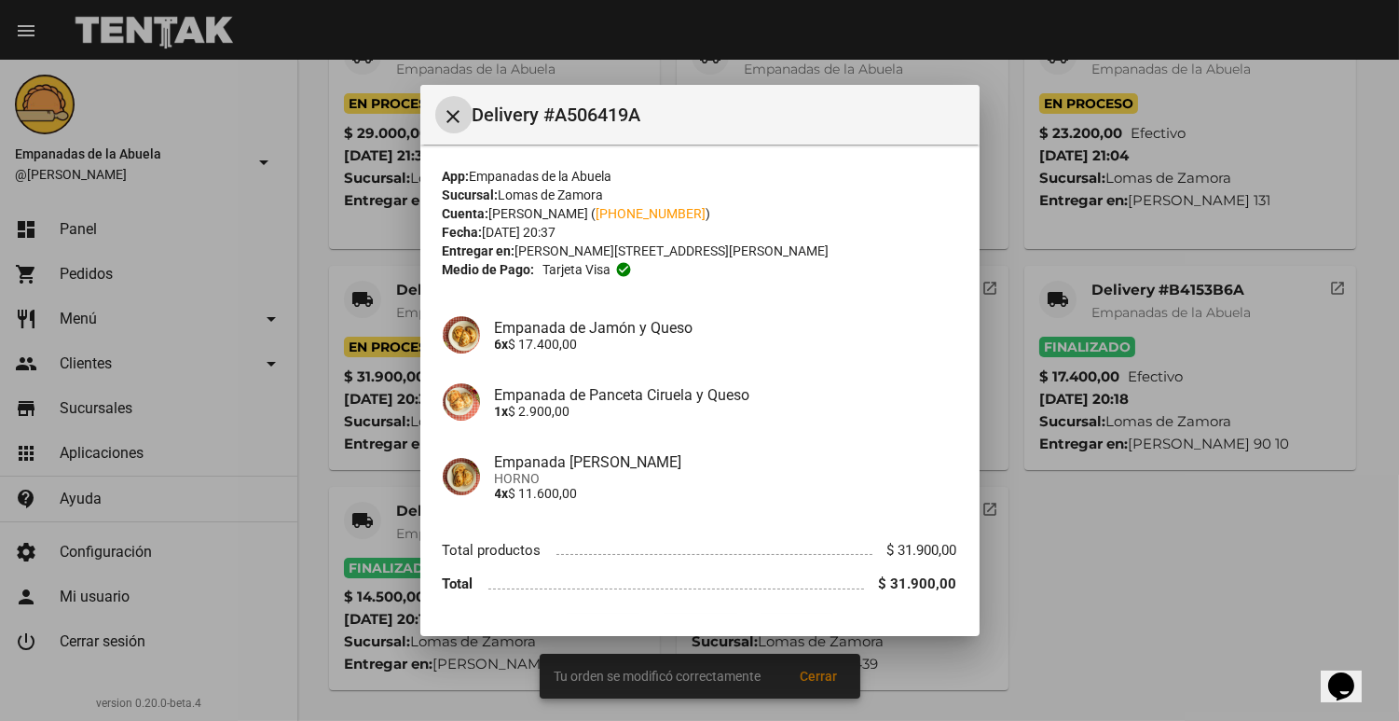
scroll to position [51, 0]
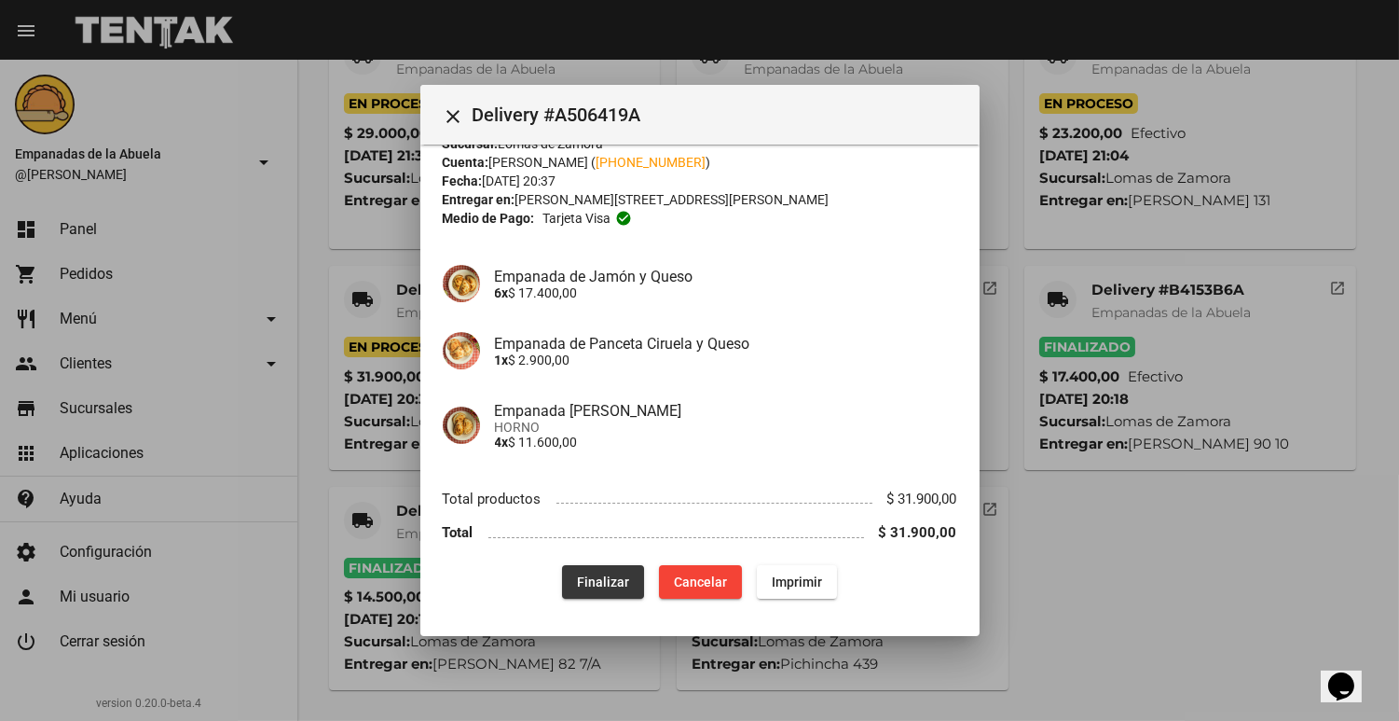
click at [563, 582] on button "Finalizar" at bounding box center [603, 582] width 82 height 34
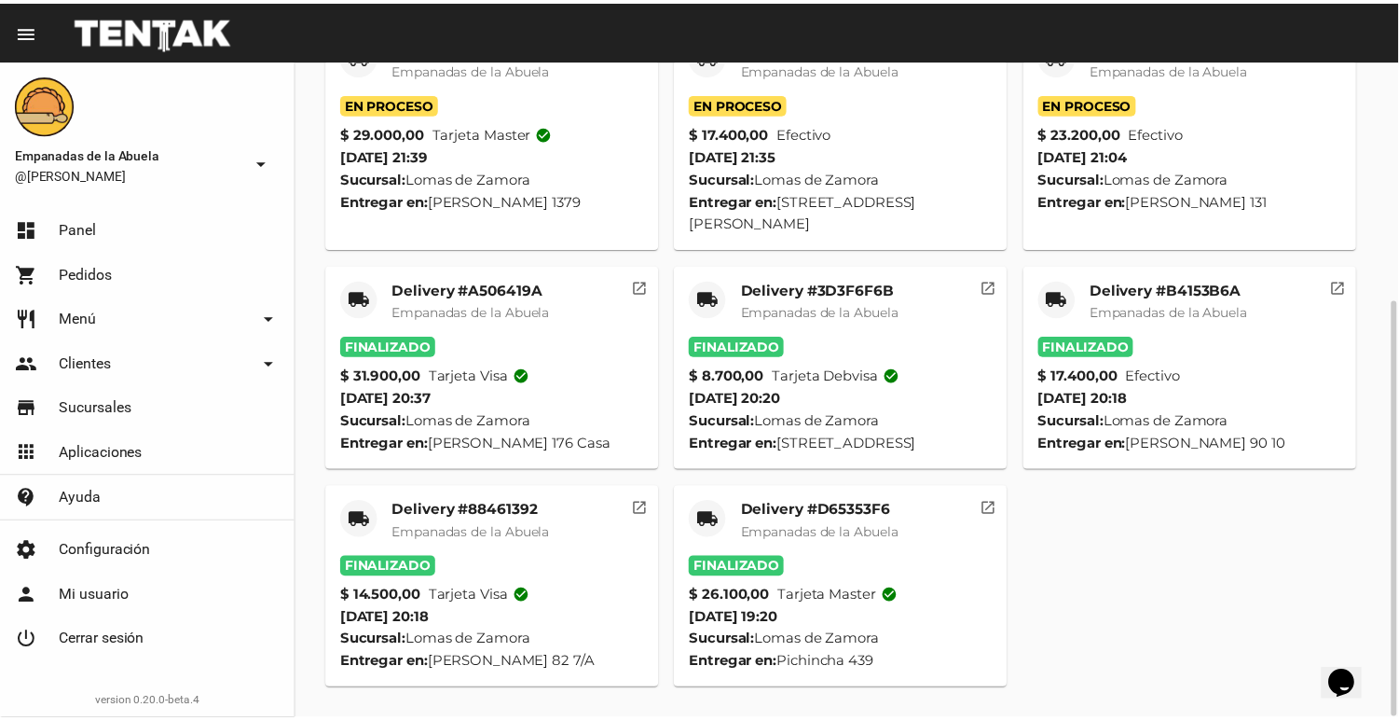
scroll to position [0, 0]
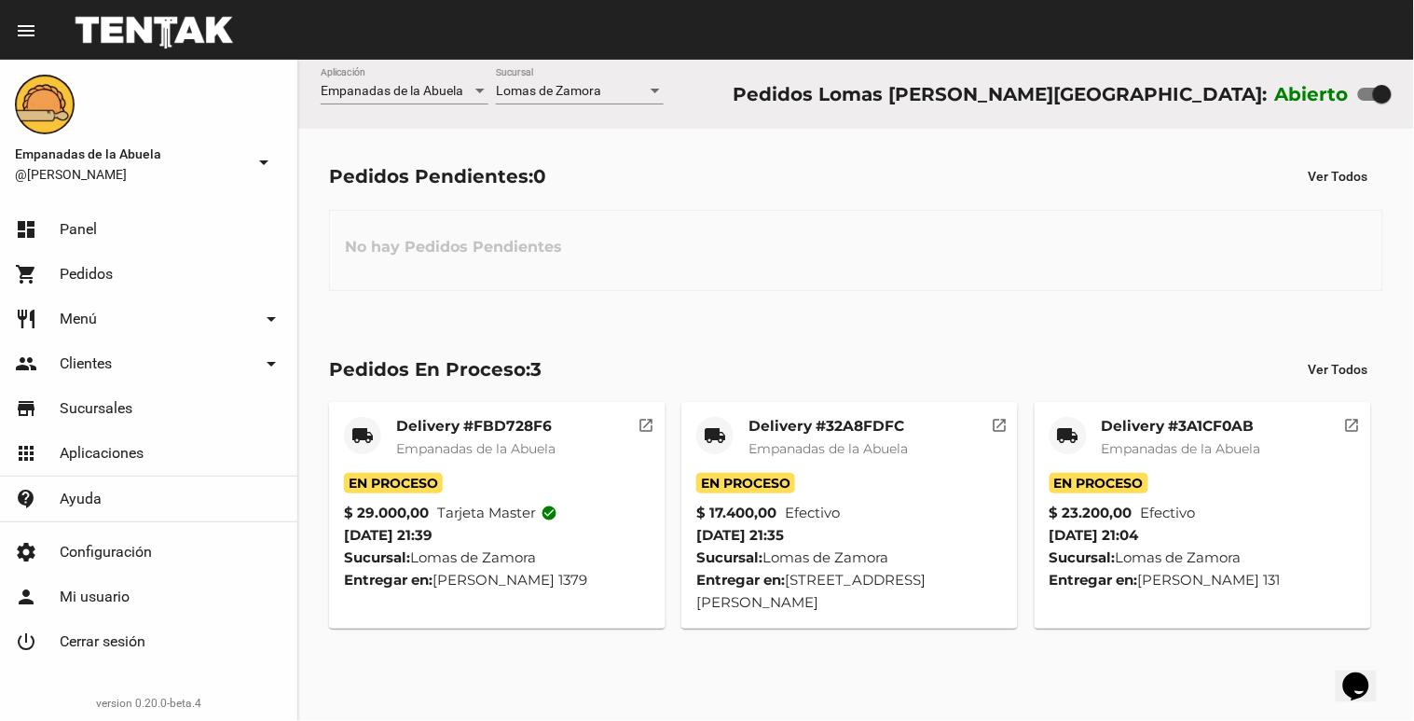
click at [607, 87] on div "Lomas de Zamora" at bounding box center [571, 91] width 151 height 15
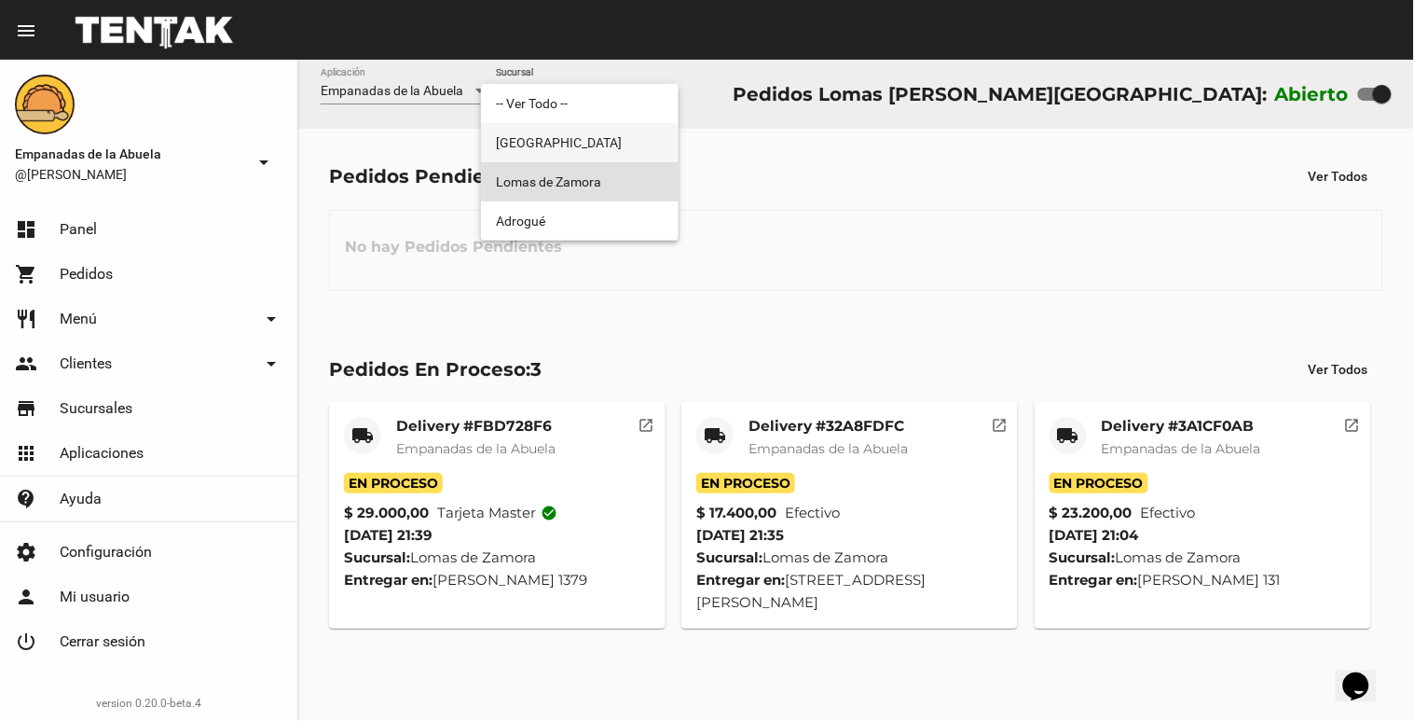
click at [579, 134] on span "[GEOGRAPHIC_DATA]" at bounding box center [580, 142] width 168 height 39
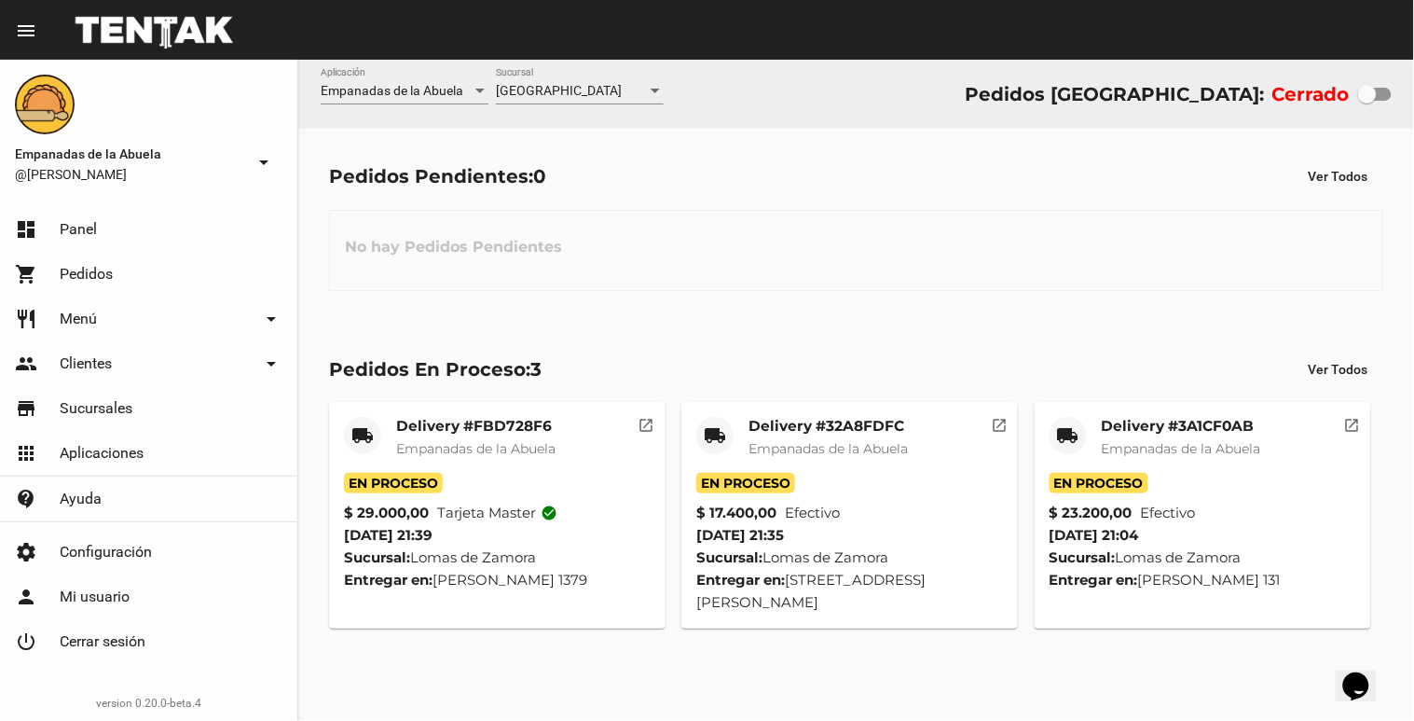
click at [593, 76] on div "Monte Grande Sucursal" at bounding box center [580, 86] width 168 height 36
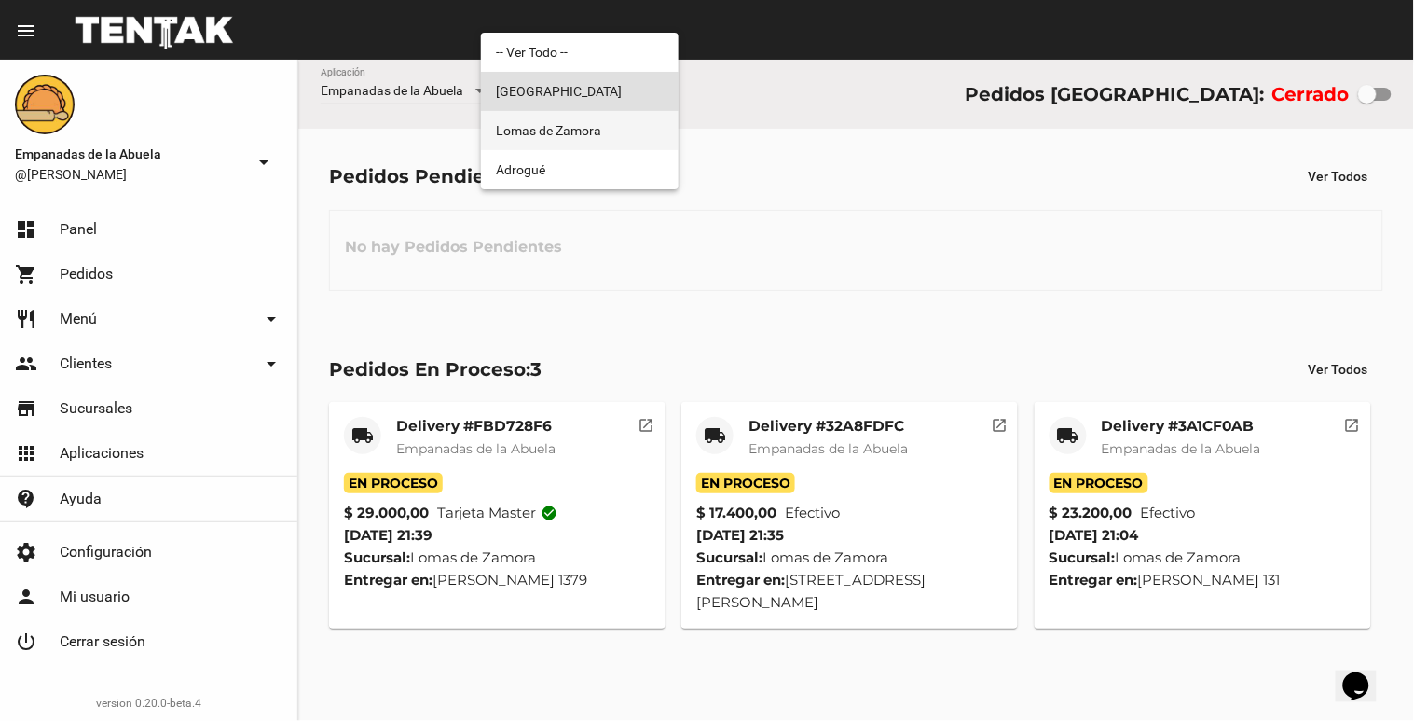
click at [582, 125] on span "Lomas de Zamora" at bounding box center [580, 130] width 168 height 39
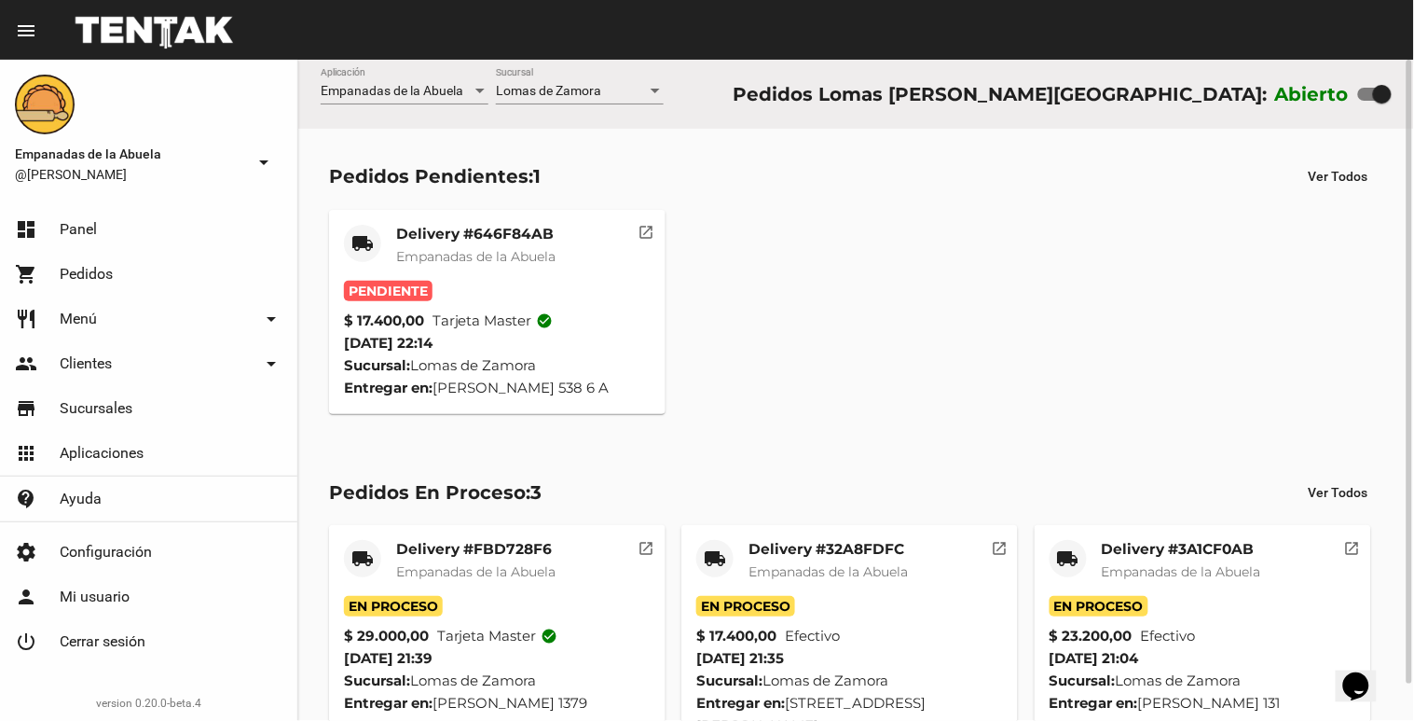
click at [471, 258] on span "Empanadas de la Abuela" at bounding box center [475, 256] width 159 height 17
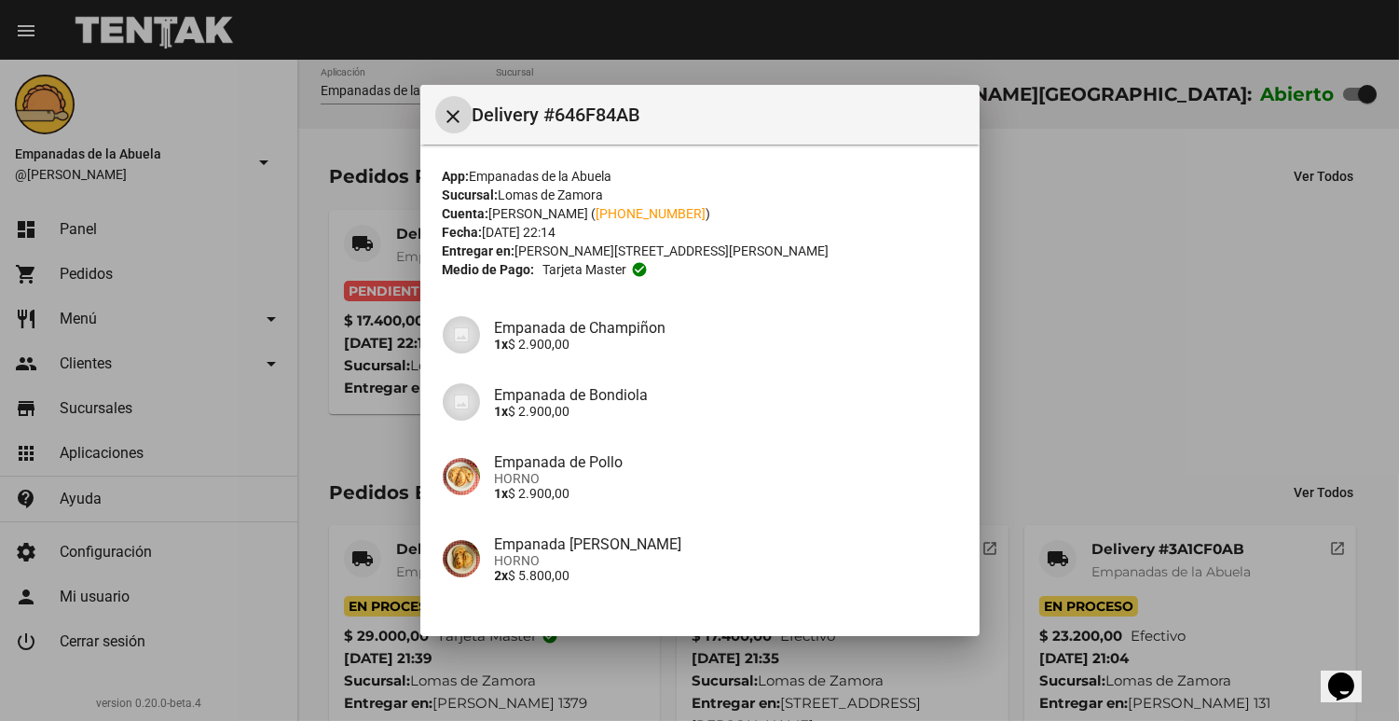
scroll to position [200, 0]
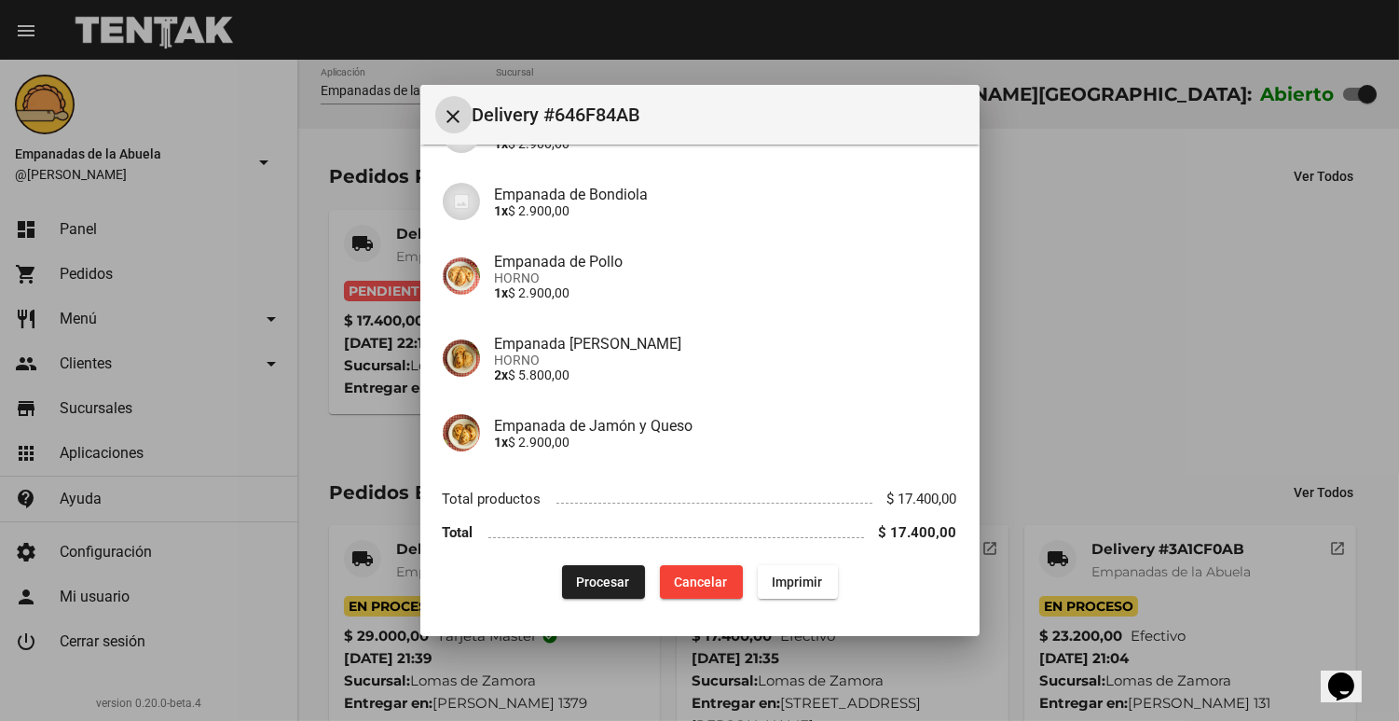
click at [562, 580] on button "Procesar" at bounding box center [603, 582] width 83 height 34
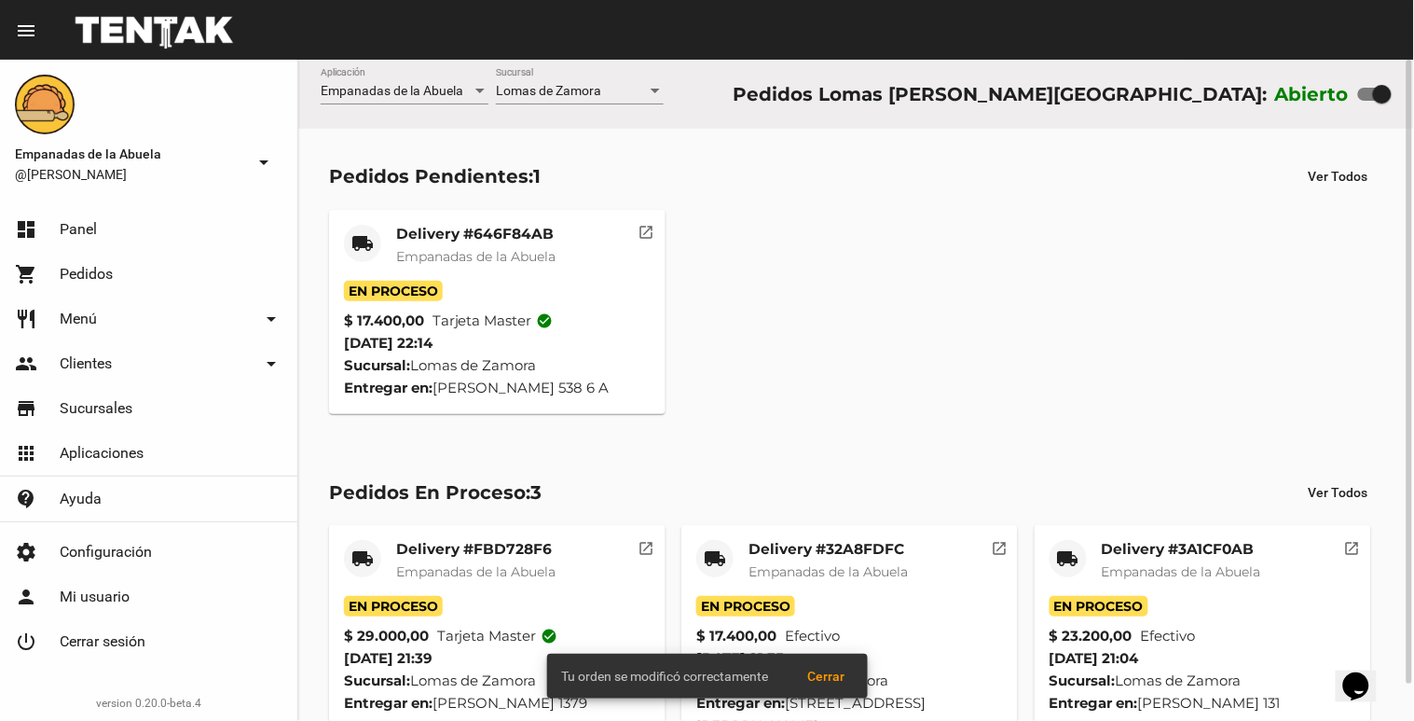
click at [412, 248] on span "Empanadas de la Abuela" at bounding box center [475, 256] width 159 height 17
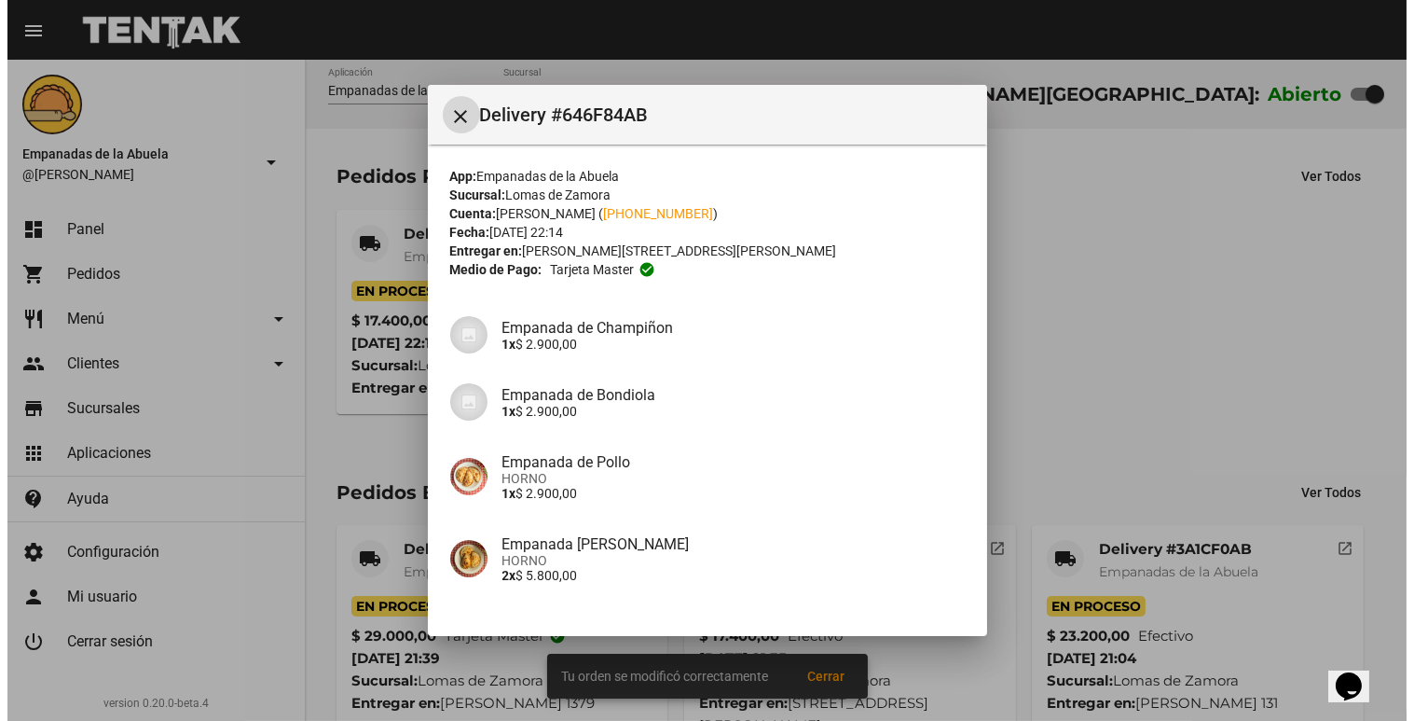
scroll to position [200, 0]
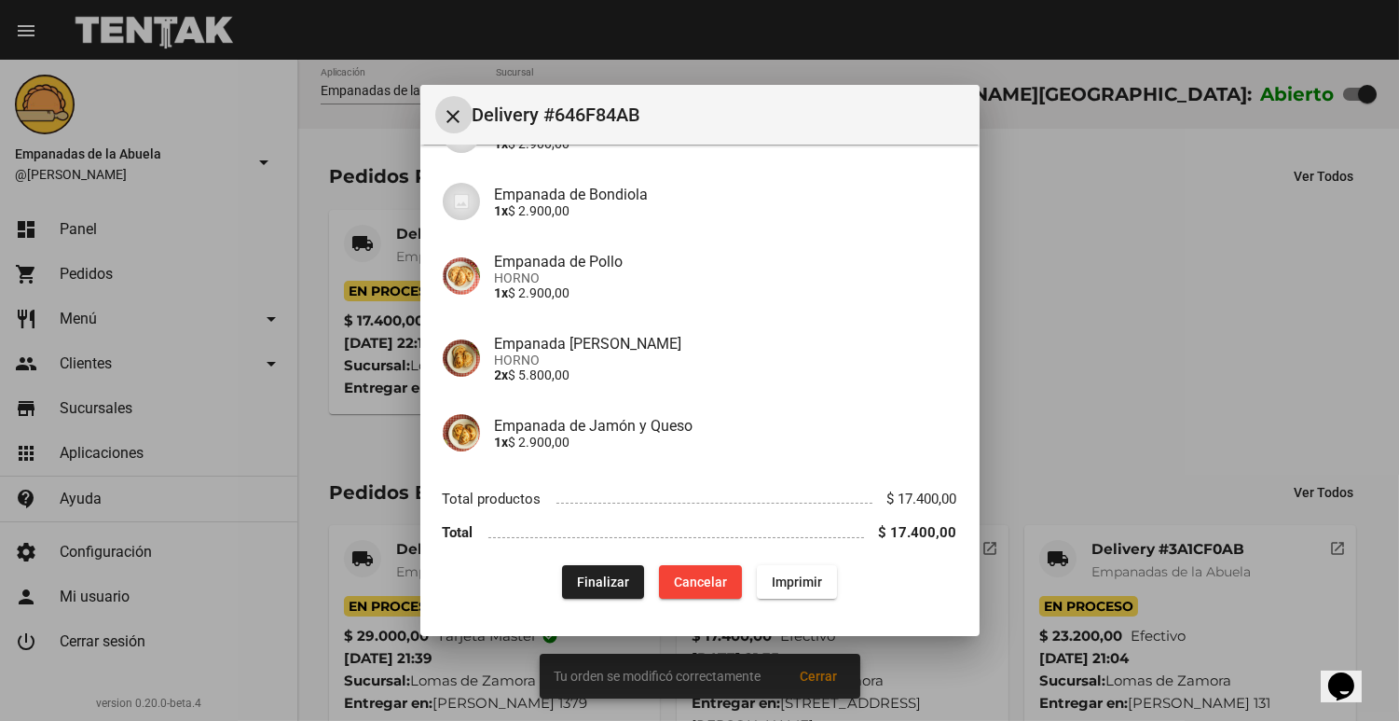
click at [781, 593] on button "Imprimir" at bounding box center [797, 582] width 80 height 34
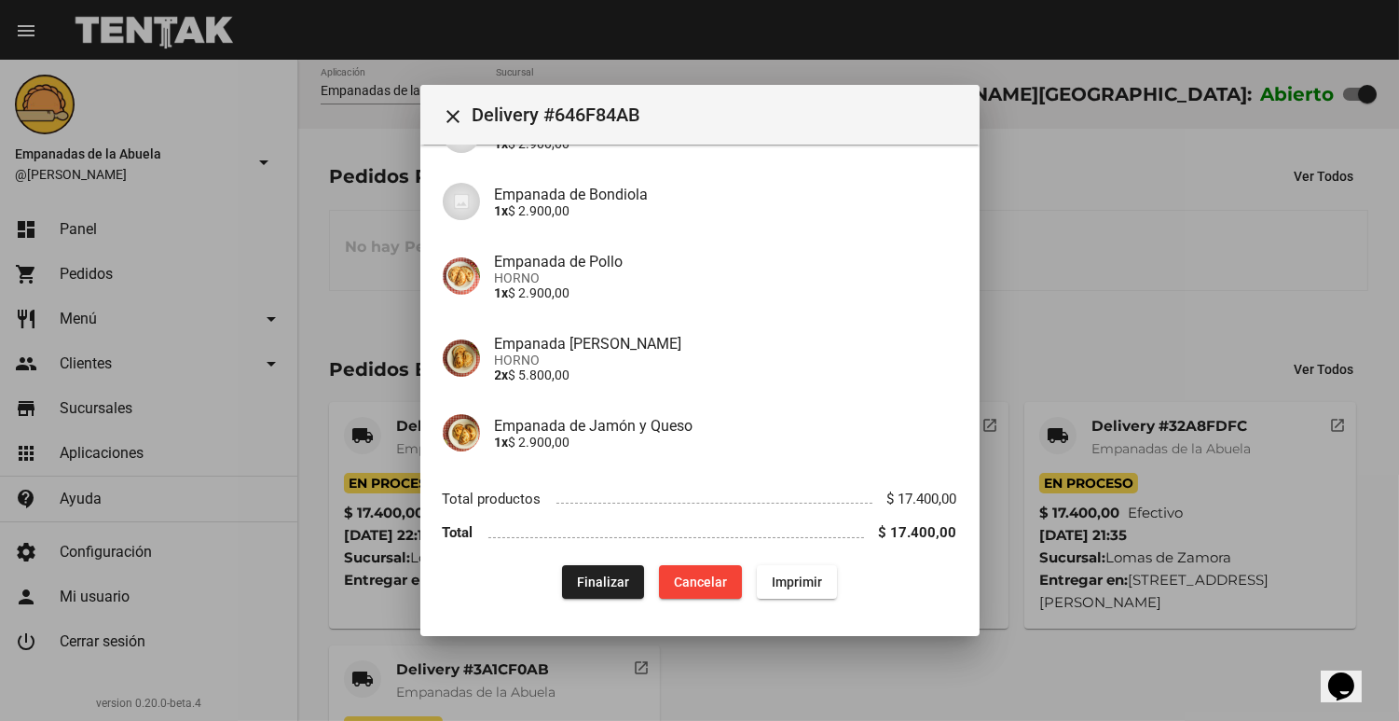
click at [1291, 341] on div at bounding box center [699, 360] width 1399 height 721
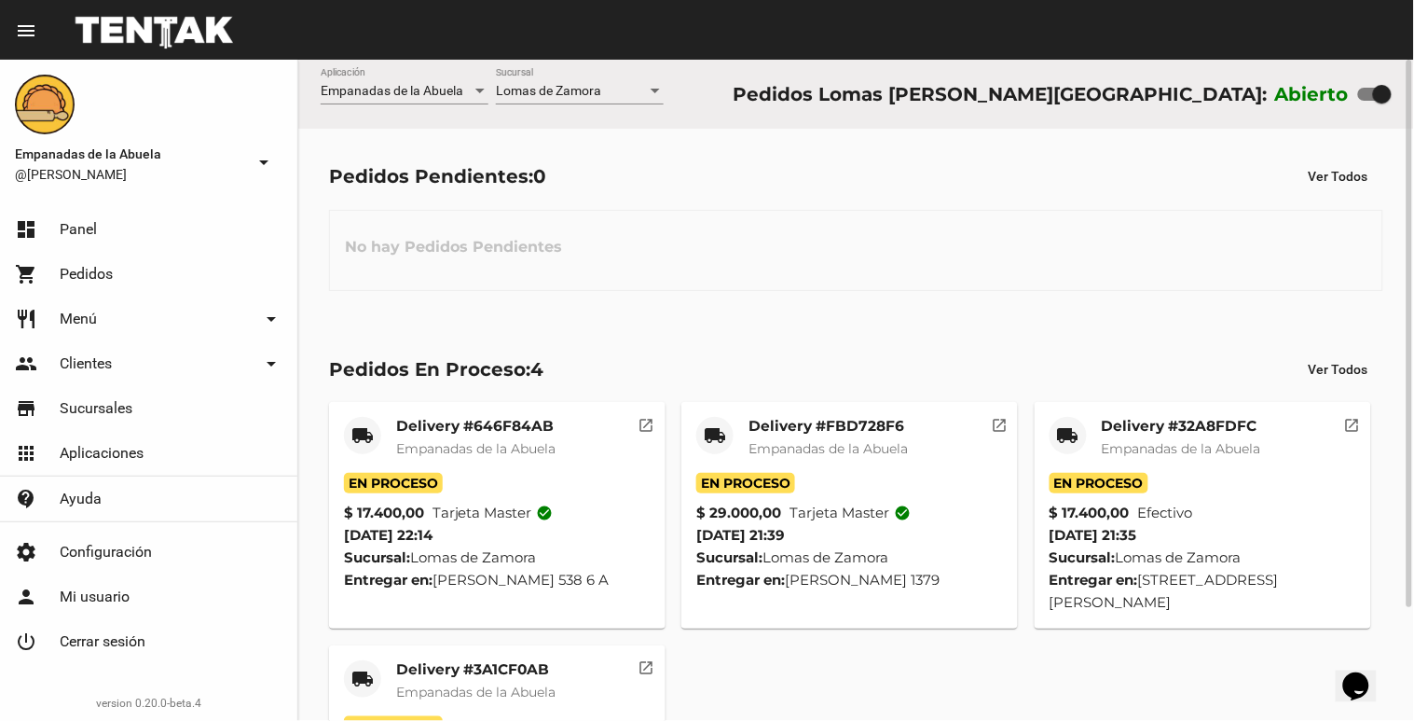
click at [1361, 80] on div "Abierto" at bounding box center [1333, 94] width 117 height 30
click at [1365, 83] on label at bounding box center [1375, 94] width 34 height 22
click at [1367, 101] on input "checkbox" at bounding box center [1367, 101] width 1 height 1
checkbox input "false"
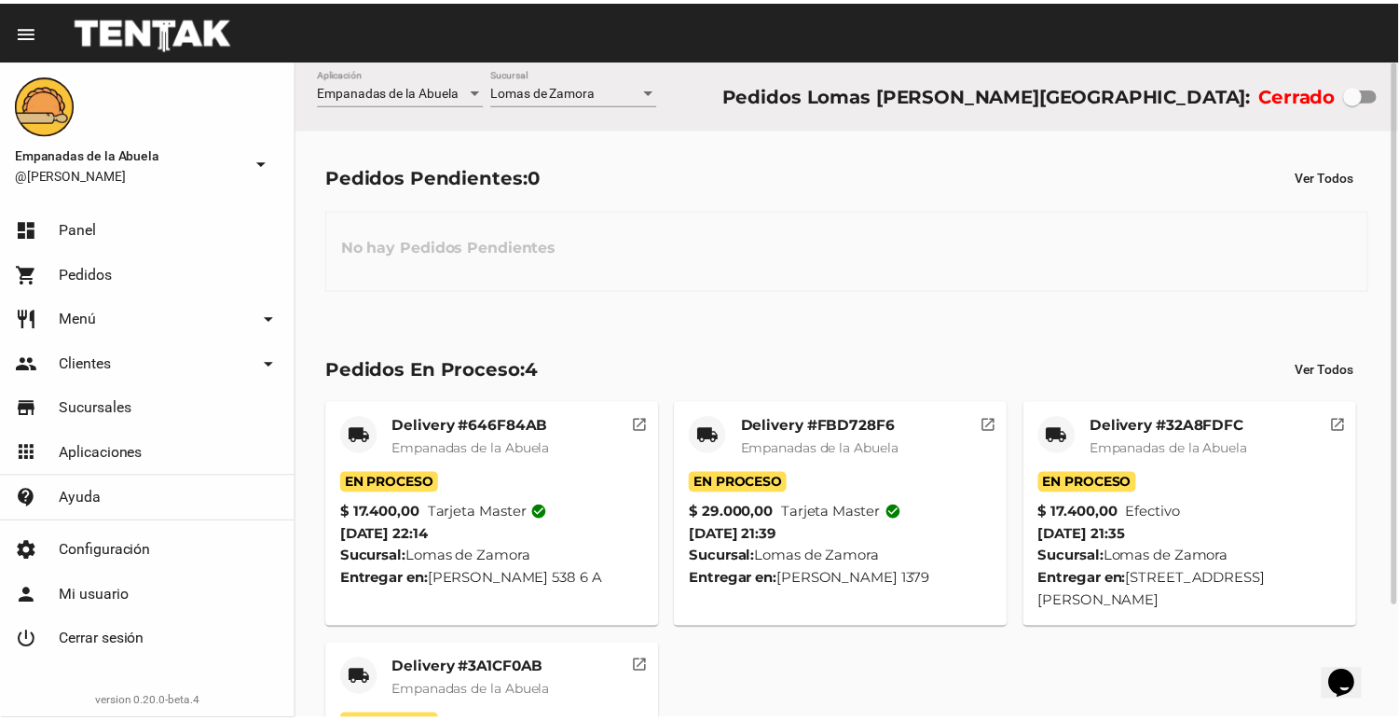
scroll to position [136, 0]
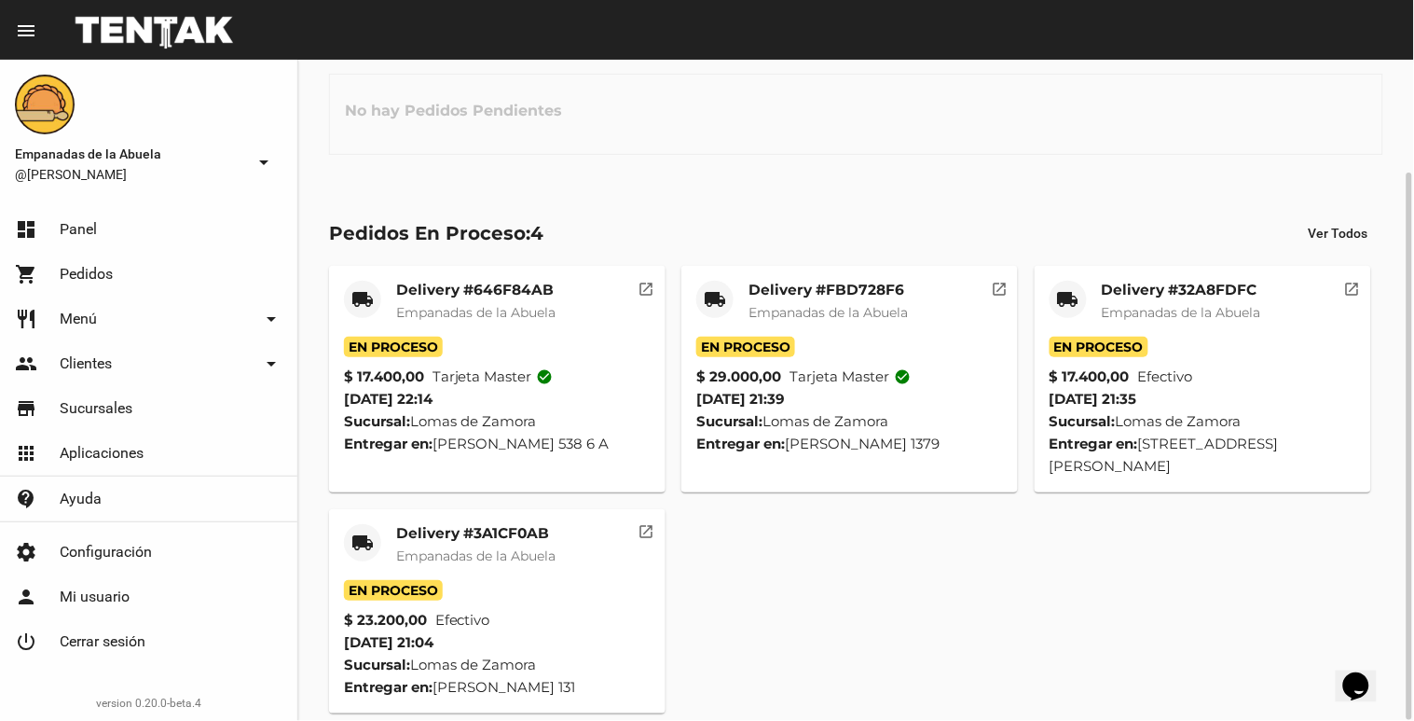
click at [584, 524] on mat-card-header "local_shipping Delivery #3A1CF0AB Empanadas de [GEOGRAPHIC_DATA]" at bounding box center [497, 552] width 307 height 56
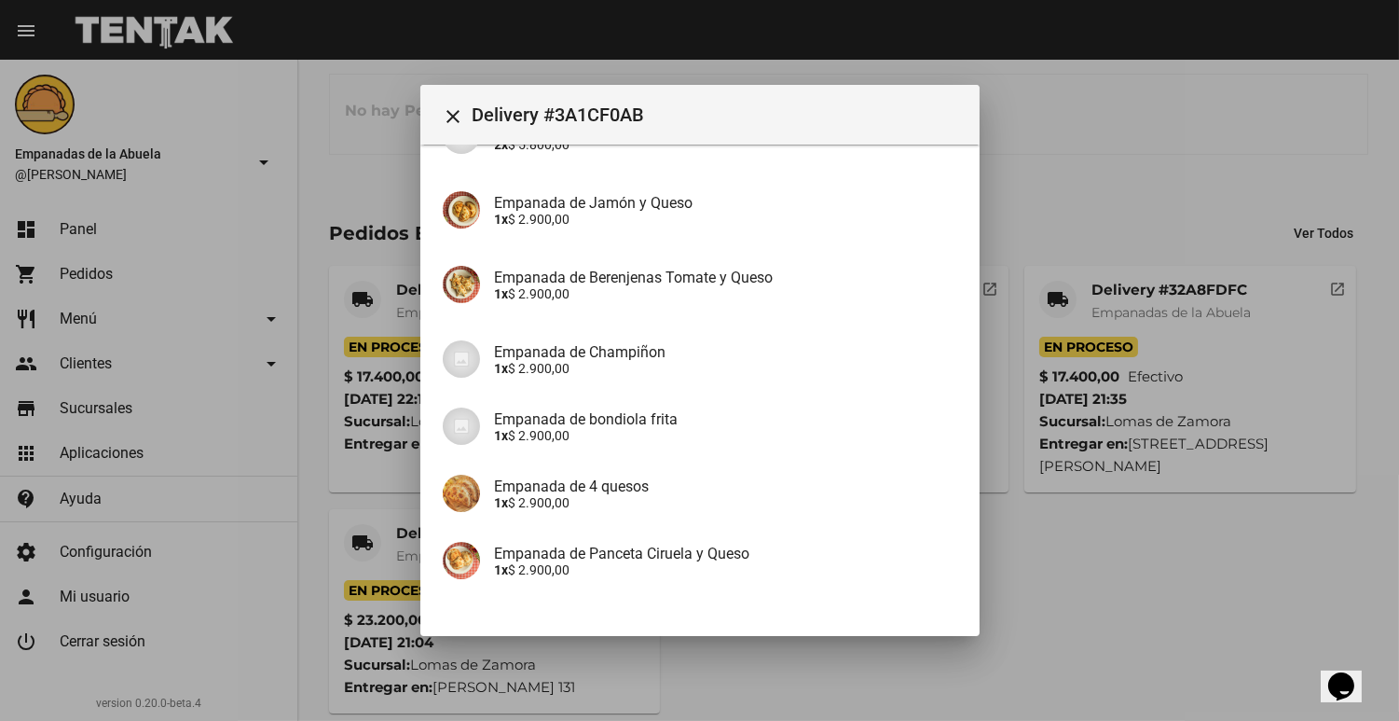
scroll to position [334, 0]
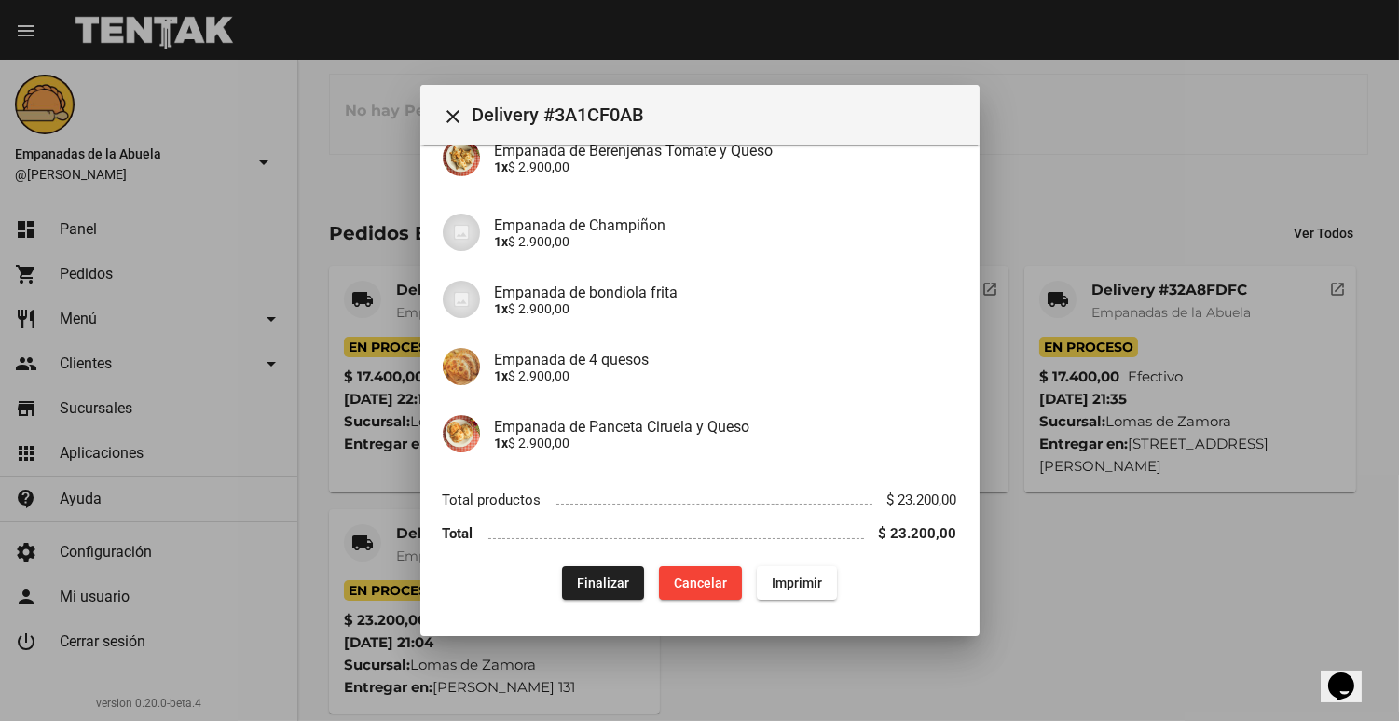
click at [579, 569] on button "Finalizar" at bounding box center [603, 583] width 82 height 34
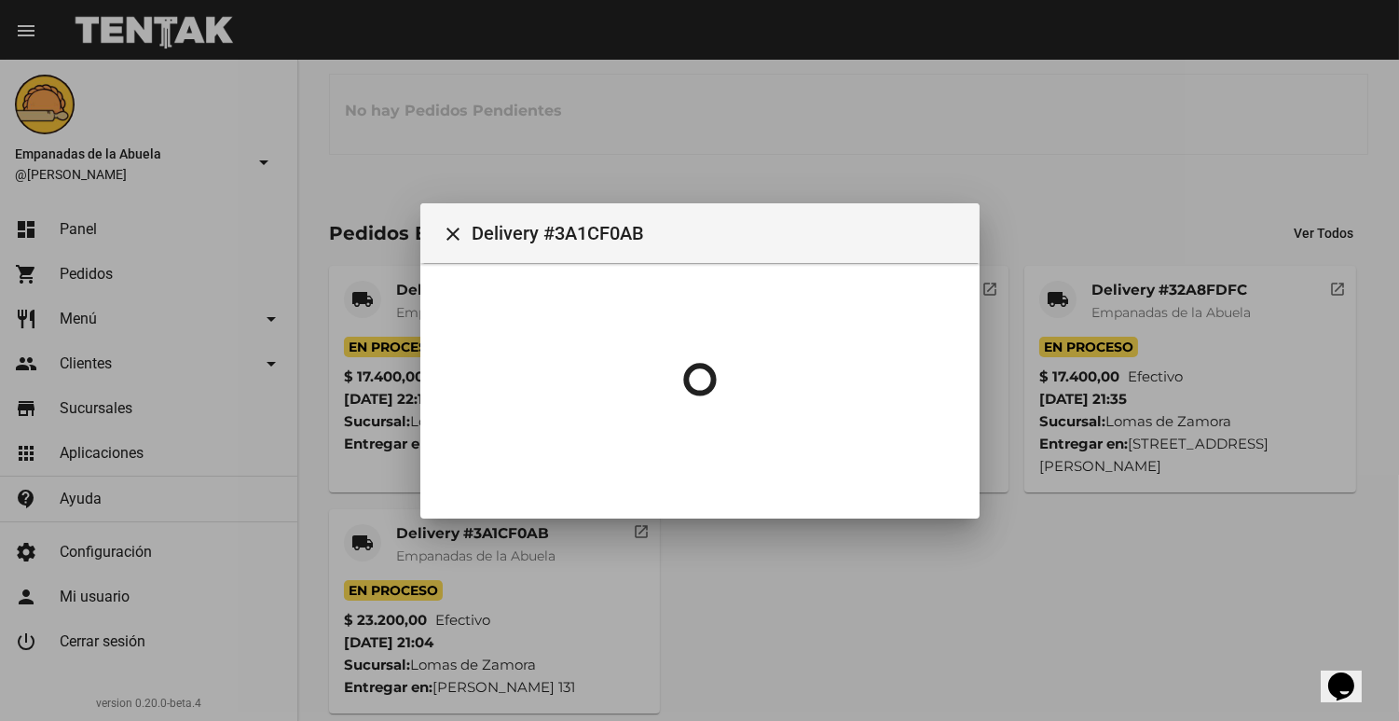
scroll to position [0, 0]
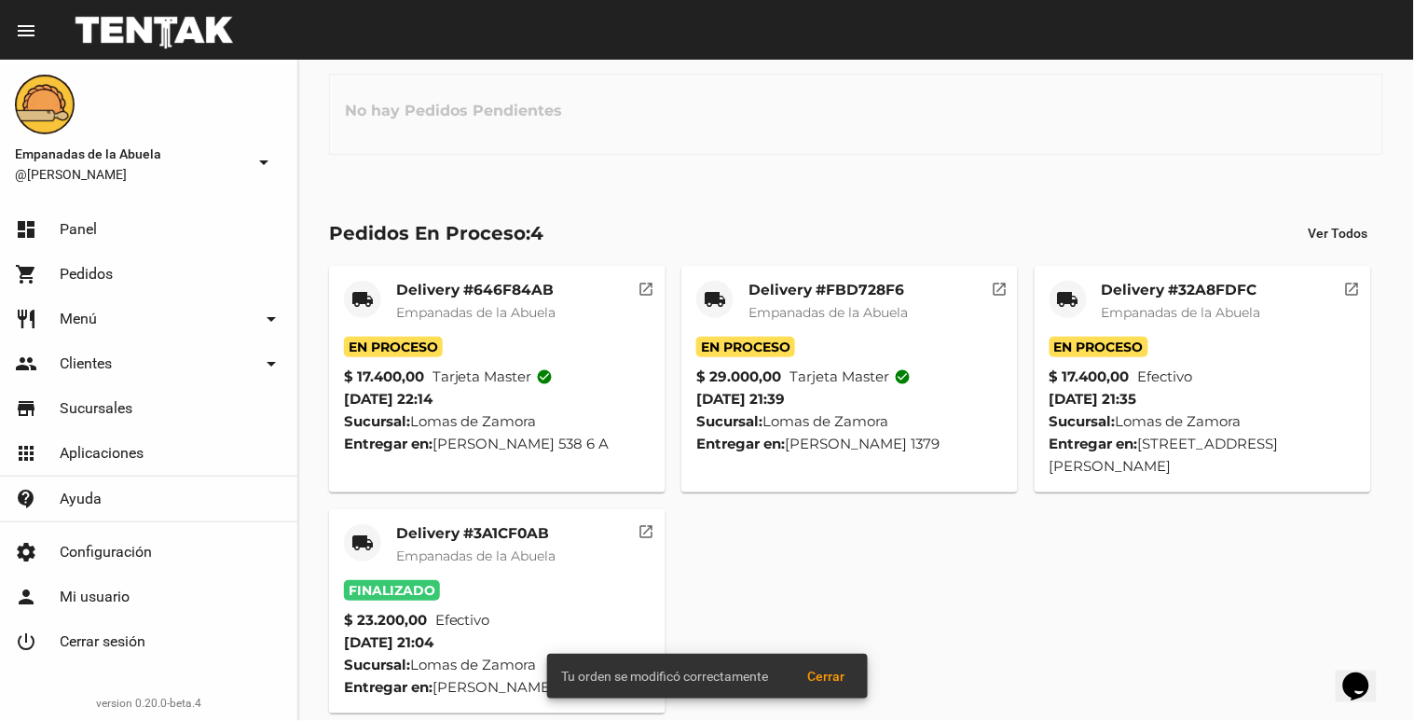
click at [1092, 296] on mat-card-header "local_shipping Delivery #32A8FDFC Empanadas de [GEOGRAPHIC_DATA]" at bounding box center [1203, 309] width 307 height 56
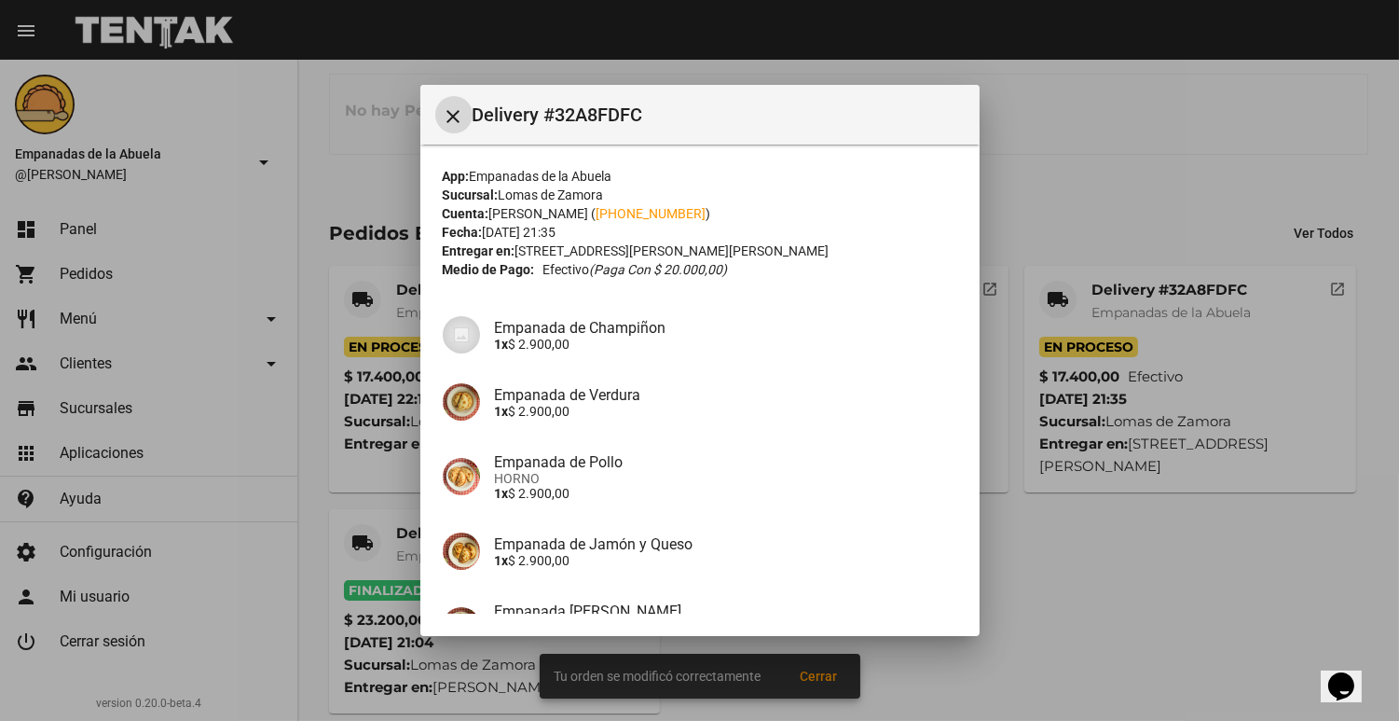
scroll to position [200, 0]
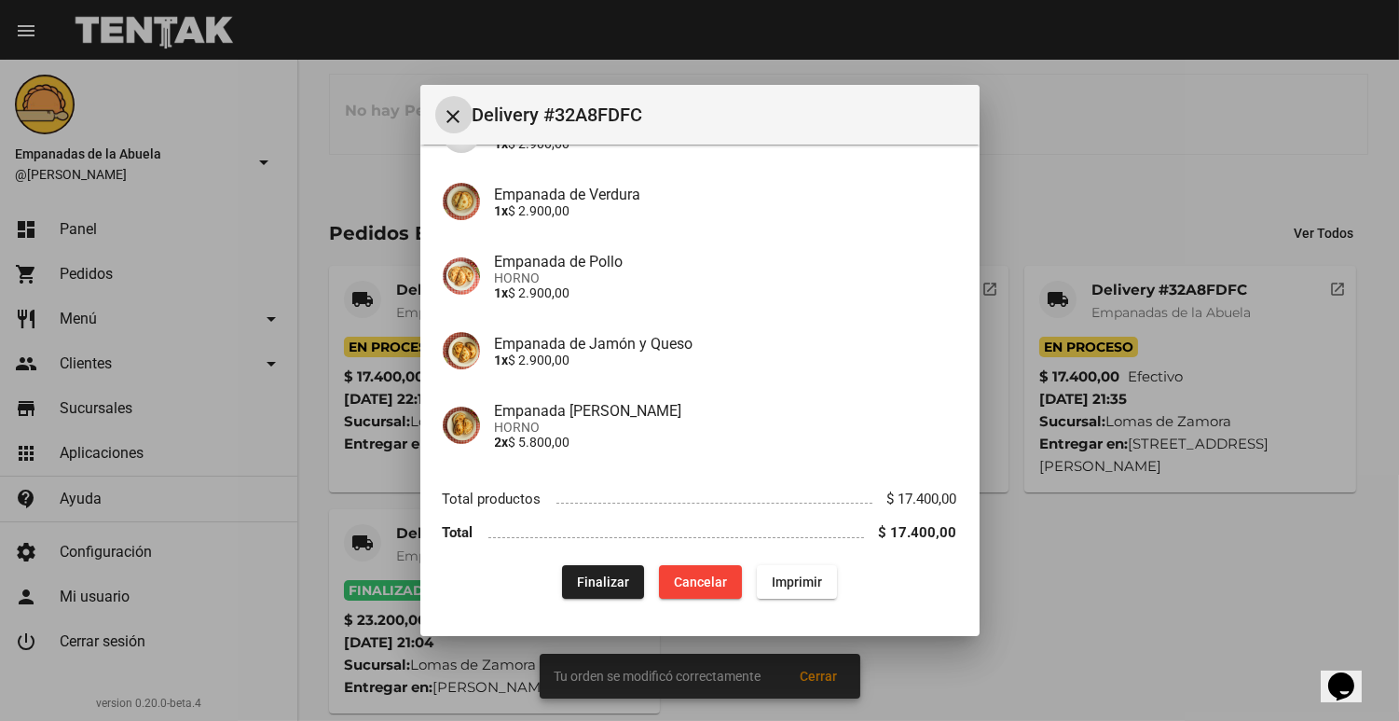
click at [577, 581] on span "Finalizar" at bounding box center [603, 581] width 52 height 15
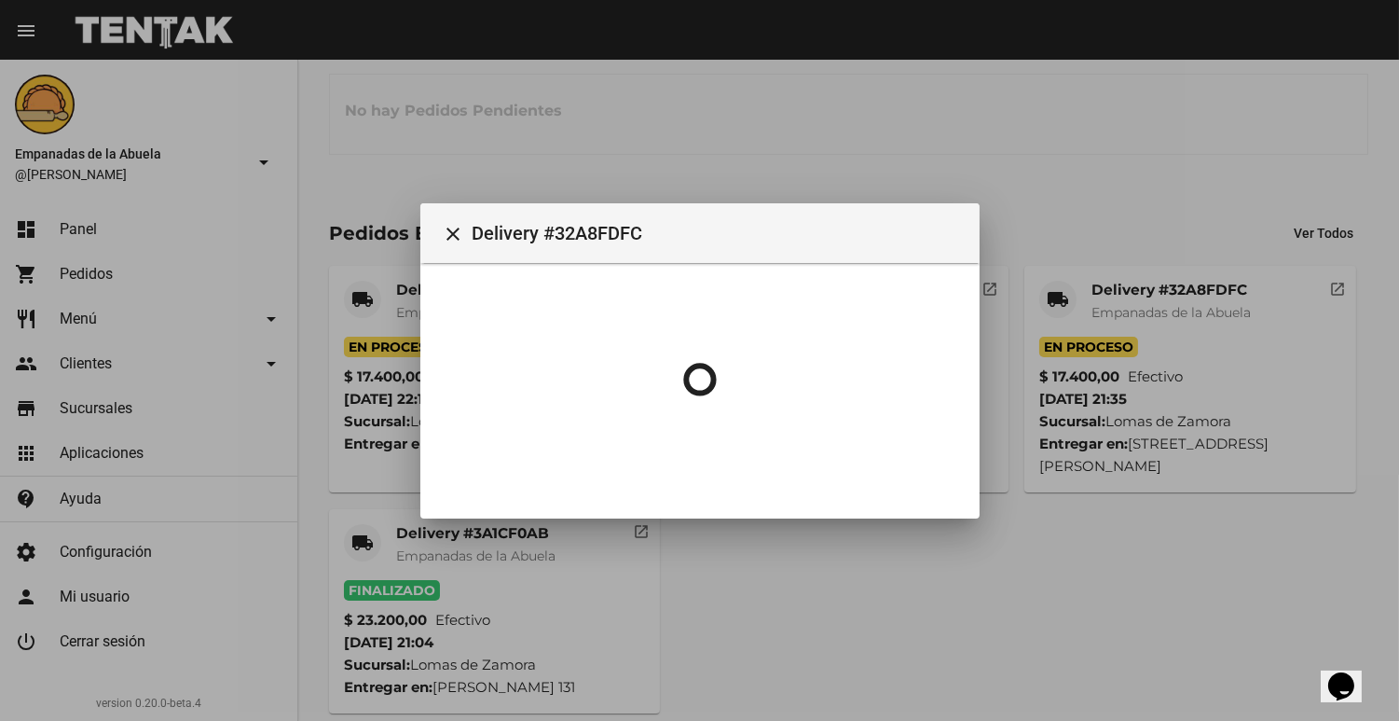
scroll to position [0, 0]
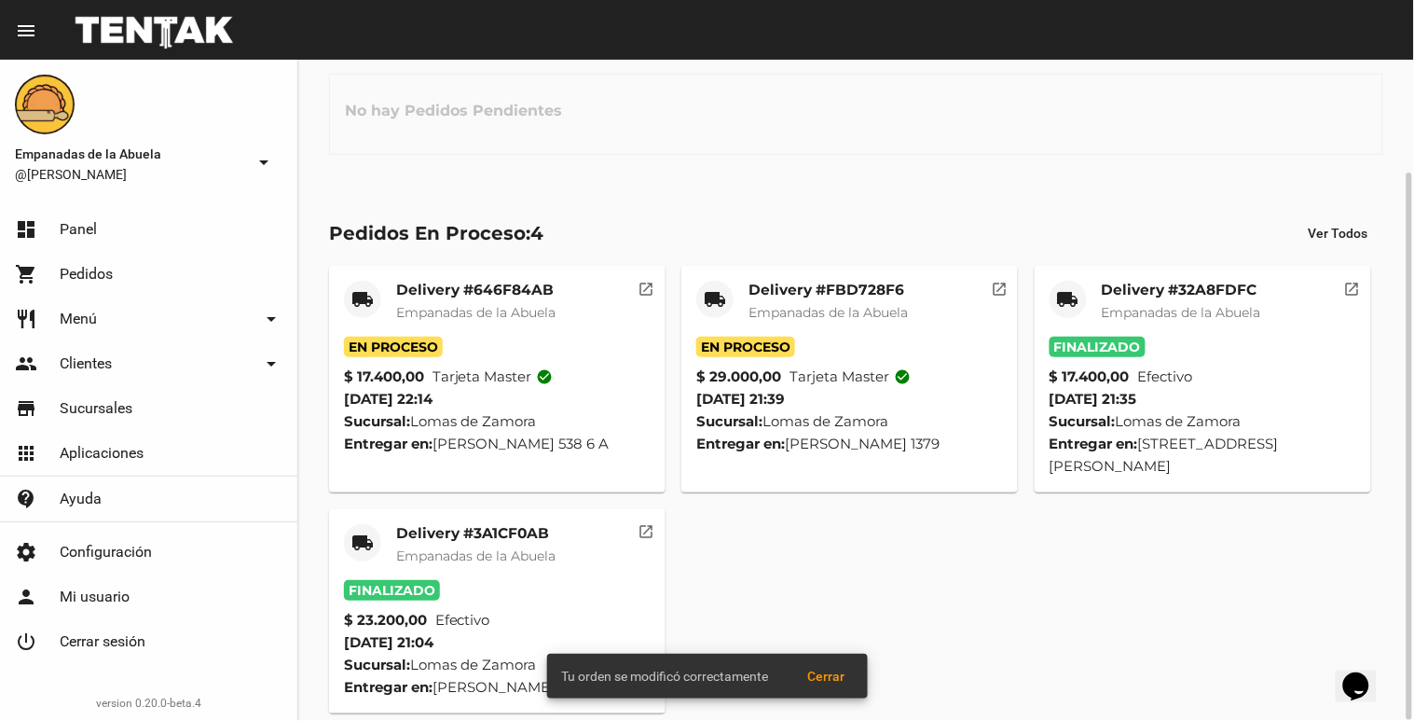
click at [856, 304] on span "Empanadas de la Abuela" at bounding box center [828, 312] width 159 height 17
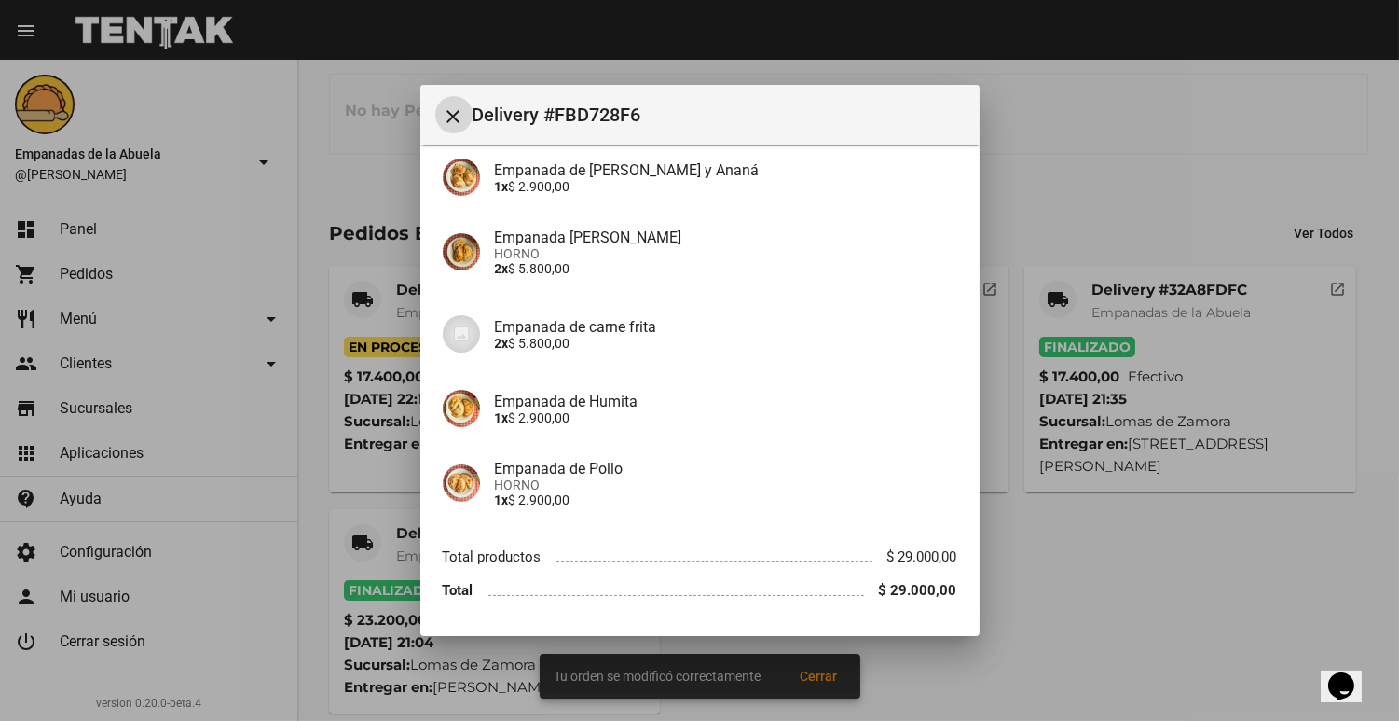
scroll to position [349, 0]
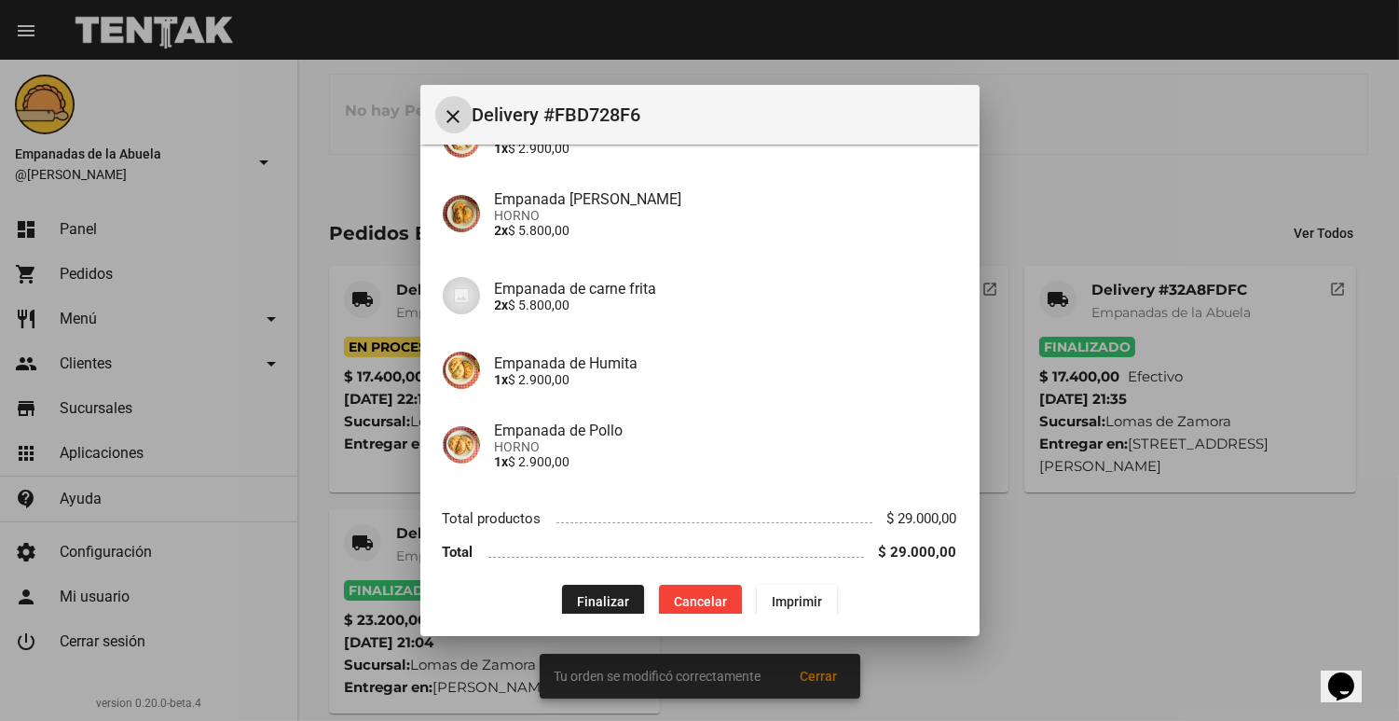
click at [563, 584] on button "Finalizar" at bounding box center [603, 601] width 82 height 34
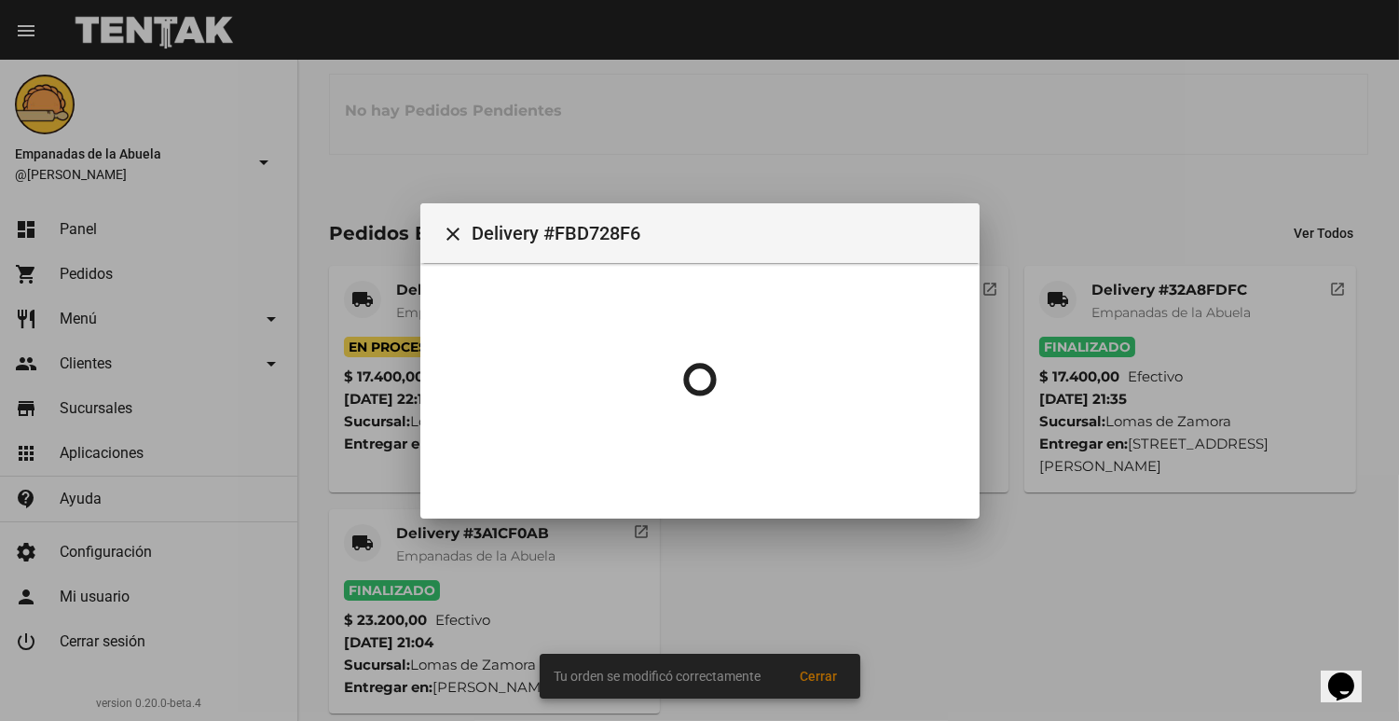
scroll to position [0, 0]
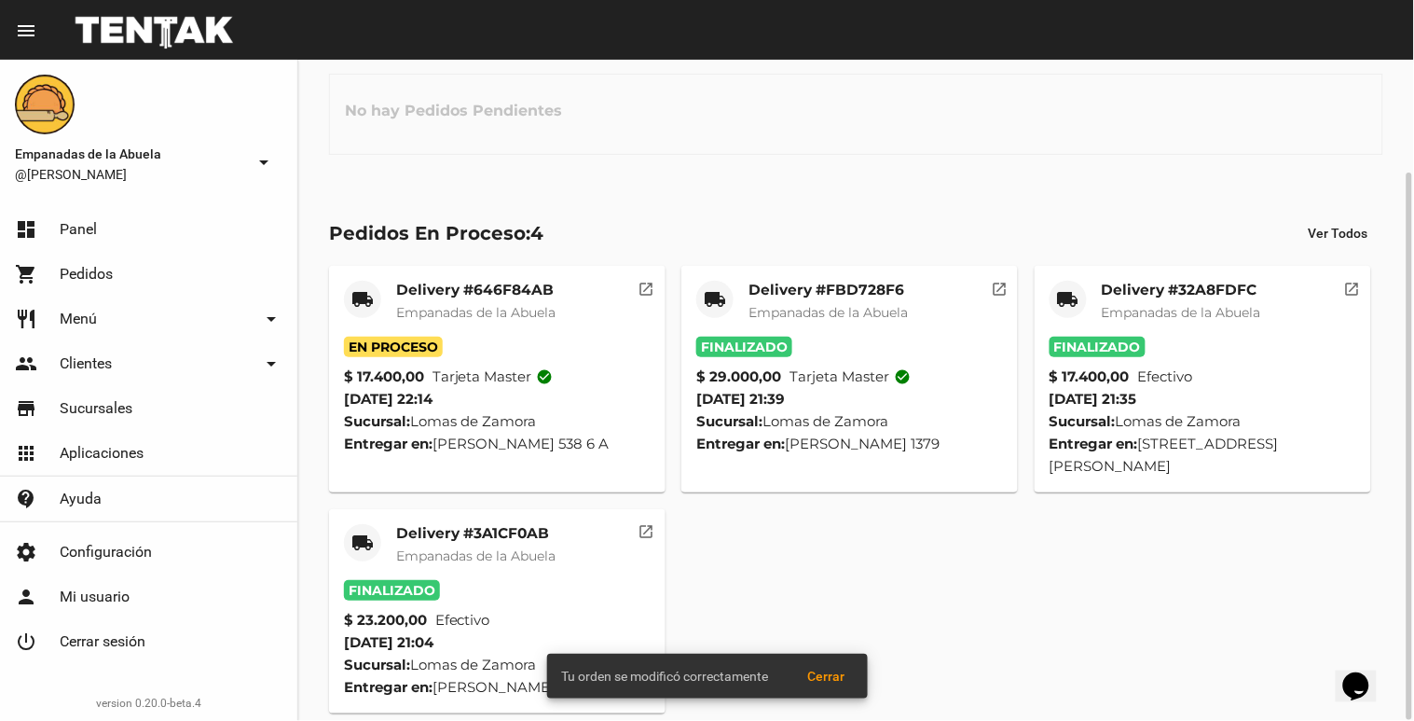
click at [392, 282] on mat-card-header "local_shipping Delivery #646F84AB Empanadas de [GEOGRAPHIC_DATA]" at bounding box center [497, 309] width 307 height 56
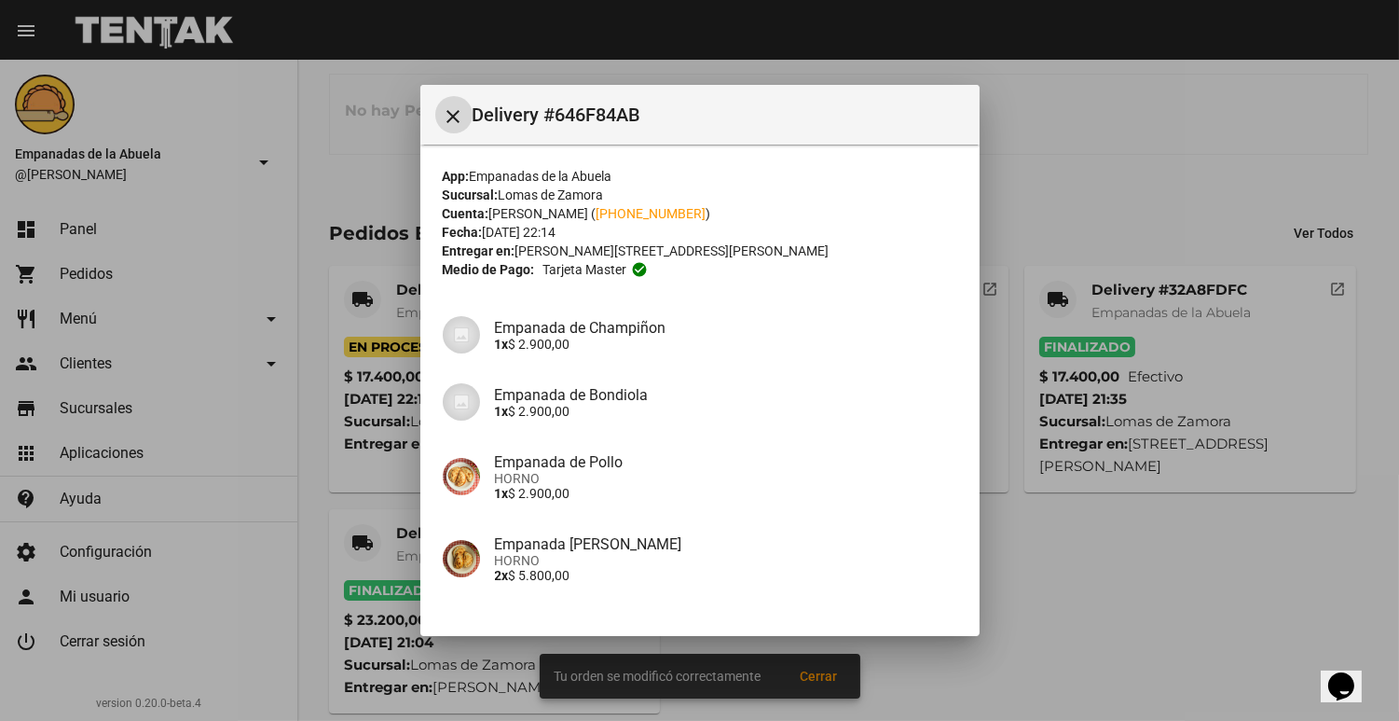
scroll to position [200, 0]
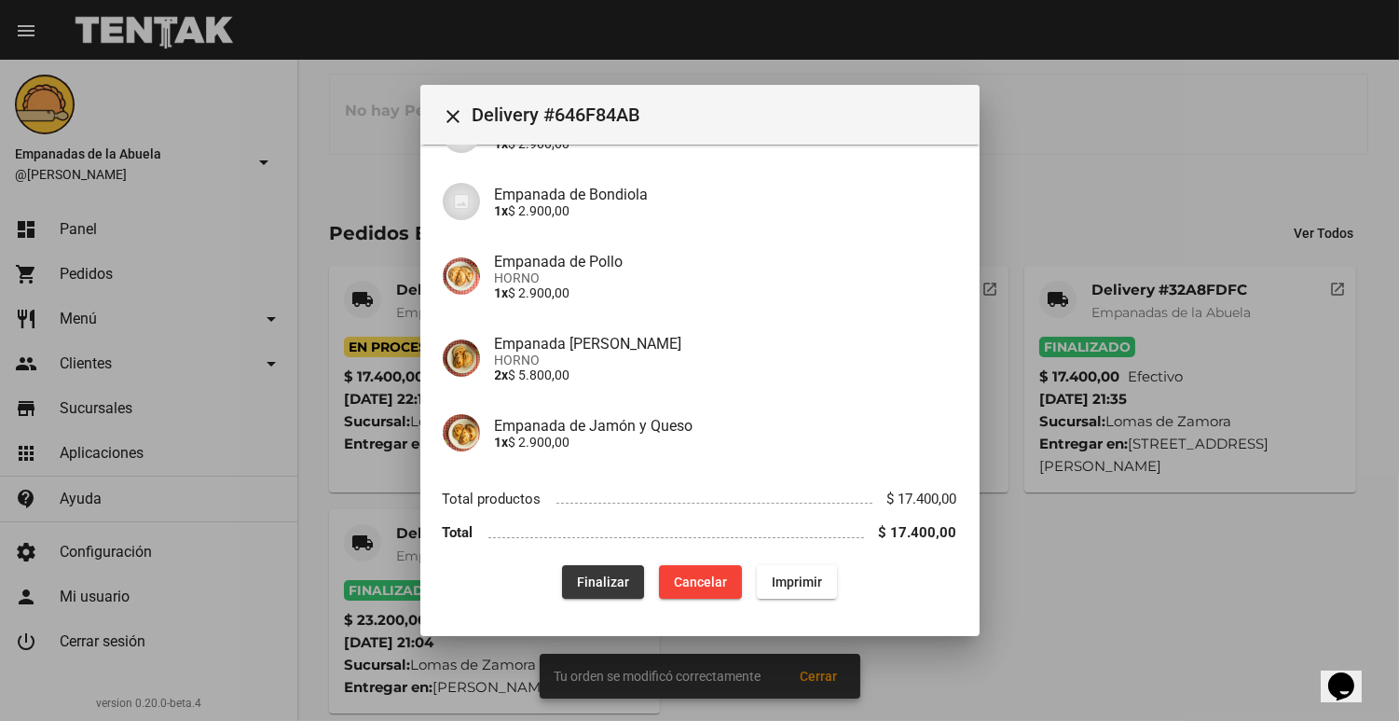
click at [585, 580] on span "Finalizar" at bounding box center [603, 581] width 52 height 15
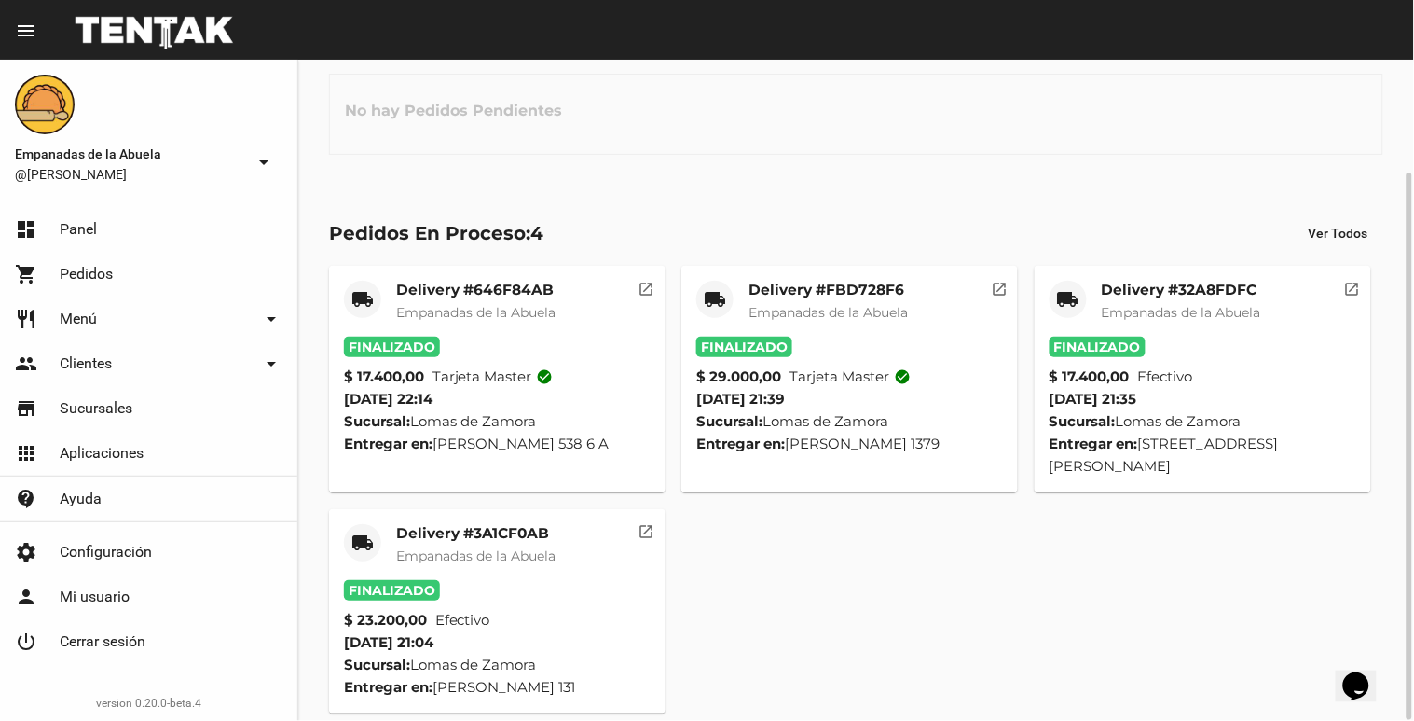
scroll to position [0, 0]
